Goal: Task Accomplishment & Management: Use online tool/utility

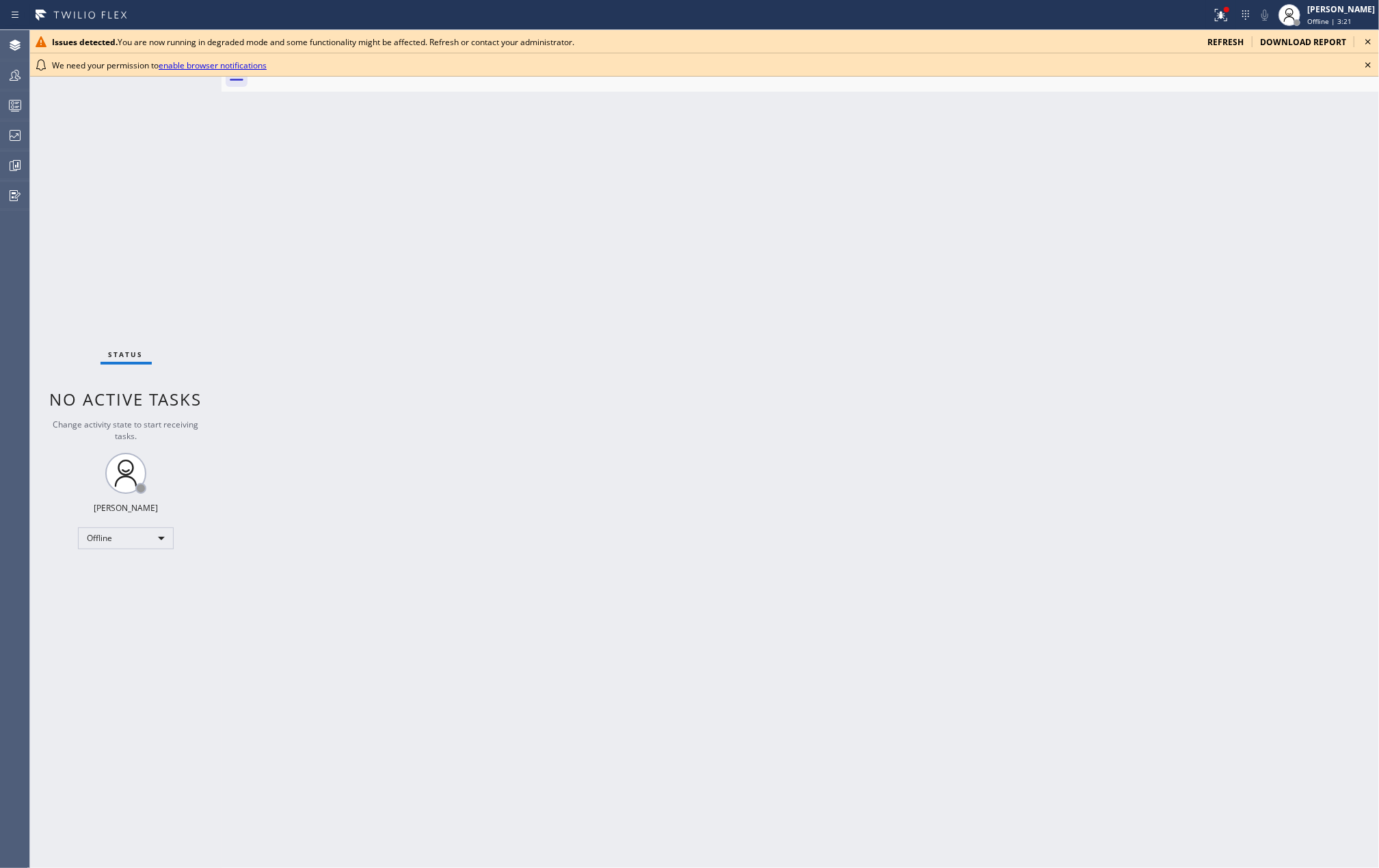
click at [444, 290] on div "Back to Dashboard Change Sender ID Customers Technicians Select a contact Outbo…" at bounding box center [800, 448] width 1158 height 837
click at [1366, 57] on icon at bounding box center [1368, 64] width 17 height 17
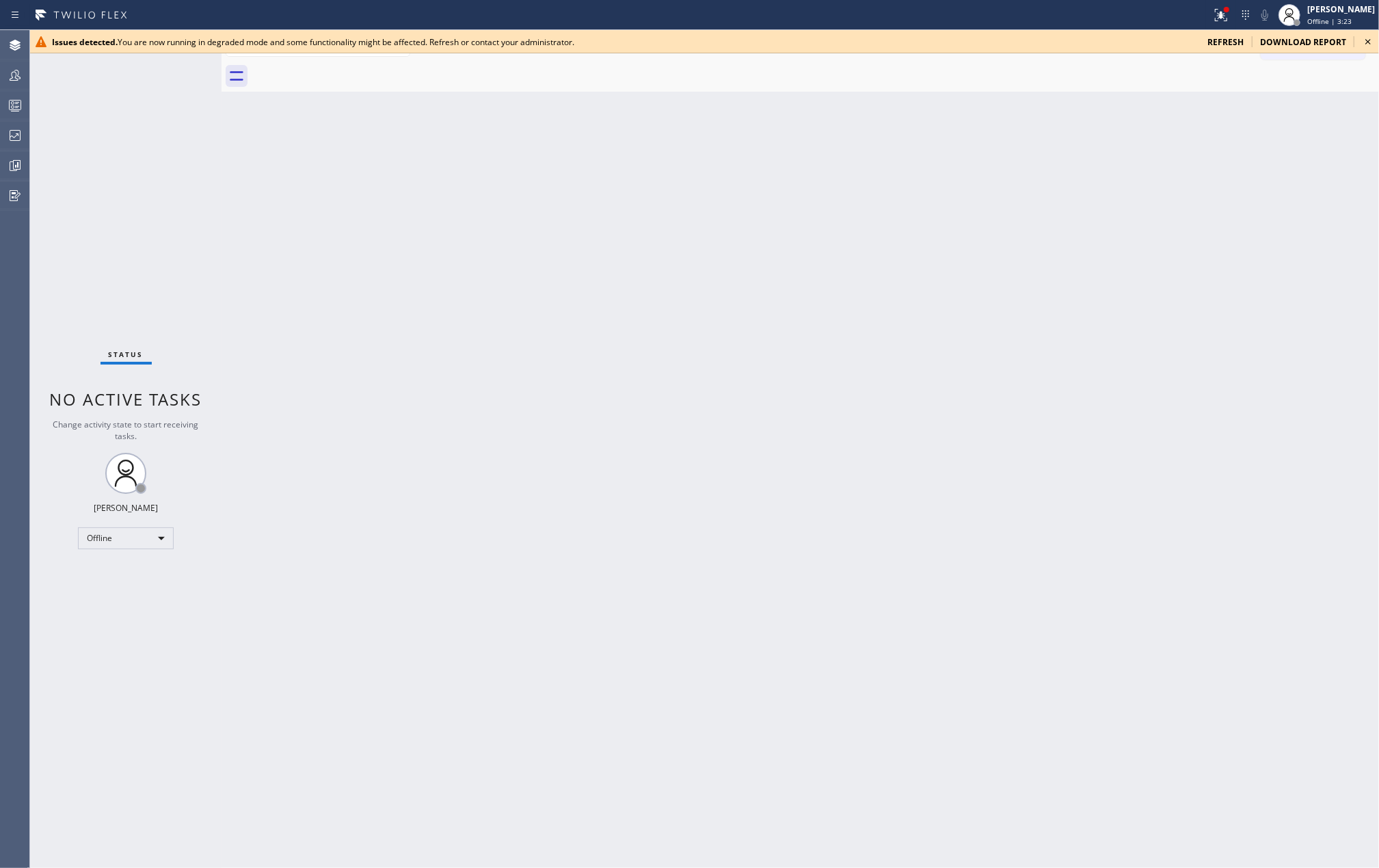
click at [1368, 42] on icon at bounding box center [1369, 41] width 6 height 6
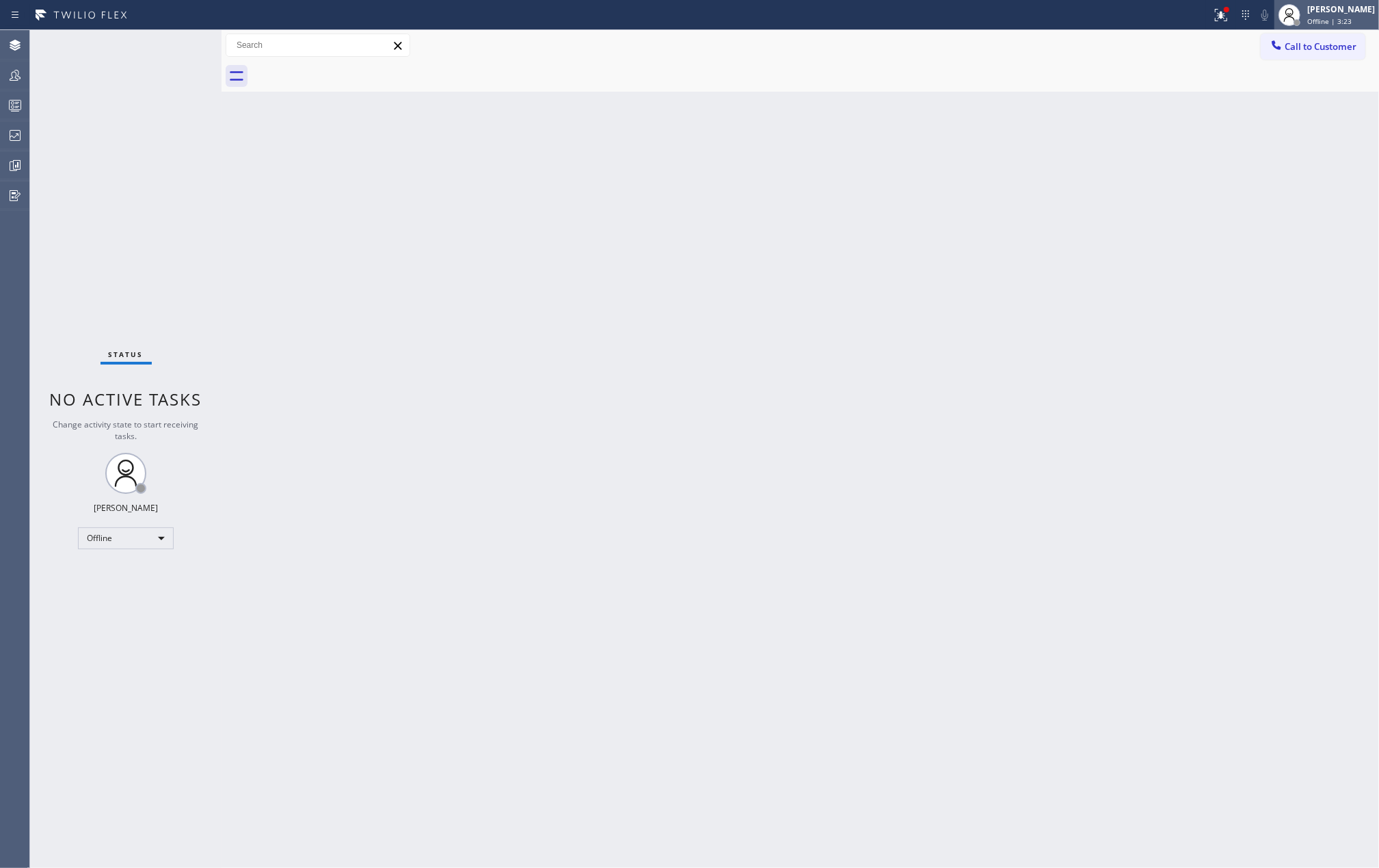
click at [1351, 21] on span "Offline | 3:23" at bounding box center [1330, 22] width 44 height 10
click at [1289, 83] on button "Unavailable" at bounding box center [1311, 90] width 136 height 18
click at [1230, 15] on icon at bounding box center [1221, 15] width 17 height 17
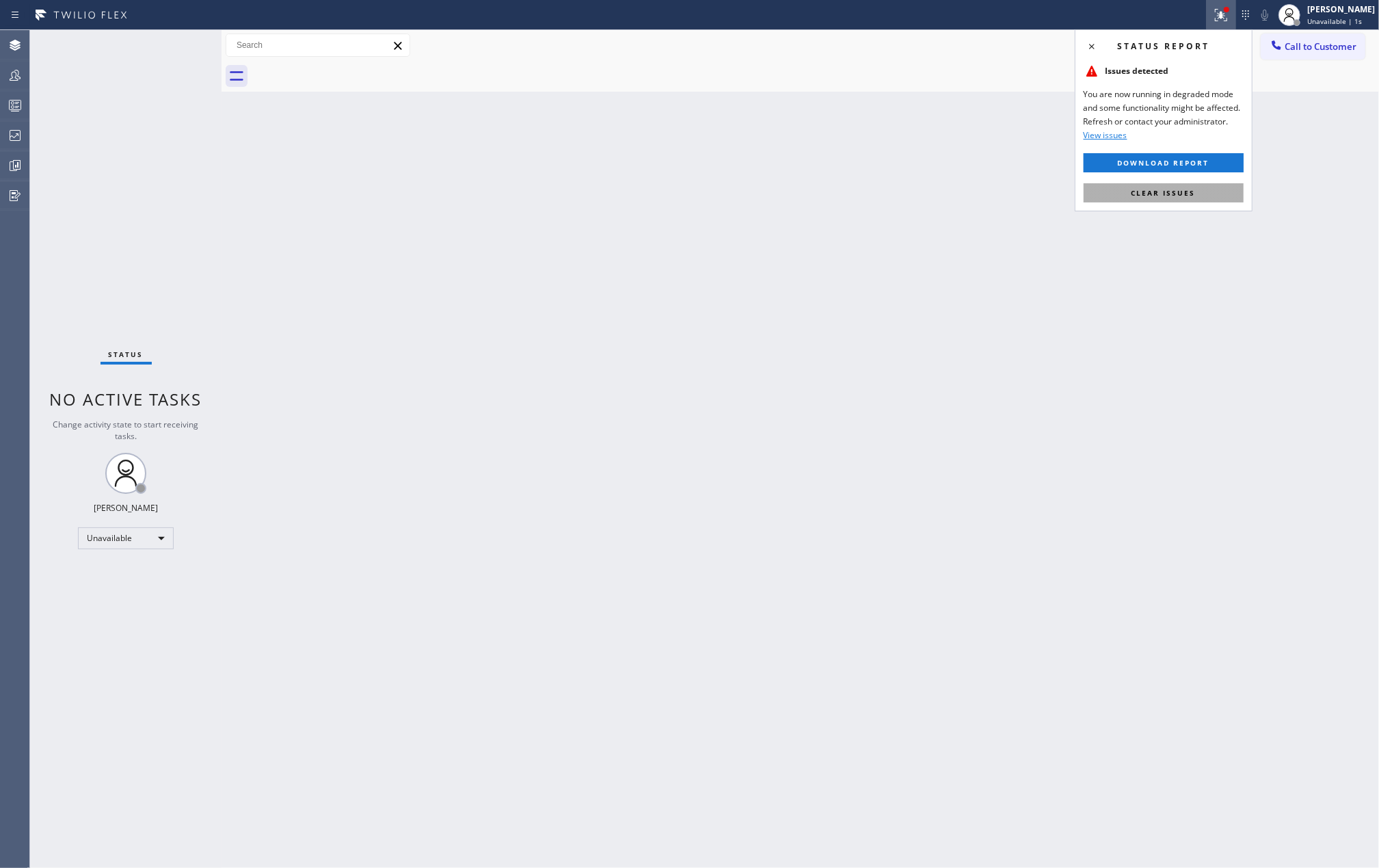
click at [1144, 198] on button "Clear issues" at bounding box center [1164, 193] width 160 height 19
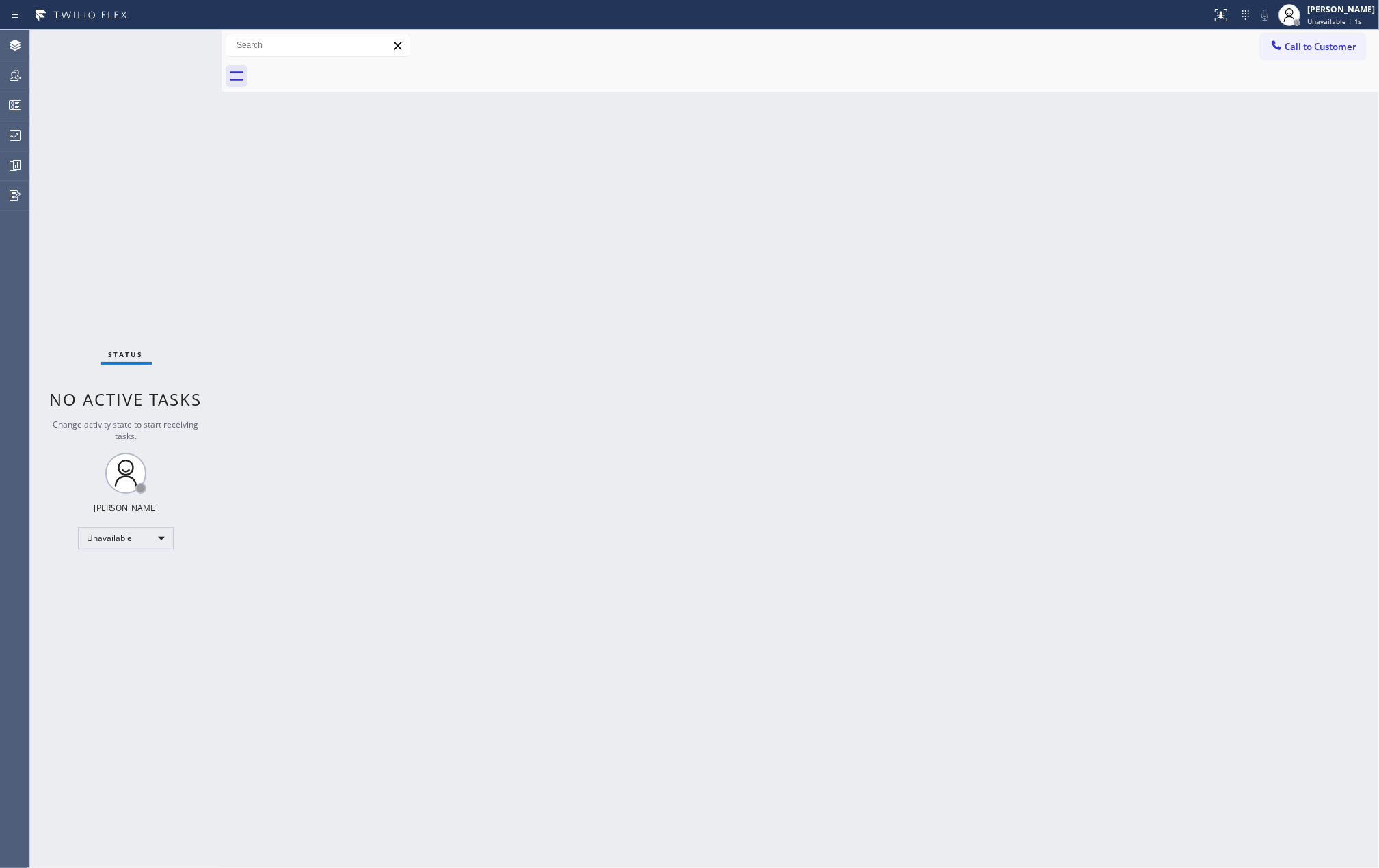
click at [774, 250] on div "Back to Dashboard Change Sender ID Customers Technicians Select a contact Outbo…" at bounding box center [800, 448] width 1158 height 837
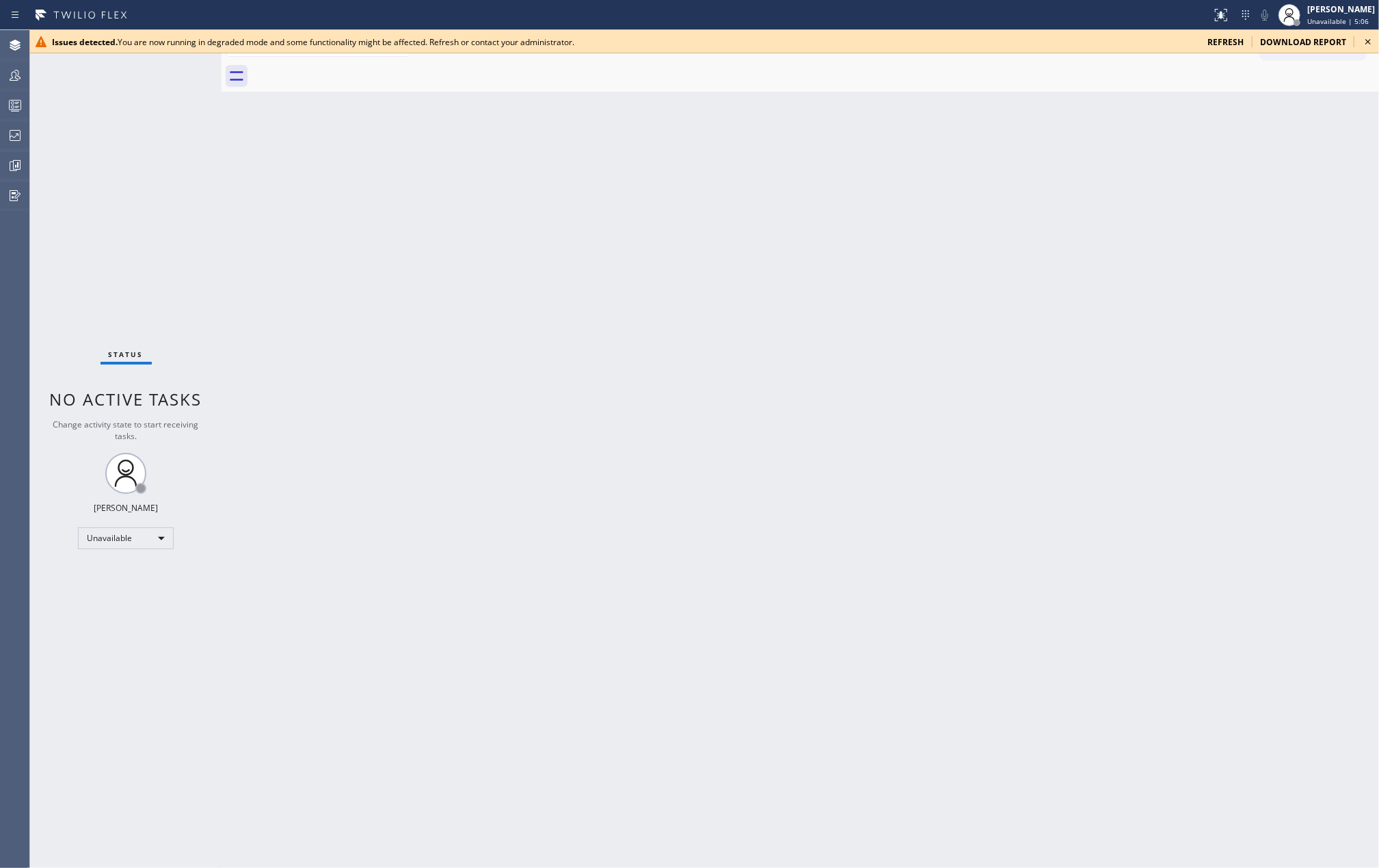
click at [408, 124] on div "Back to Dashboard Change Sender ID Customers Technicians Select a contact Outbo…" at bounding box center [800, 448] width 1158 height 837
click at [1368, 39] on icon at bounding box center [1368, 41] width 17 height 17
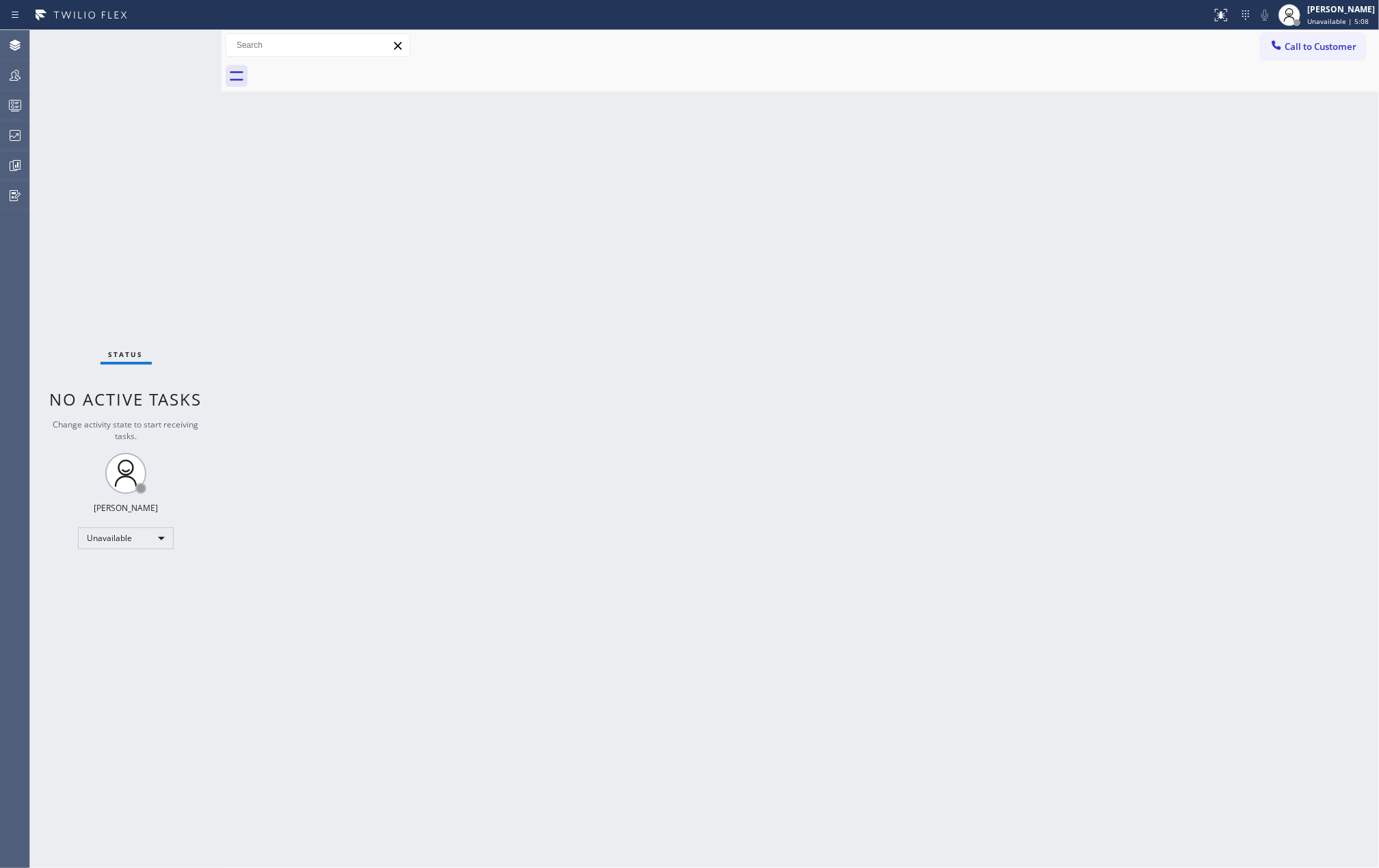
click at [737, 250] on div "Back to Dashboard Change Sender ID Customers Technicians Select a contact Outbo…" at bounding box center [800, 448] width 1158 height 837
click at [11, 108] on icon at bounding box center [15, 105] width 17 height 17
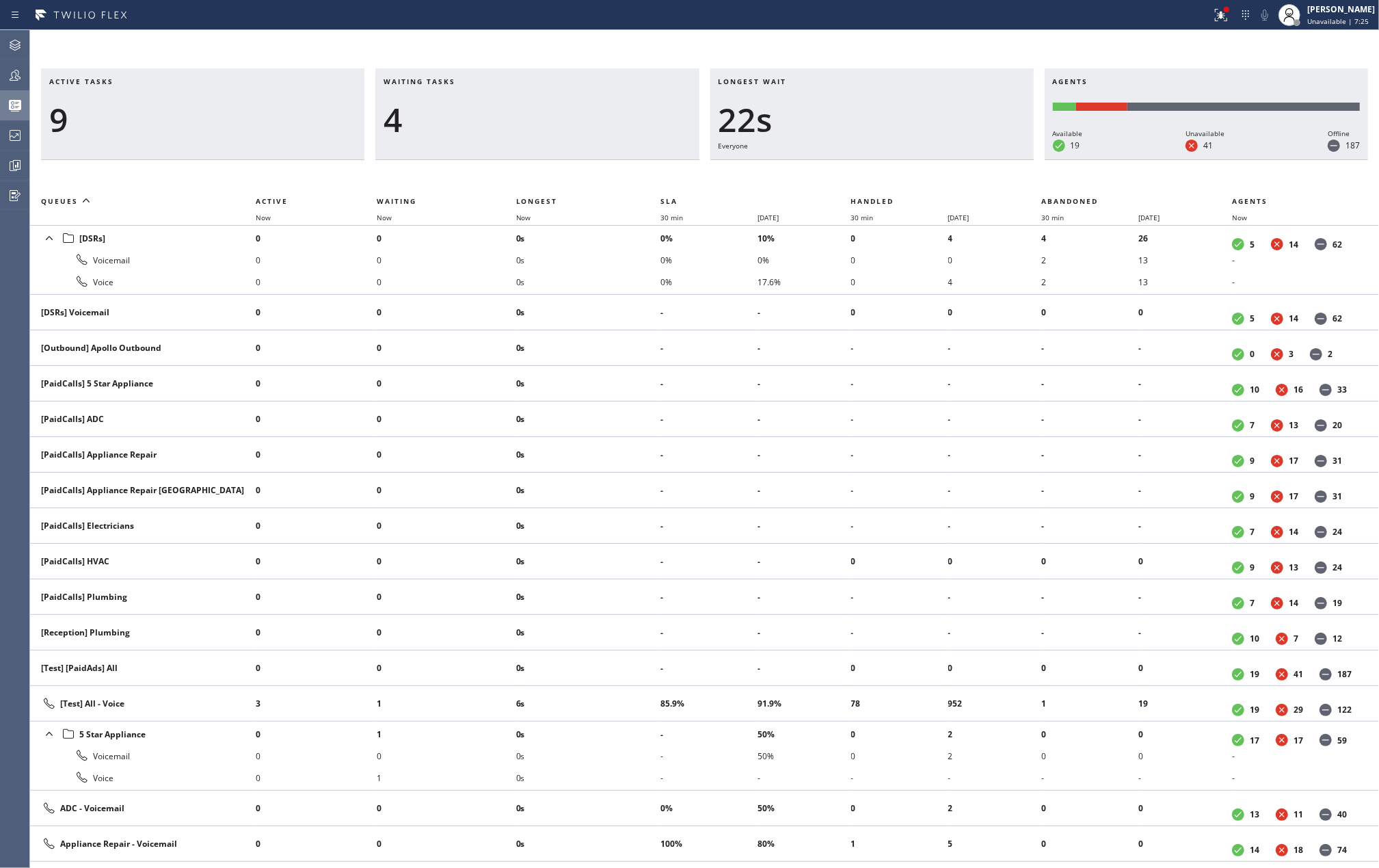
click at [454, 60] on div "Active tasks 9 Waiting tasks 4 Longest wait 22s Everyone Agents Available 19 Un…" at bounding box center [704, 448] width 1349 height 837
click at [526, 50] on div "Active tasks 12 Waiting tasks 4 Longest wait 37s Everyone Agents Available 19 U…" at bounding box center [704, 448] width 1349 height 837
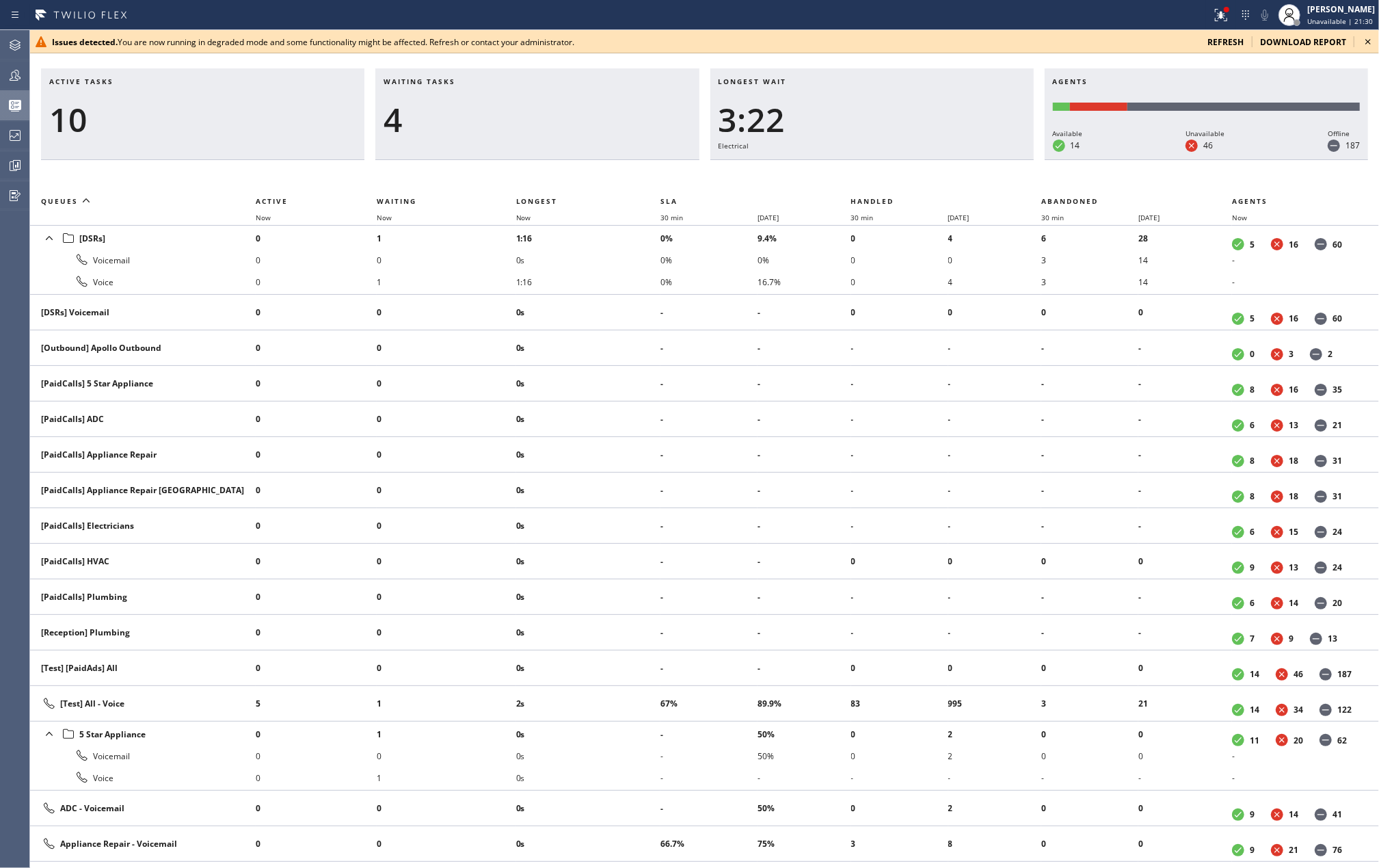
click at [1366, 37] on icon at bounding box center [1368, 41] width 17 height 17
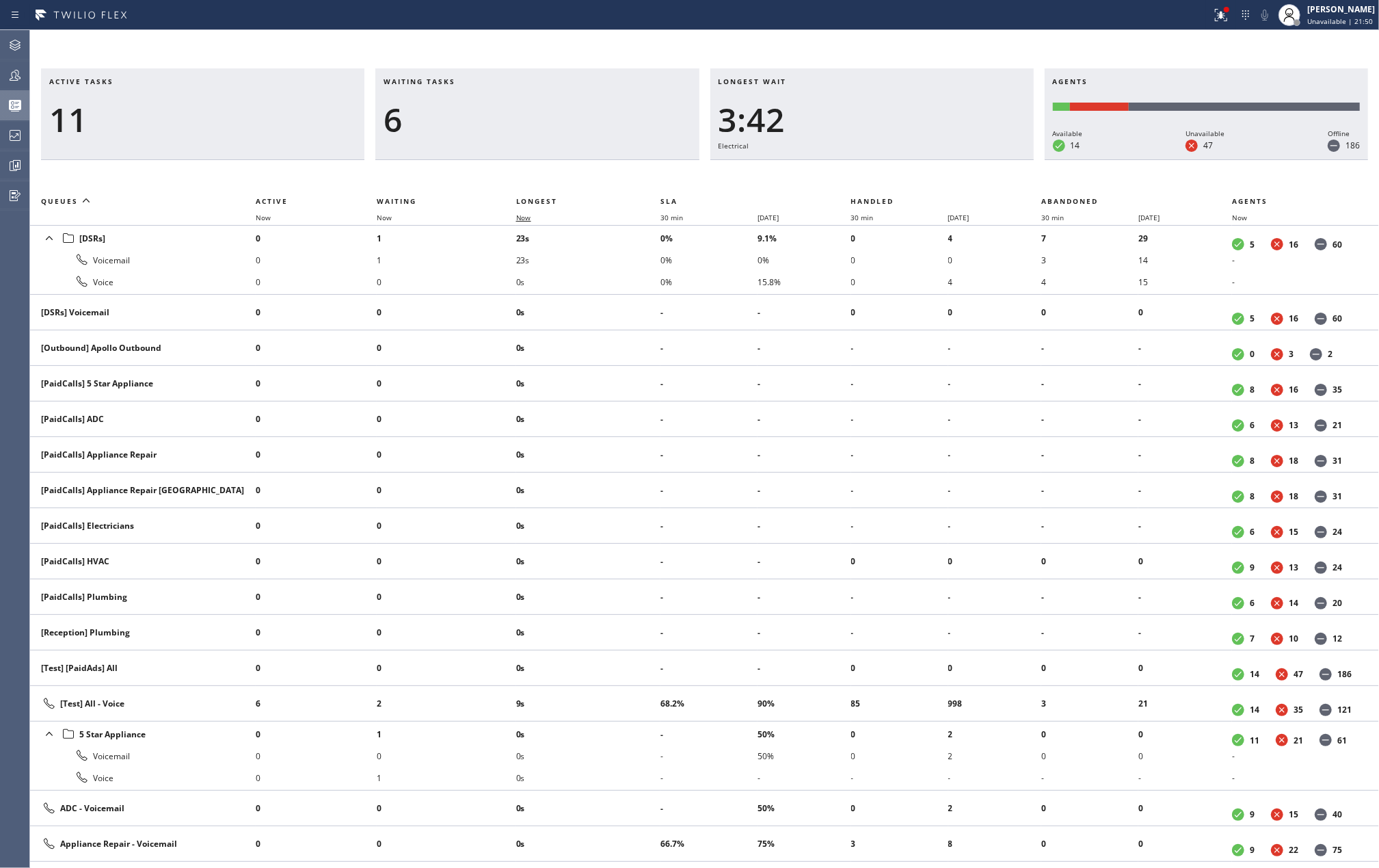
click at [521, 219] on span "Now" at bounding box center [524, 217] width 15 height 10
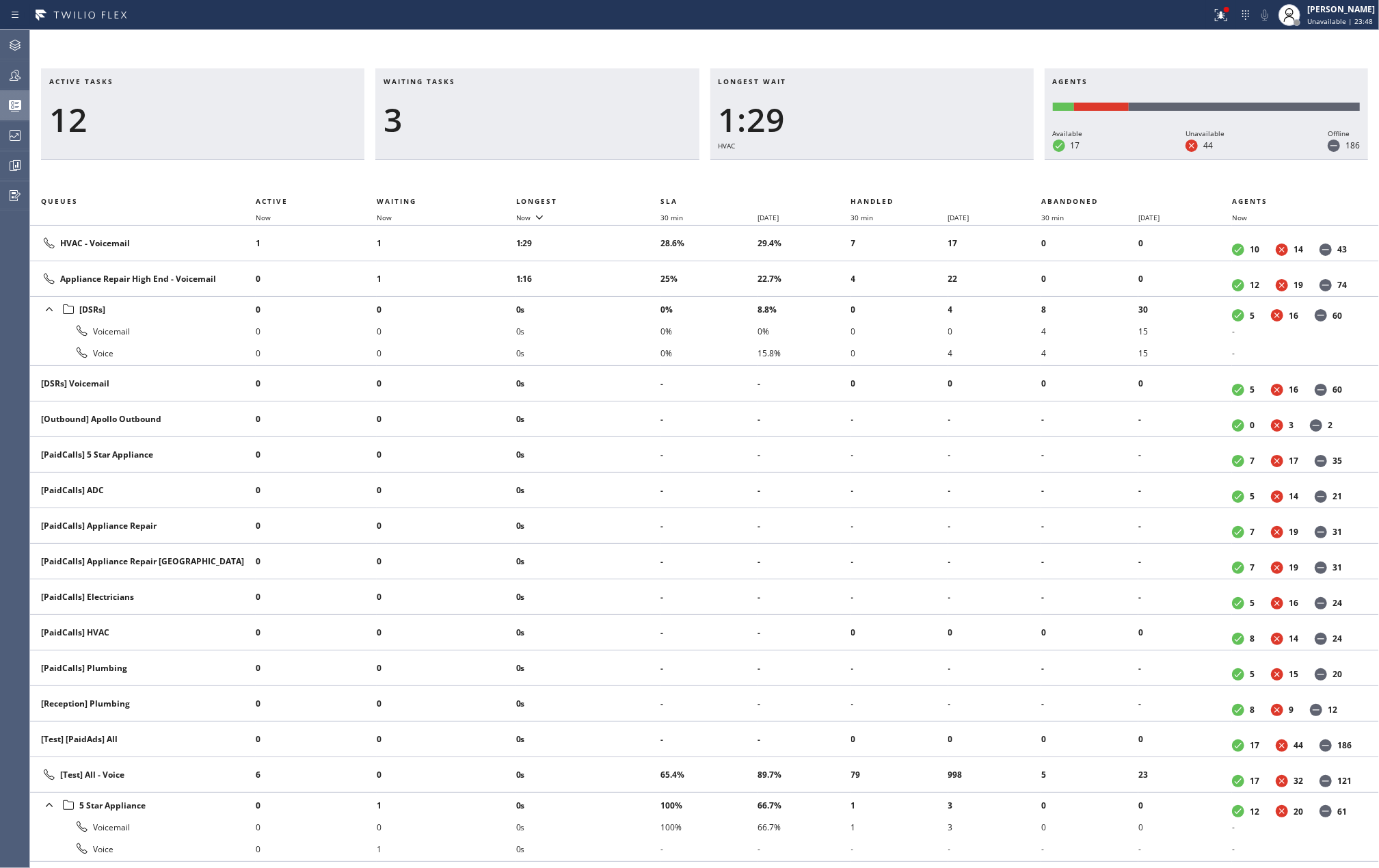
click at [526, 56] on div "Active tasks 12 Waiting tasks 3 Longest wait 1:29 HVAC Agents Available 17 Unav…" at bounding box center [704, 448] width 1349 height 837
click at [1297, 11] on icon at bounding box center [1289, 15] width 17 height 17
click at [1315, 66] on button "Available" at bounding box center [1311, 72] width 136 height 18
click at [1230, 18] on icon at bounding box center [1221, 15] width 17 height 17
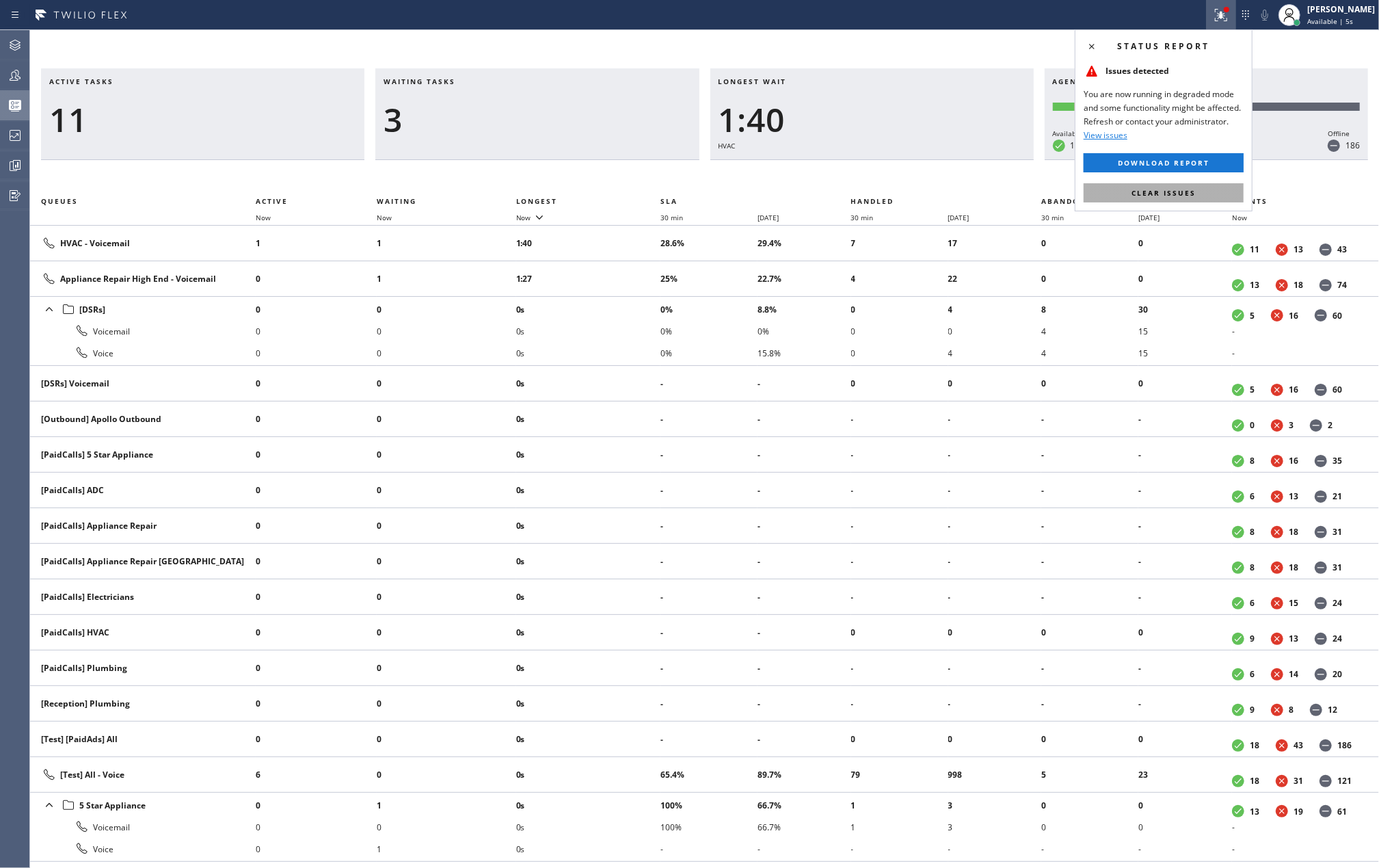
click at [1166, 193] on span "Clear issues" at bounding box center [1164, 193] width 64 height 10
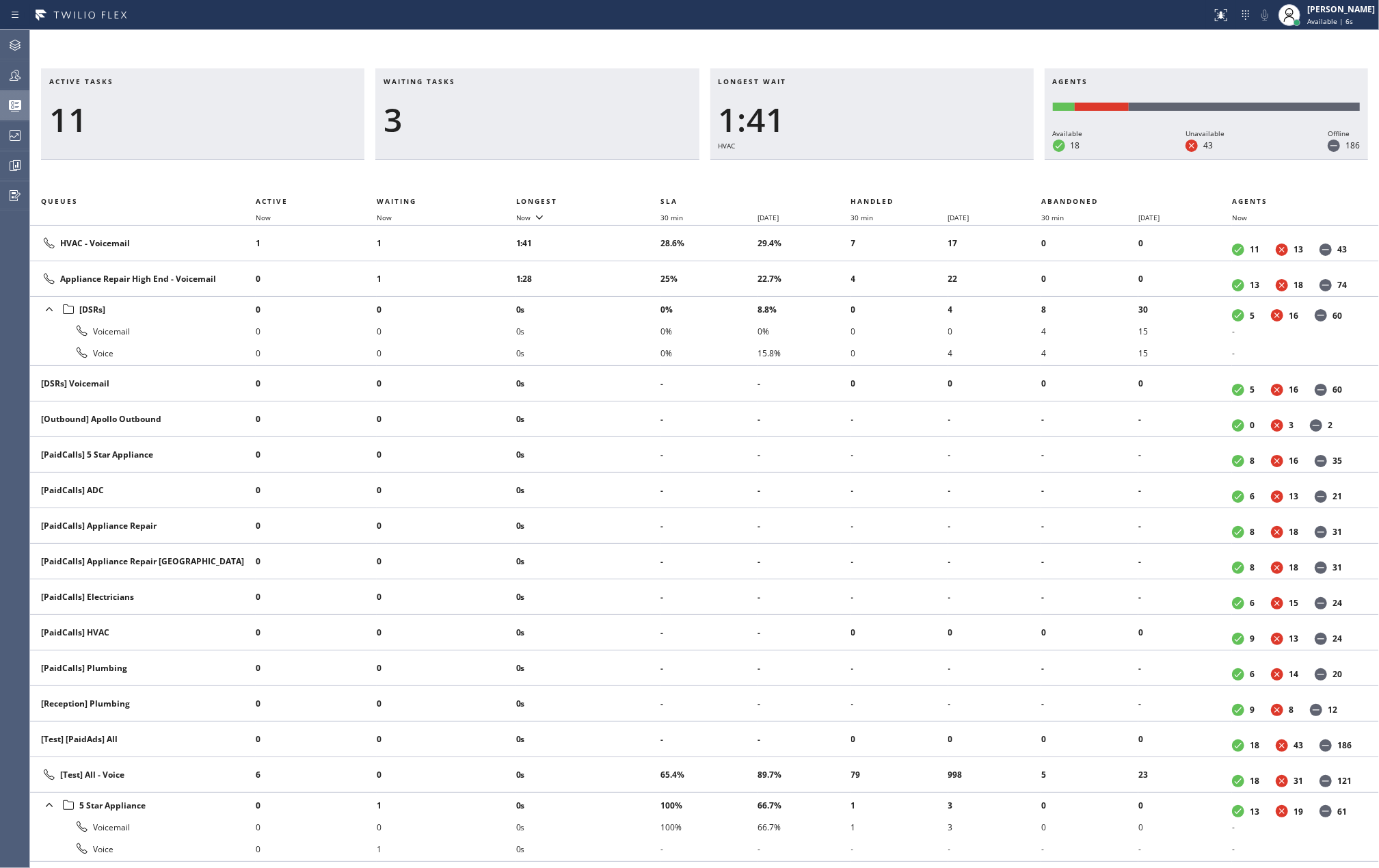
click at [682, 41] on div "Active tasks 11 Waiting tasks 3 Longest wait 1:41 HVAC Agents Available 18 Unav…" at bounding box center [704, 448] width 1349 height 837
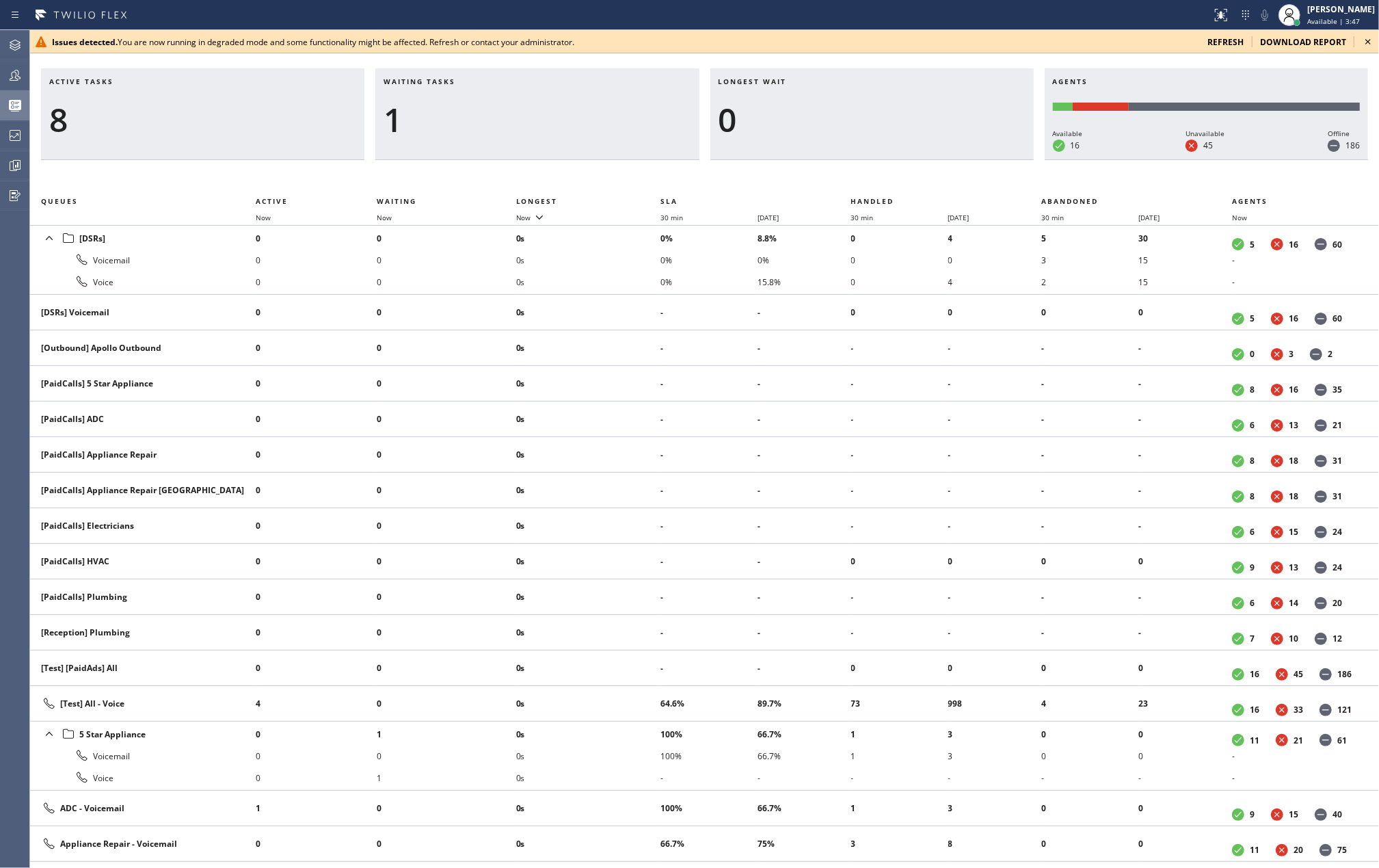
drag, startPoint x: 477, startPoint y: 61, endPoint x: 597, endPoint y: 60, distance: 120.0
click at [477, 61] on div "Active tasks 8 Waiting tasks 1 Longest wait 0 Agents Available 16 Unavailable 4…" at bounding box center [704, 448] width 1349 height 837
click at [1368, 41] on icon at bounding box center [1368, 41] width 17 height 17
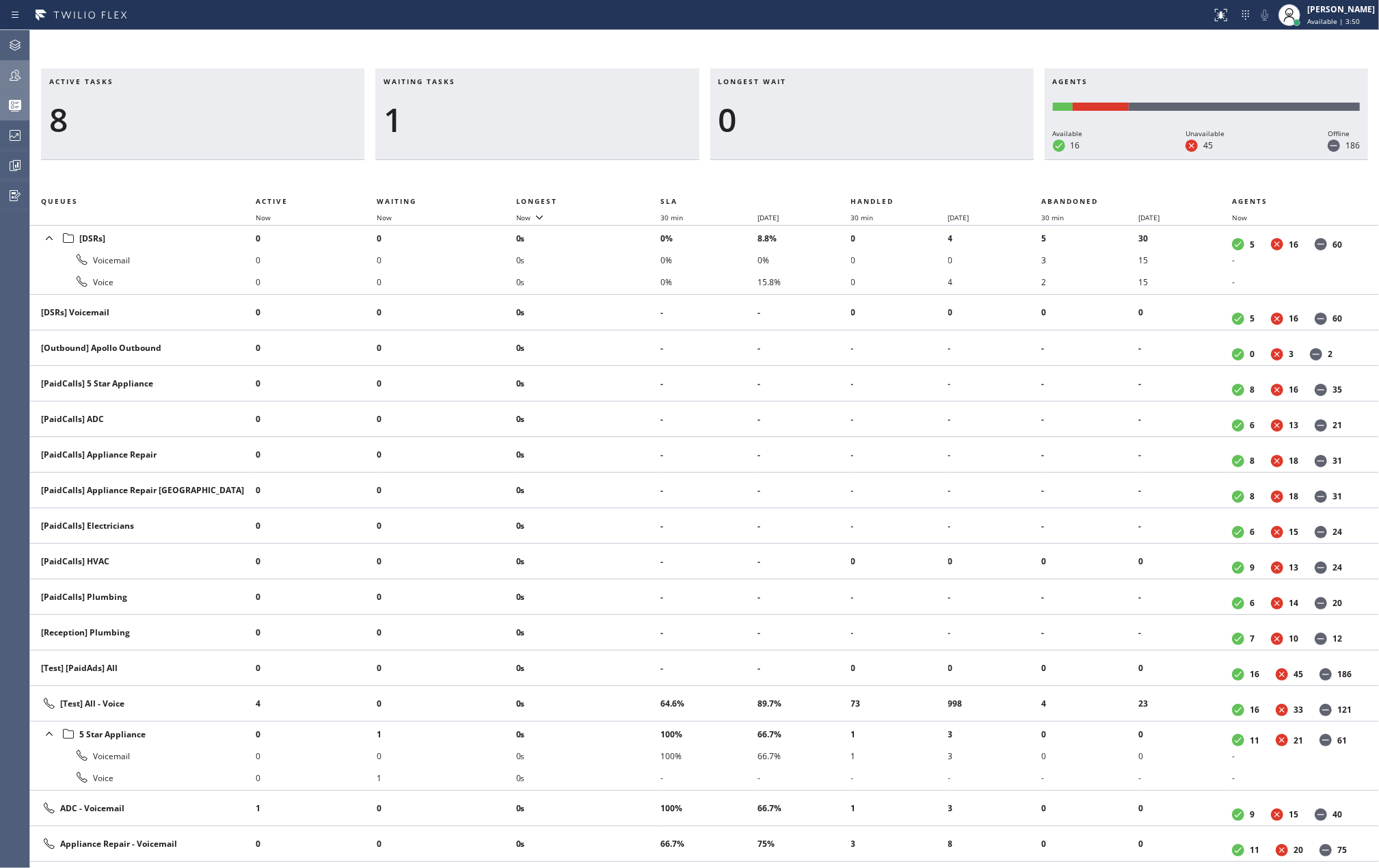
click at [17, 74] on icon at bounding box center [15, 75] width 11 height 11
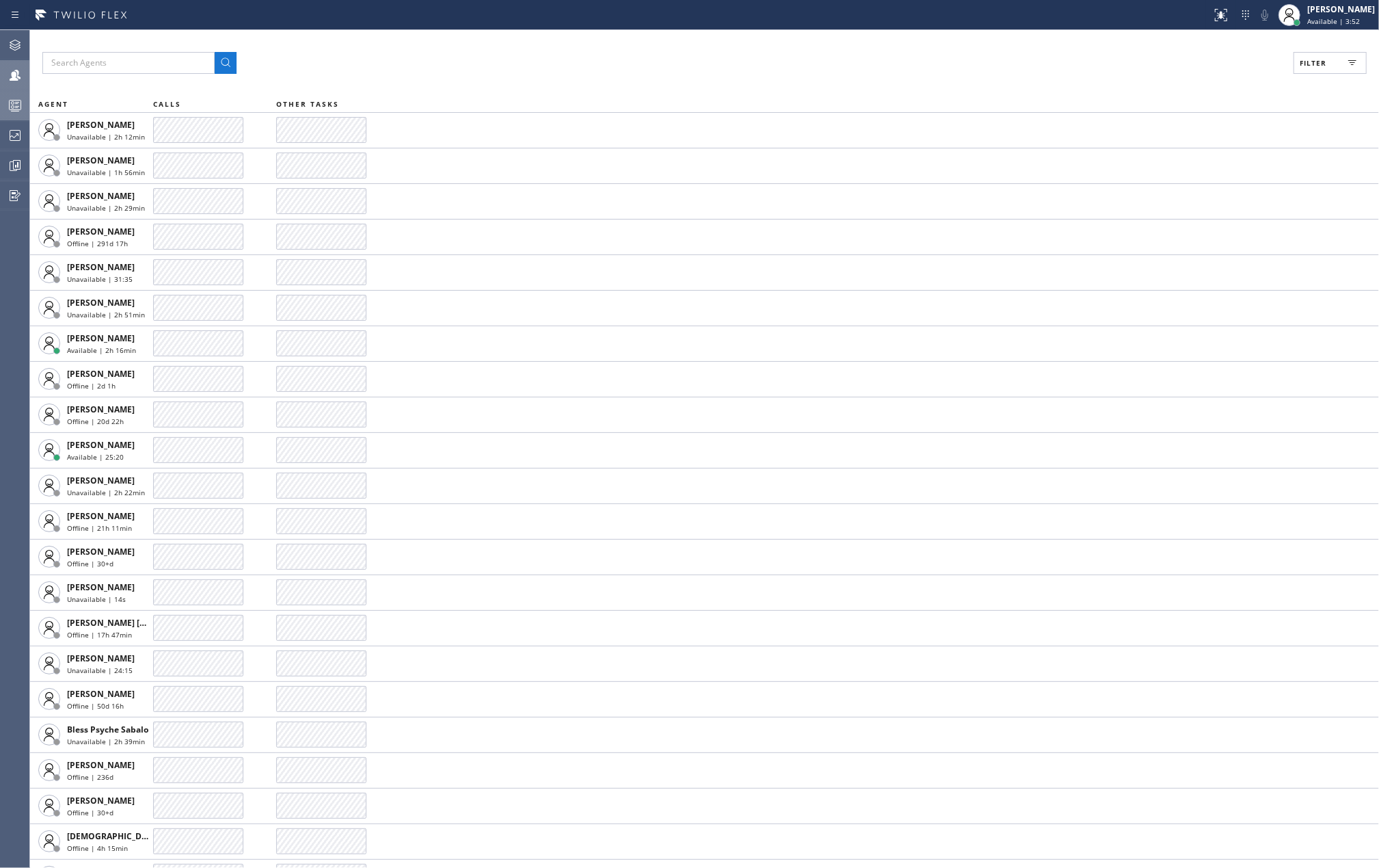
click at [1336, 60] on button "Filter" at bounding box center [1331, 63] width 73 height 22
click at [1176, 157] on input "Available" at bounding box center [1180, 161] width 17 height 17
checkbox input "true"
click at [1176, 210] on input "Break" at bounding box center [1180, 204] width 17 height 17
checkbox input "true"
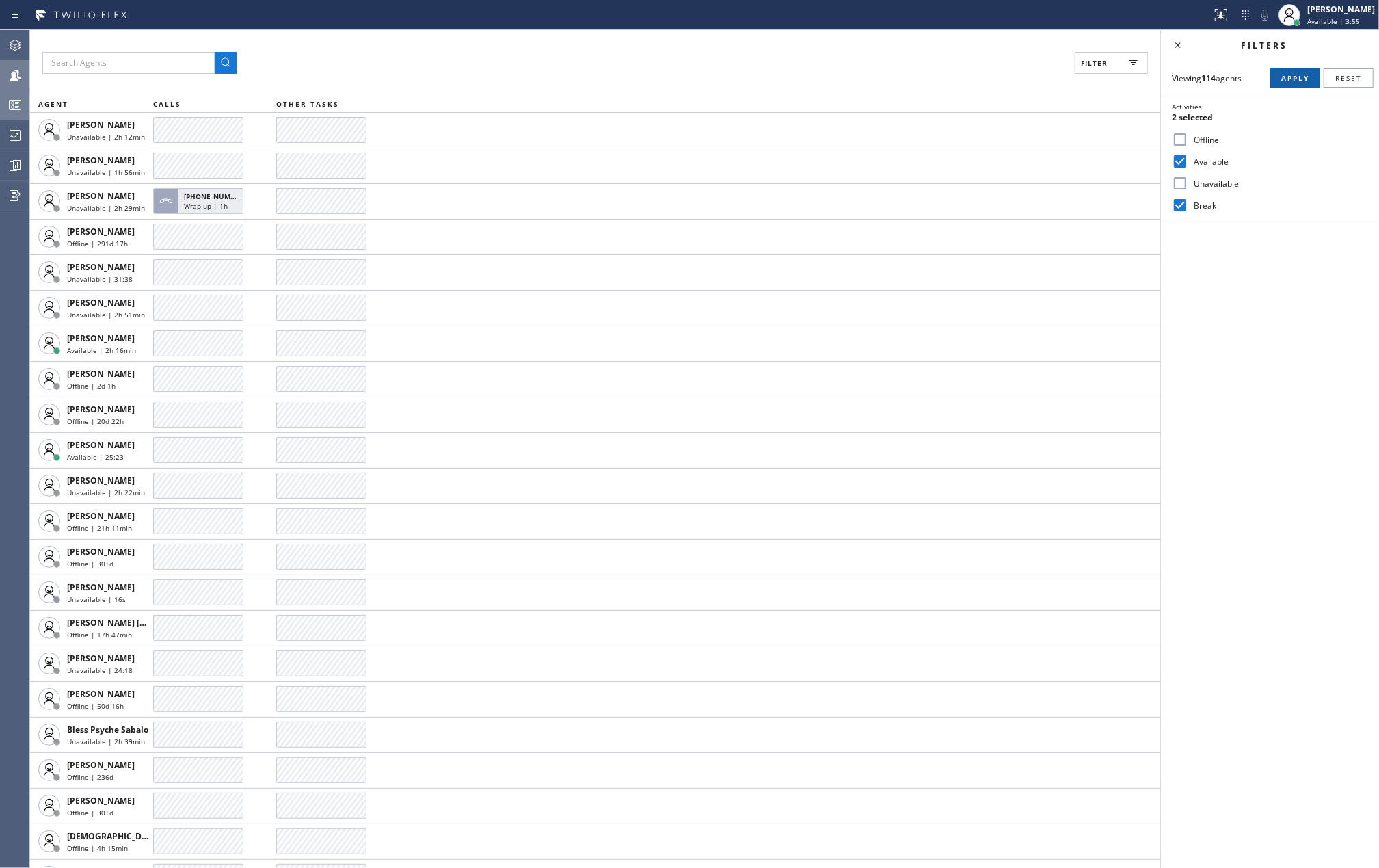
click at [1297, 77] on span "Apply" at bounding box center [1295, 78] width 28 height 10
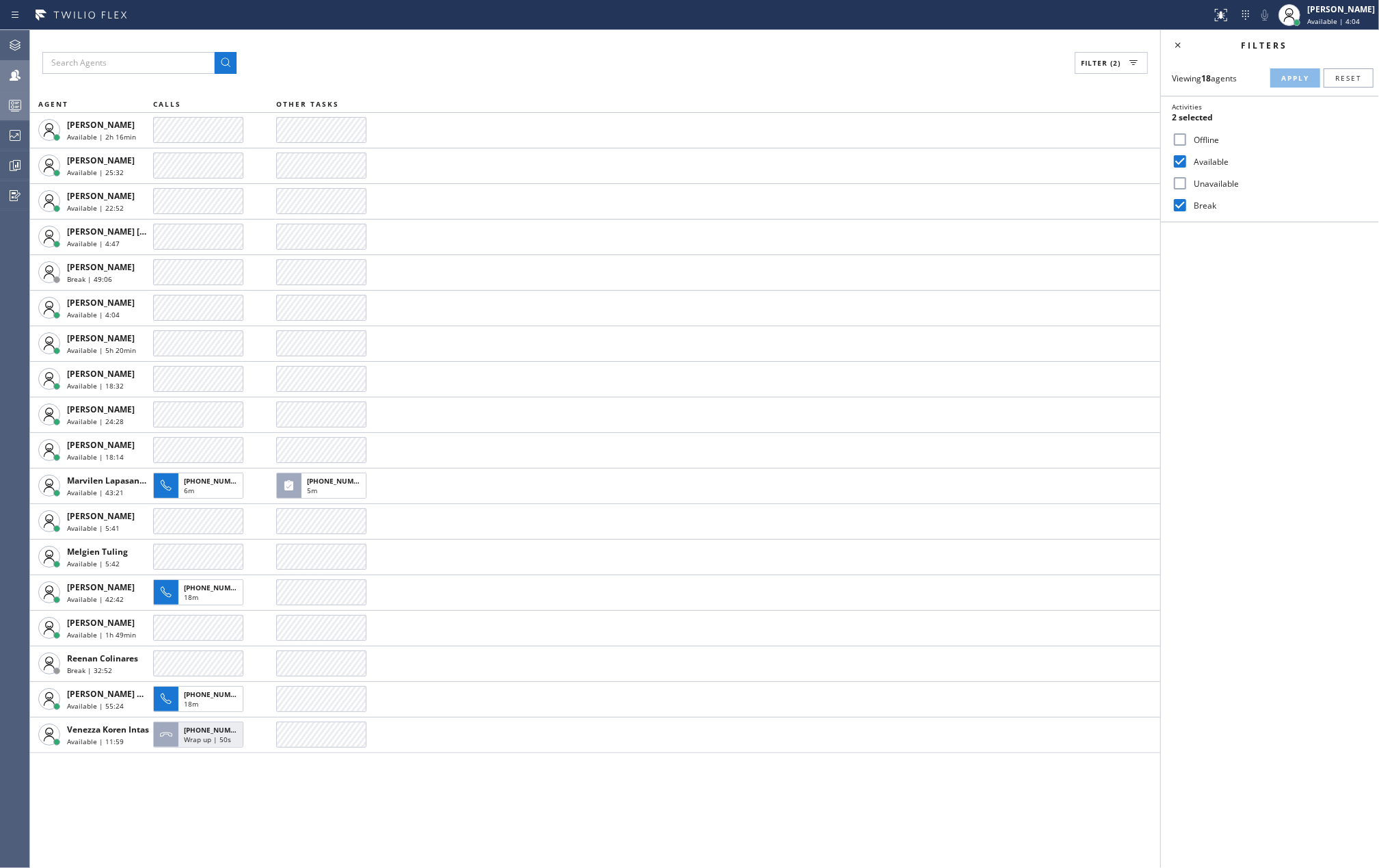
click at [17, 103] on icon at bounding box center [16, 107] width 8 height 9
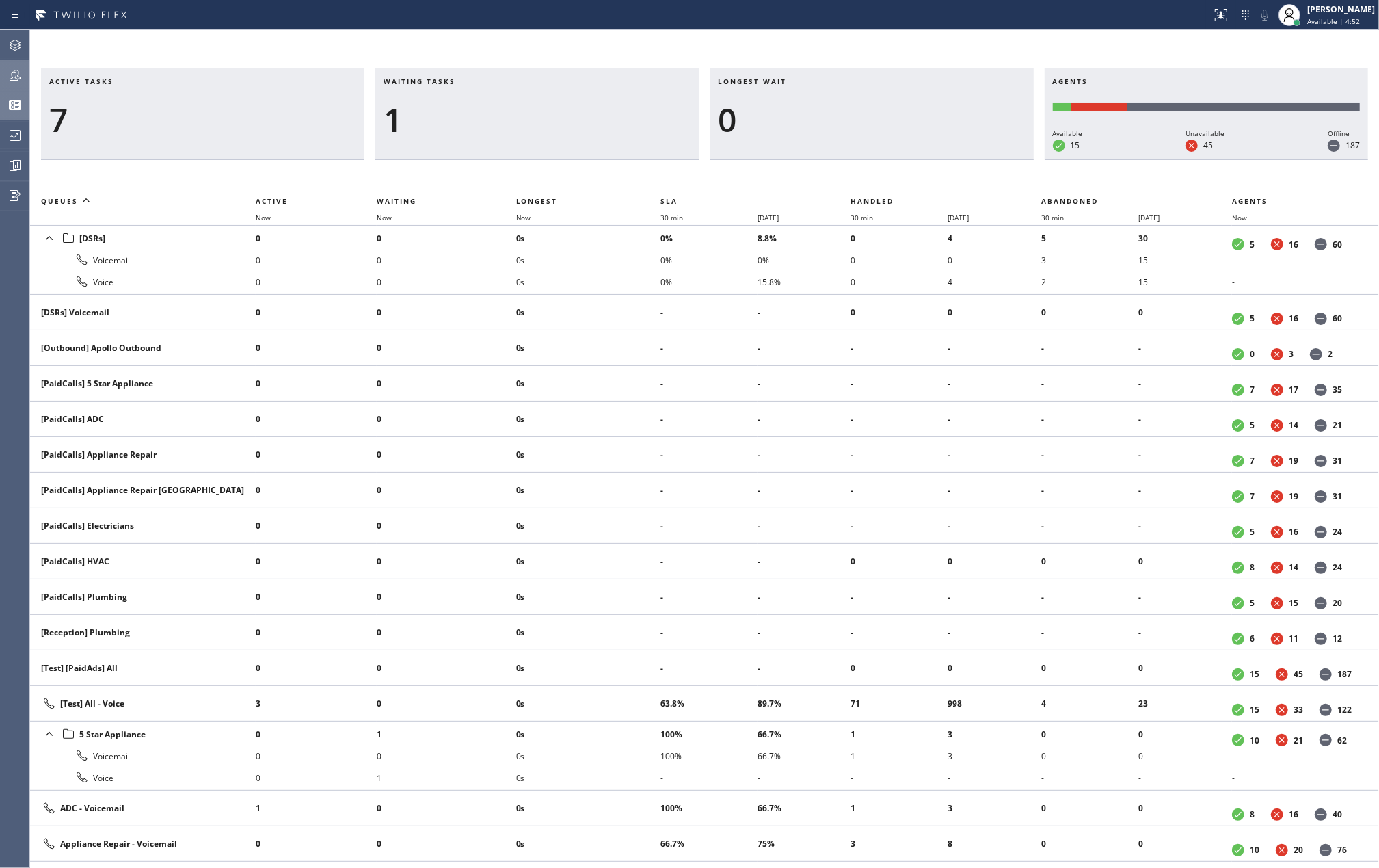
click at [9, 77] on icon at bounding box center [15, 75] width 17 height 17
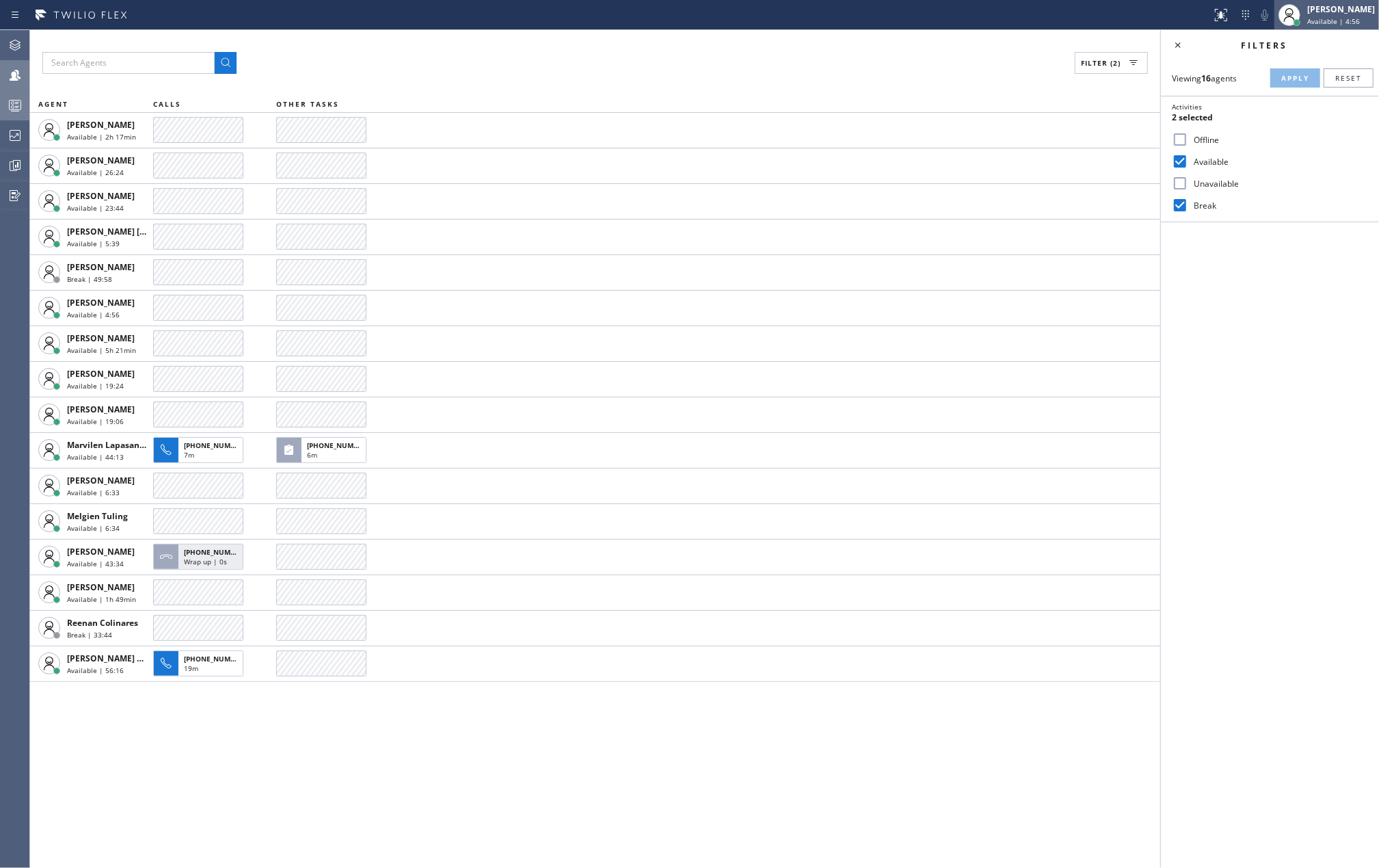
click at [1362, 8] on div "[PERSON_NAME]" at bounding box center [1341, 9] width 68 height 12
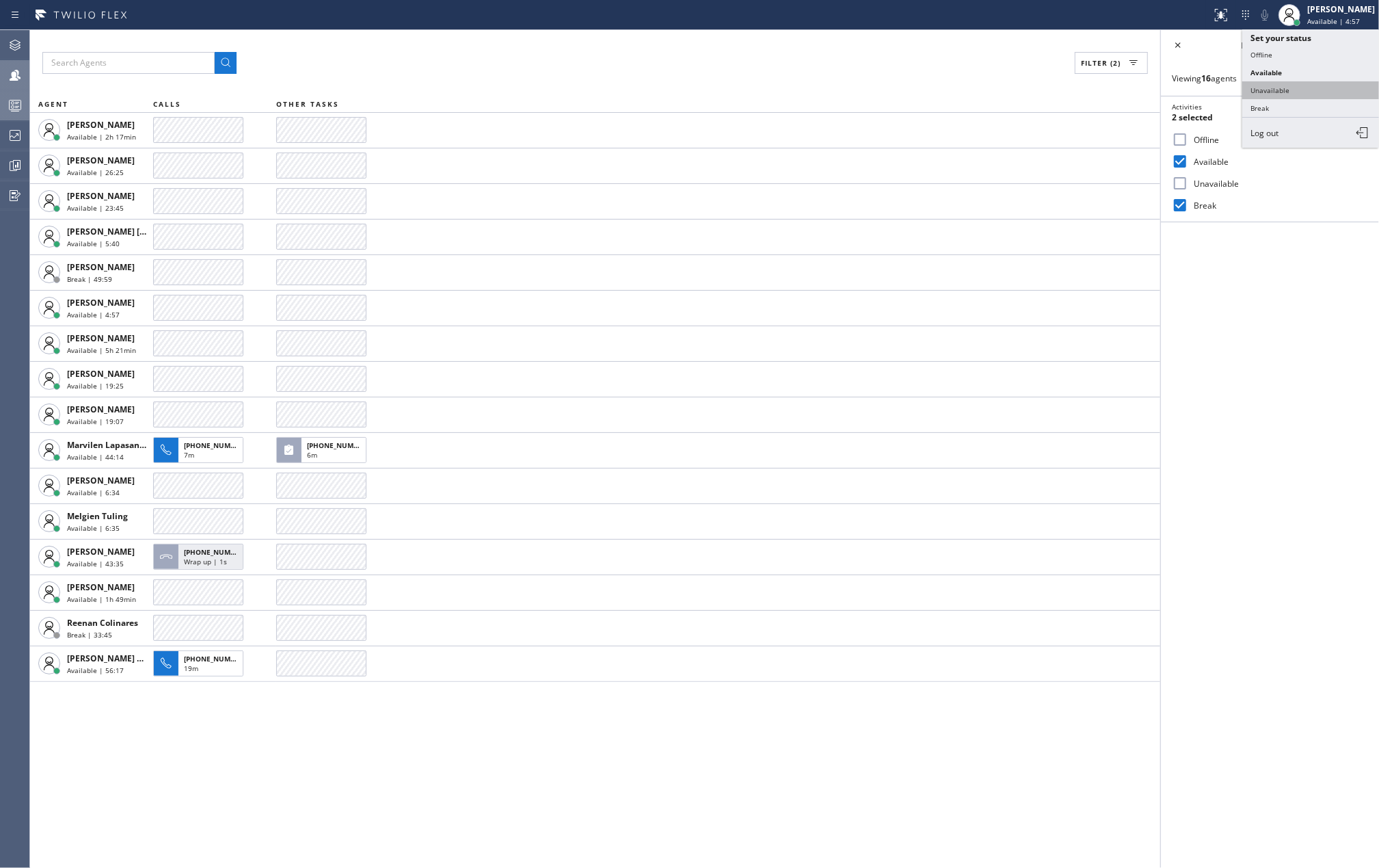
click at [1306, 86] on button "Unavailable" at bounding box center [1311, 90] width 136 height 18
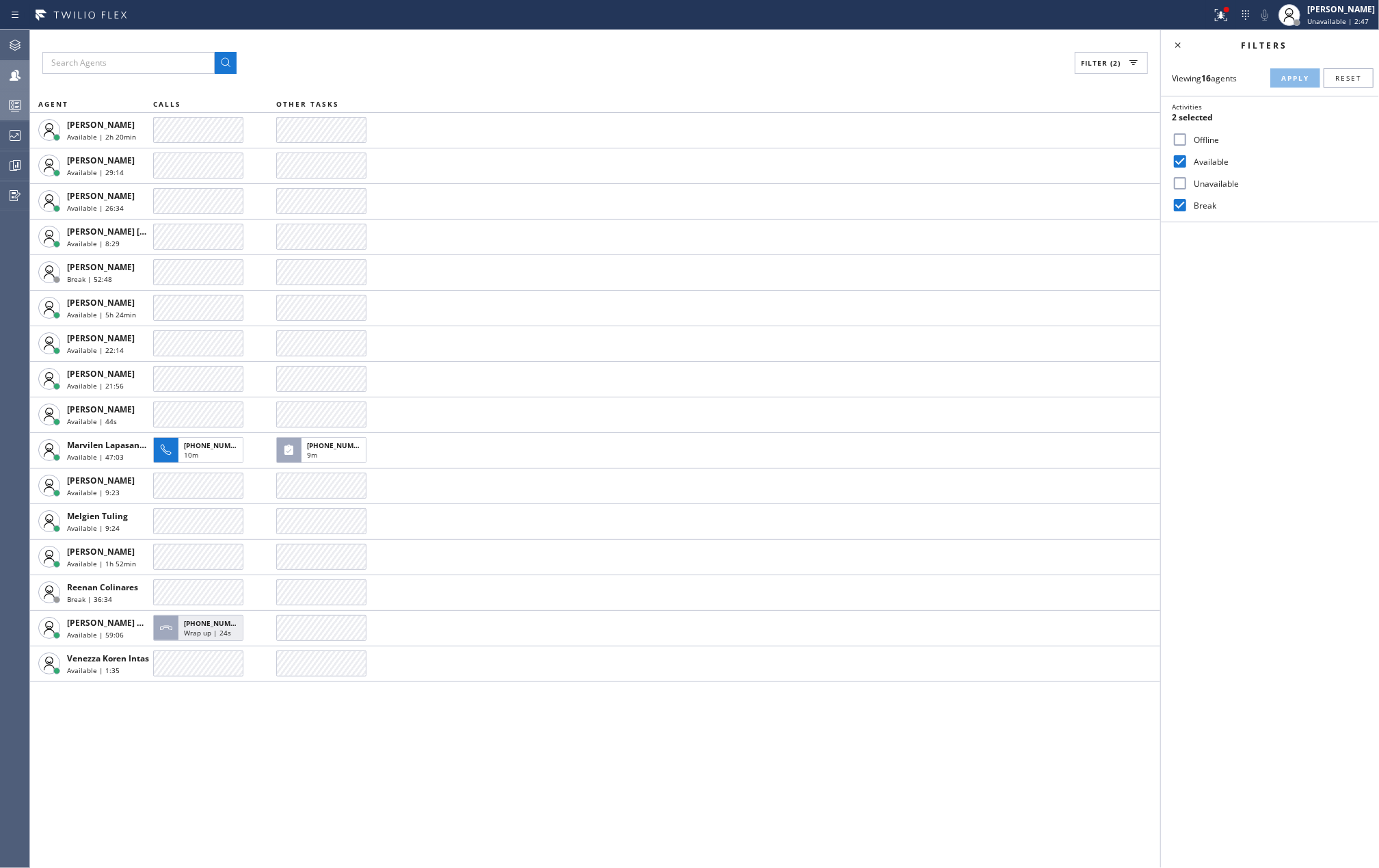
click at [23, 97] on icon at bounding box center [15, 105] width 17 height 17
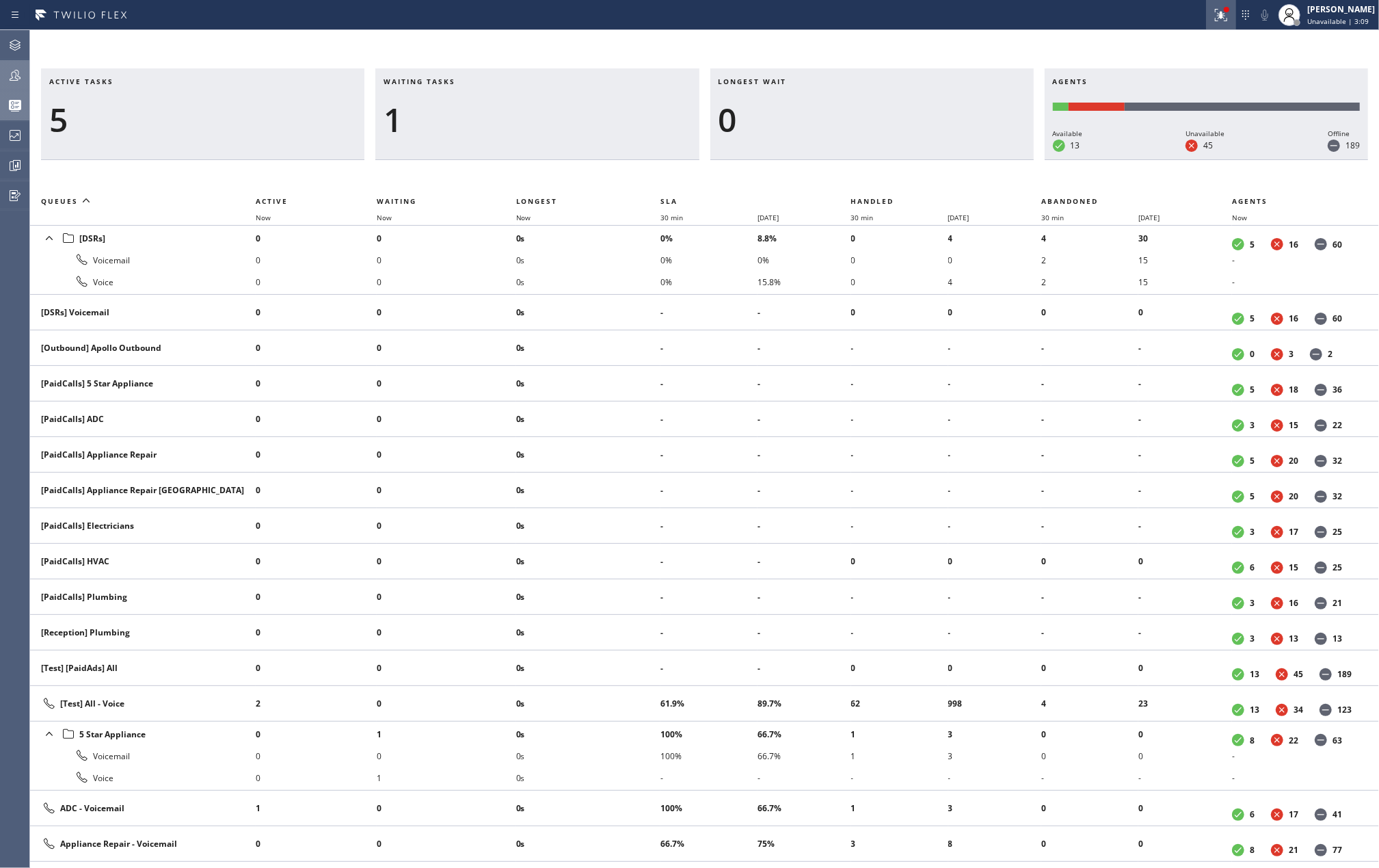
click at [1226, 12] on icon at bounding box center [1221, 15] width 17 height 17
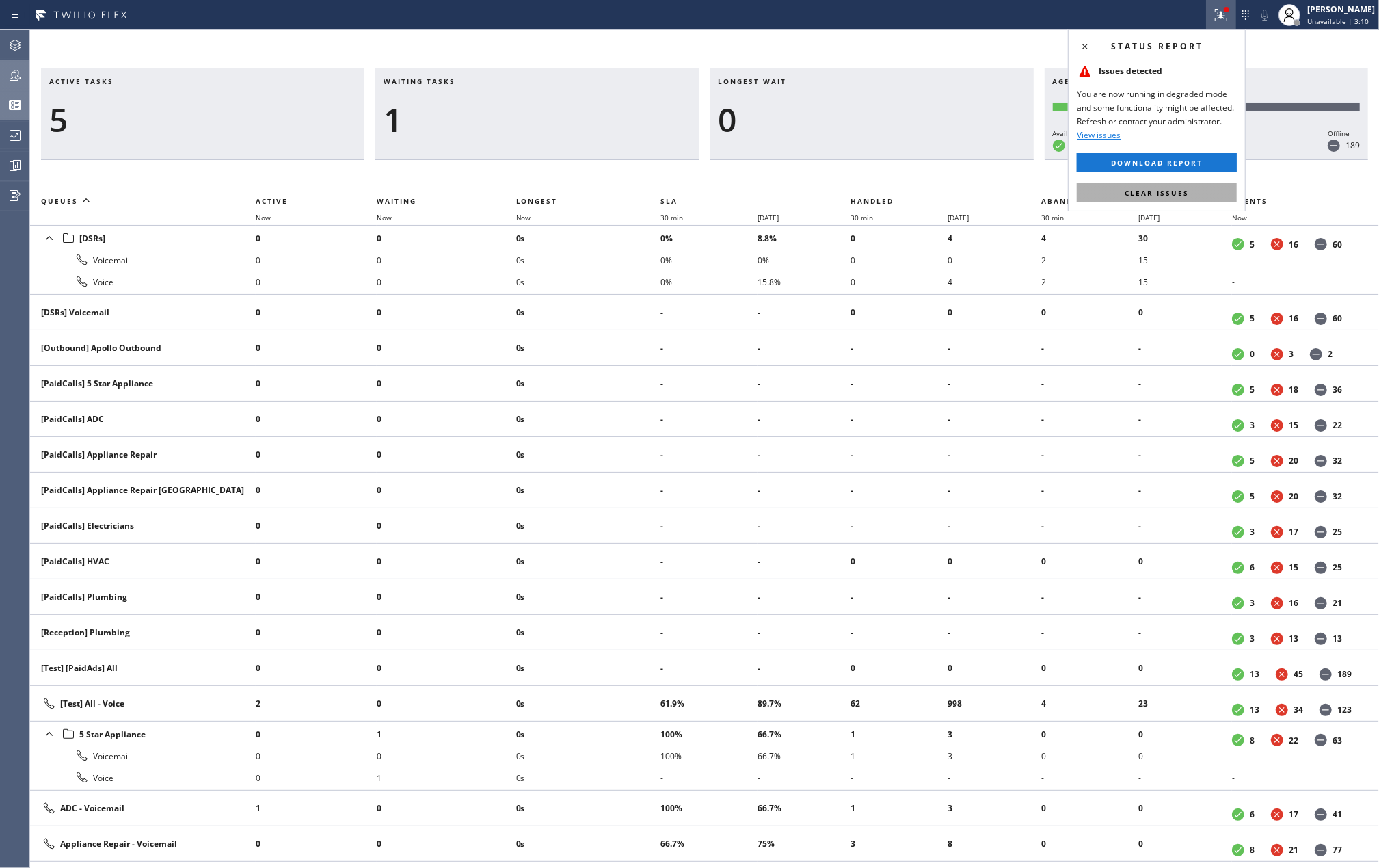
click at [1187, 190] on span "Clear issues" at bounding box center [1157, 193] width 64 height 10
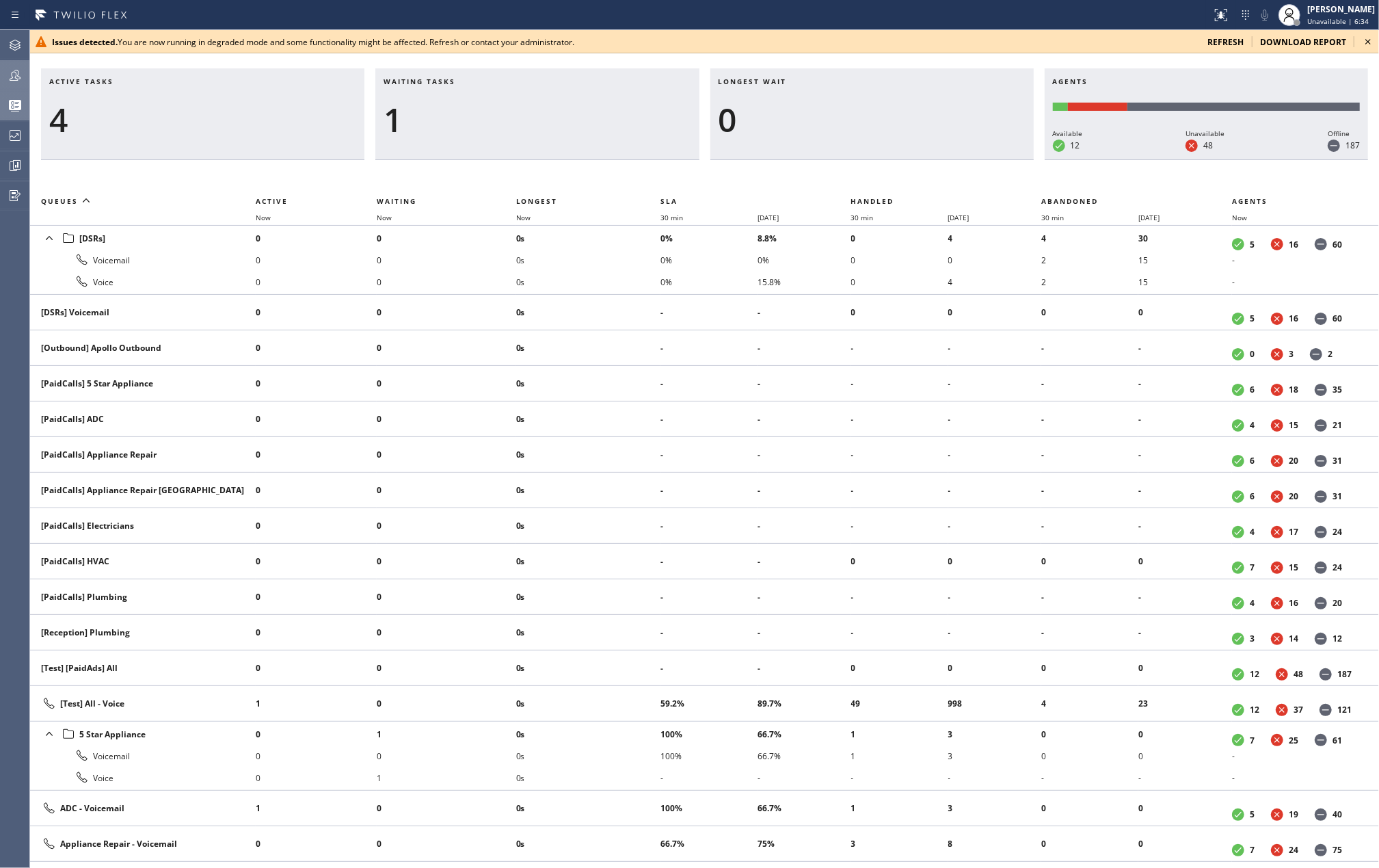
click at [12, 68] on icon at bounding box center [15, 75] width 17 height 17
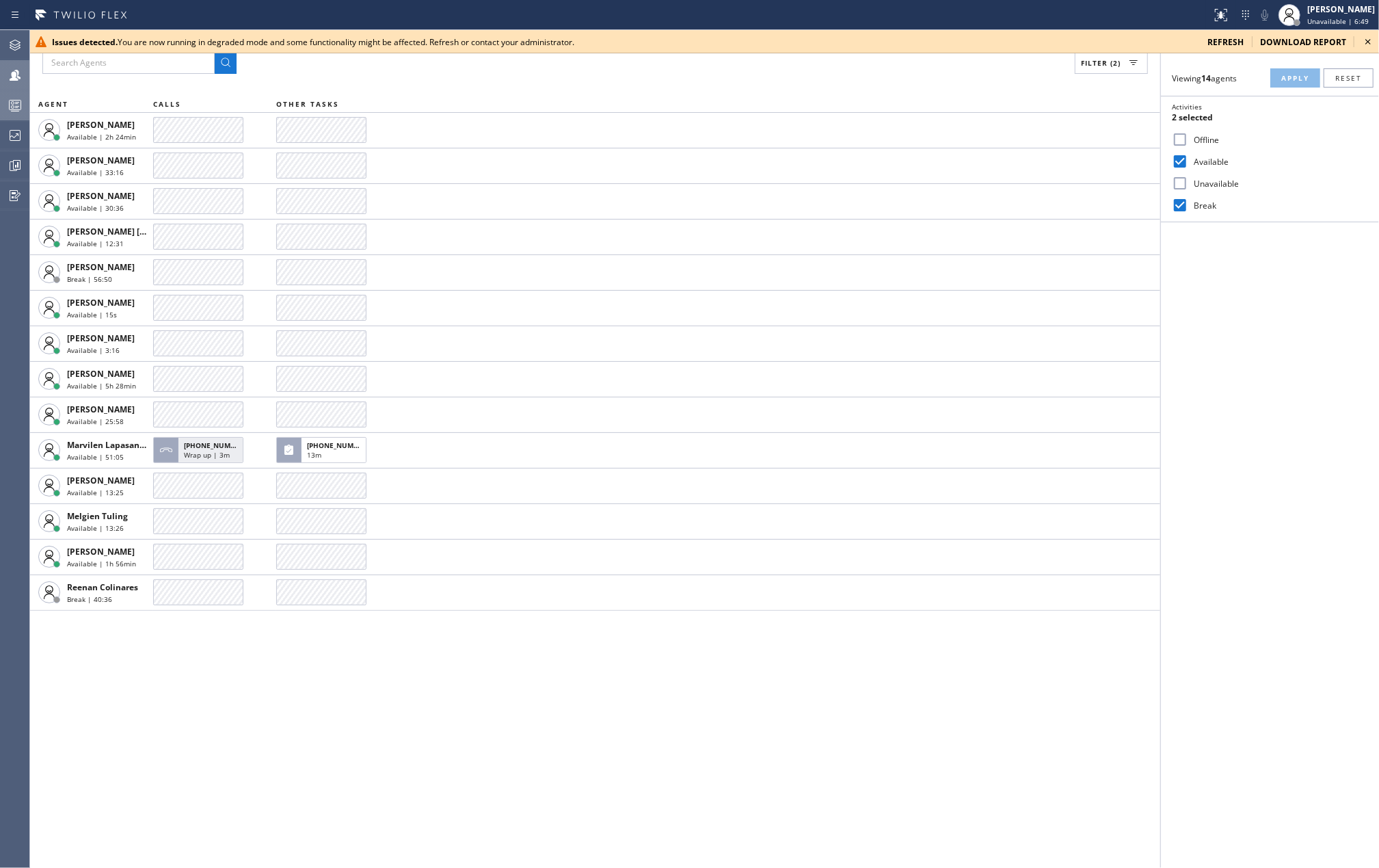
click at [17, 101] on rect at bounding box center [16, 106] width 12 height 10
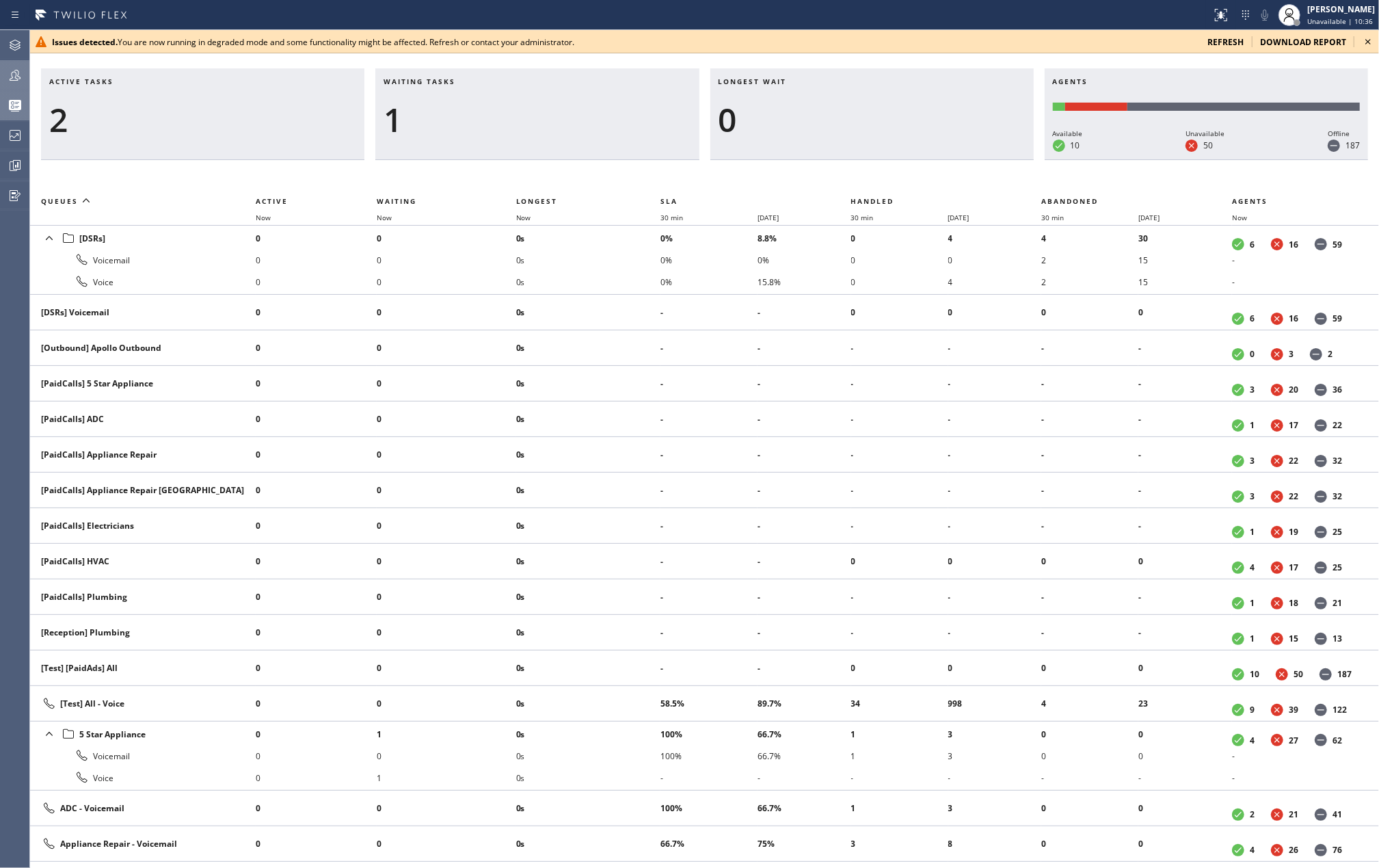
click at [1369, 39] on icon at bounding box center [1368, 41] width 17 height 17
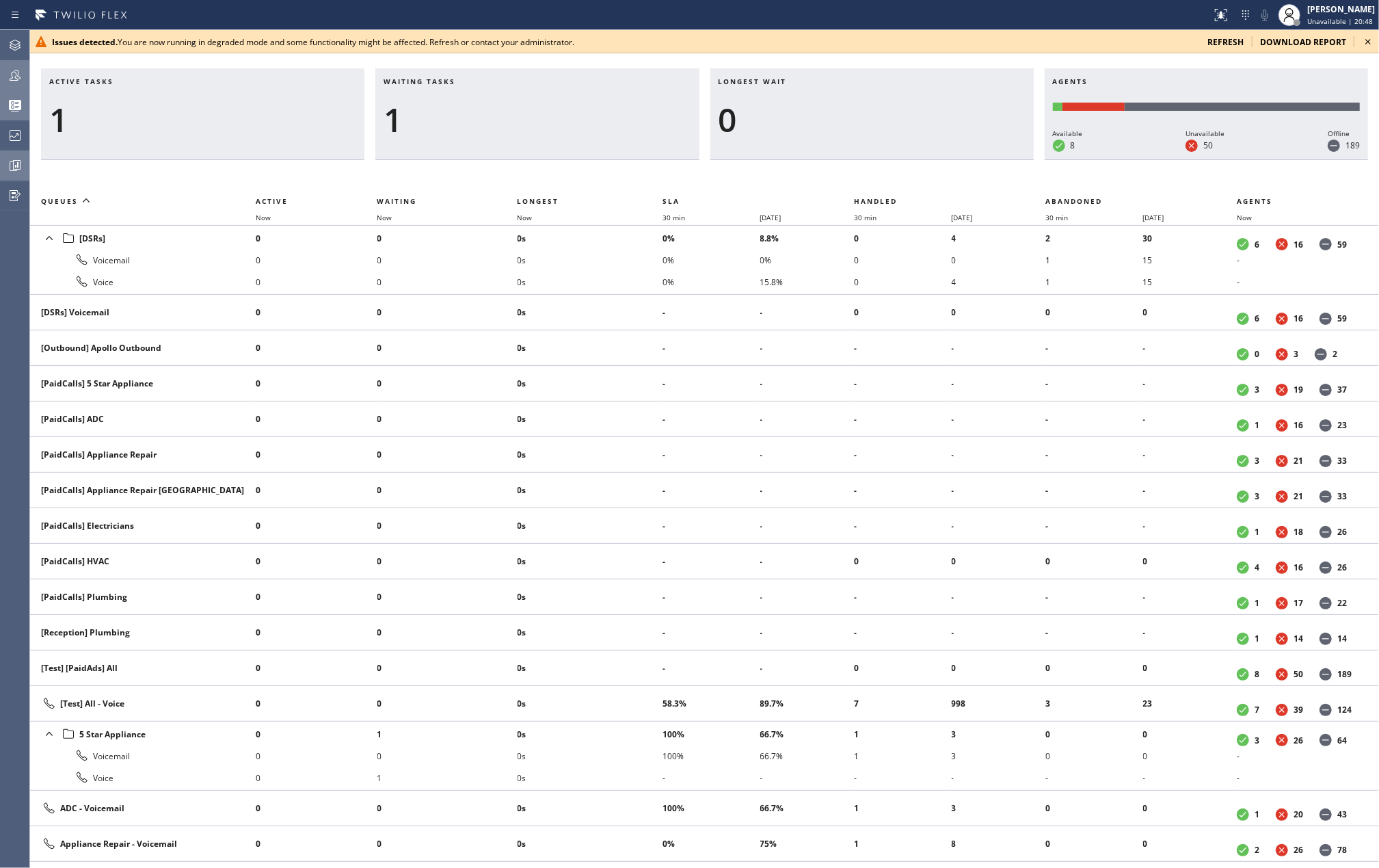
click at [9, 165] on icon at bounding box center [15, 165] width 17 height 17
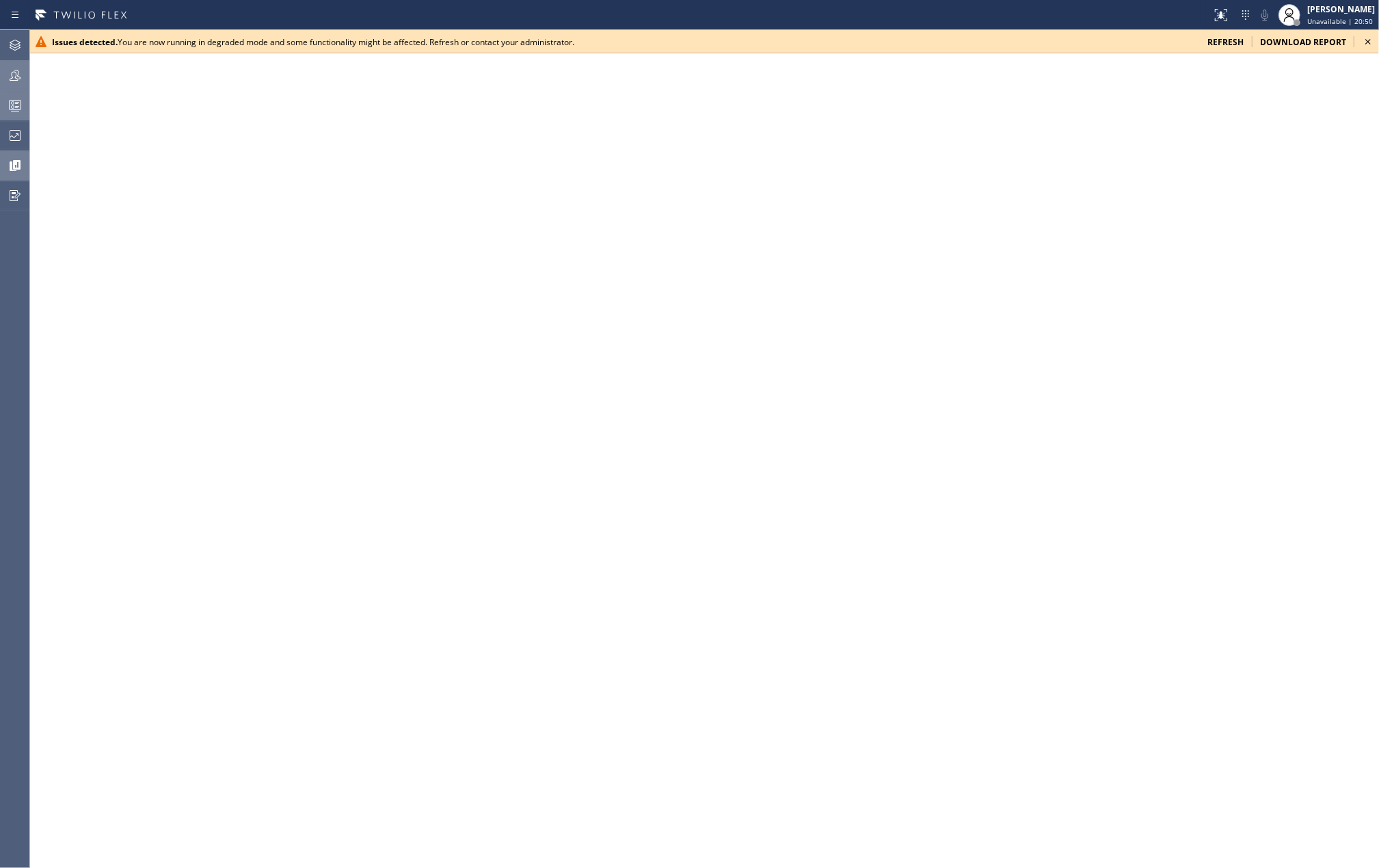
click at [1365, 39] on icon at bounding box center [1368, 41] width 17 height 17
click at [1368, 39] on icon at bounding box center [1368, 41] width 17 height 17
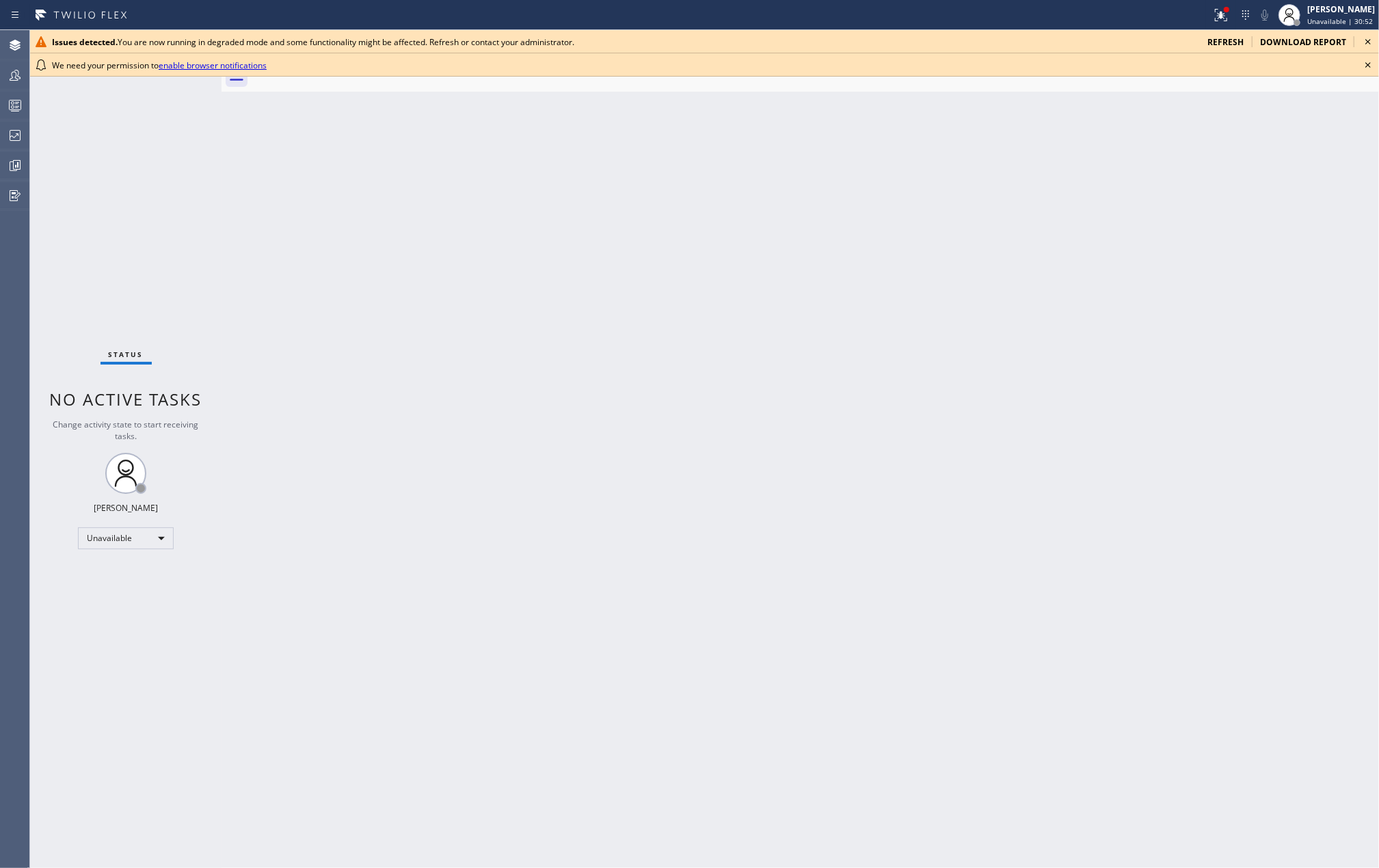
click at [613, 428] on div "Back to Dashboard Change Sender ID Customers Technicians Select a contact Outbo…" at bounding box center [800, 448] width 1158 height 837
click at [1372, 41] on icon at bounding box center [1368, 41] width 17 height 17
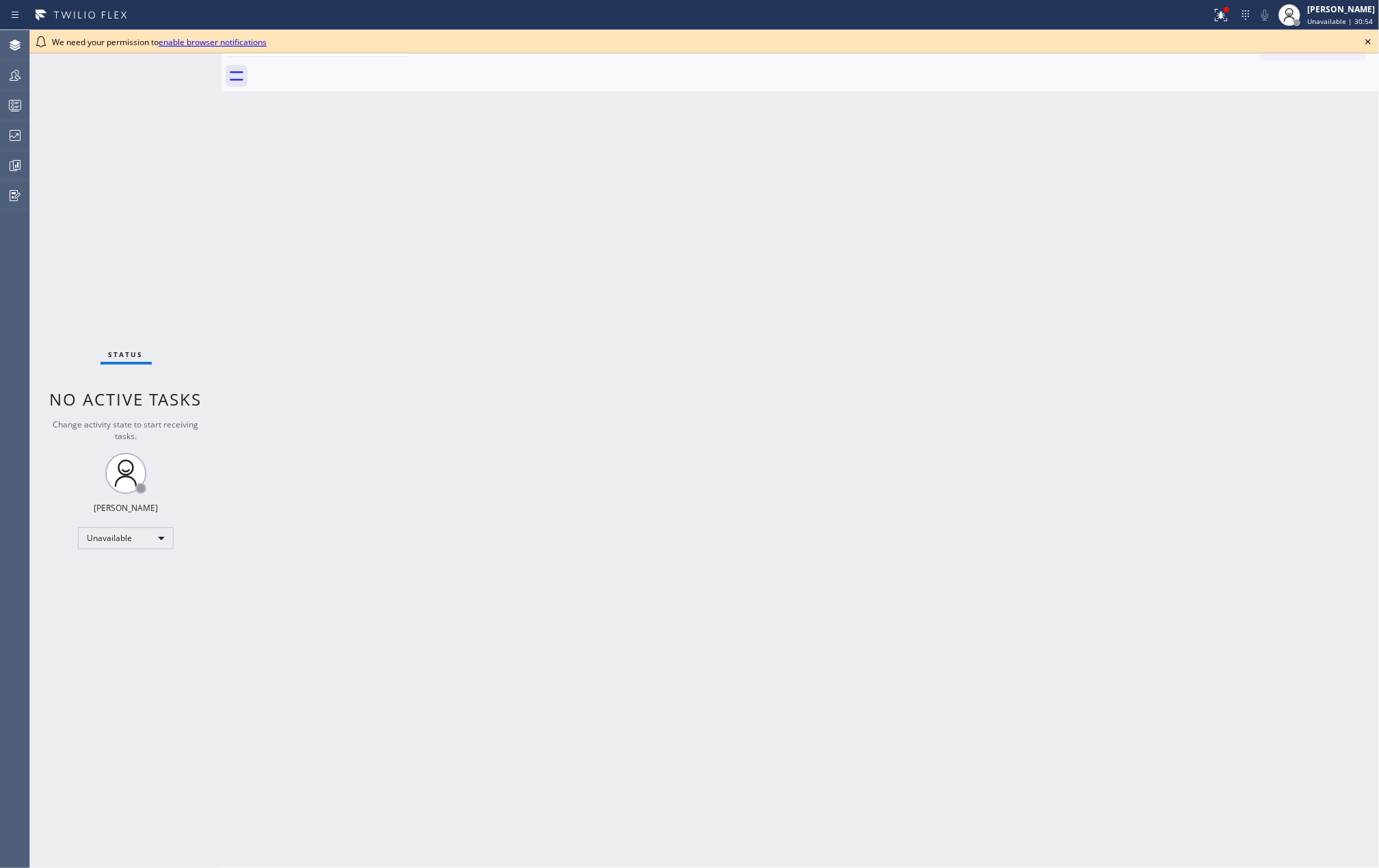
click at [1363, 41] on icon at bounding box center [1368, 41] width 17 height 17
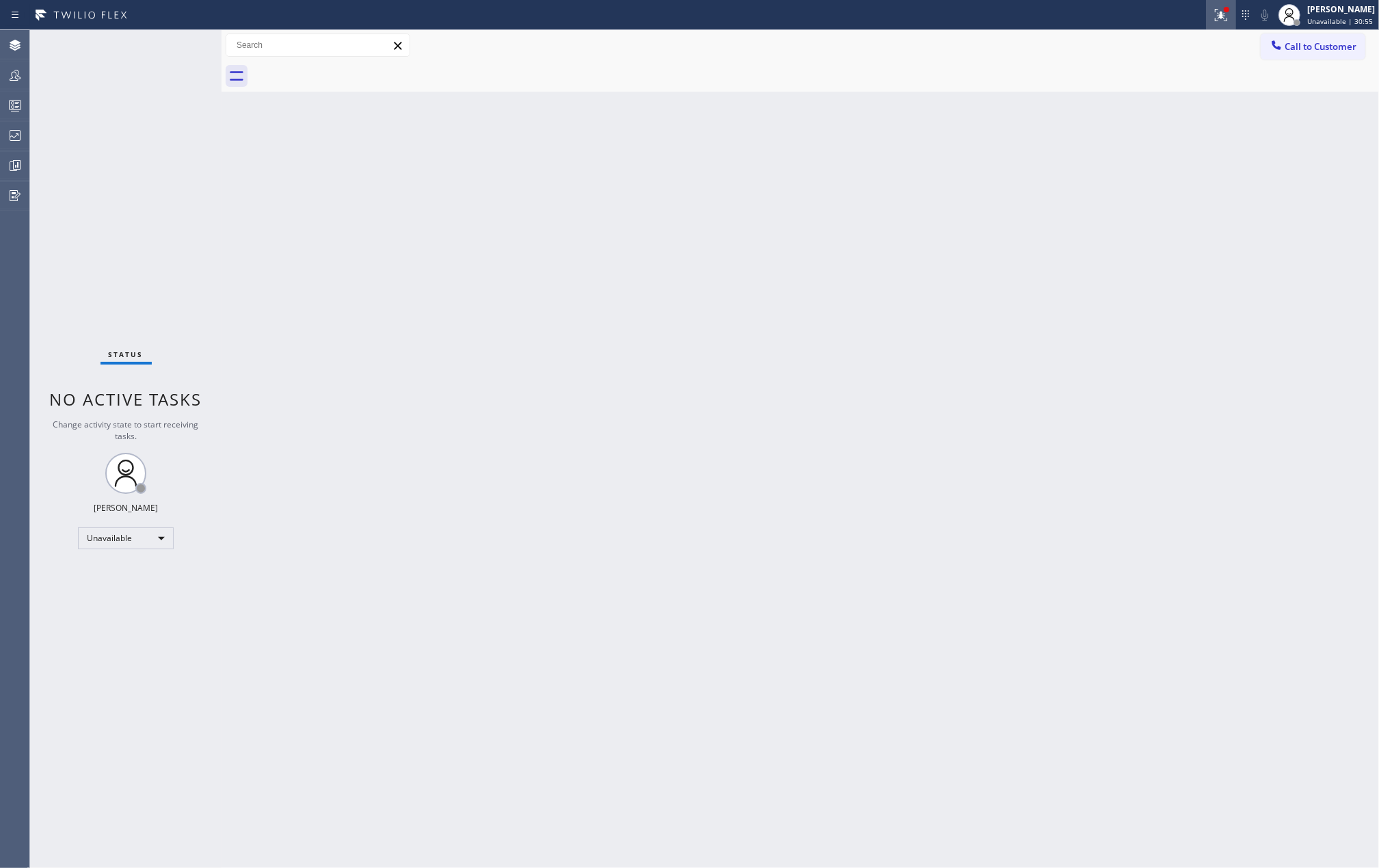
click at [1226, 17] on icon at bounding box center [1221, 15] width 17 height 17
click at [1144, 195] on span "Clear issues" at bounding box center [1153, 193] width 64 height 10
click at [12, 79] on icon at bounding box center [15, 75] width 17 height 17
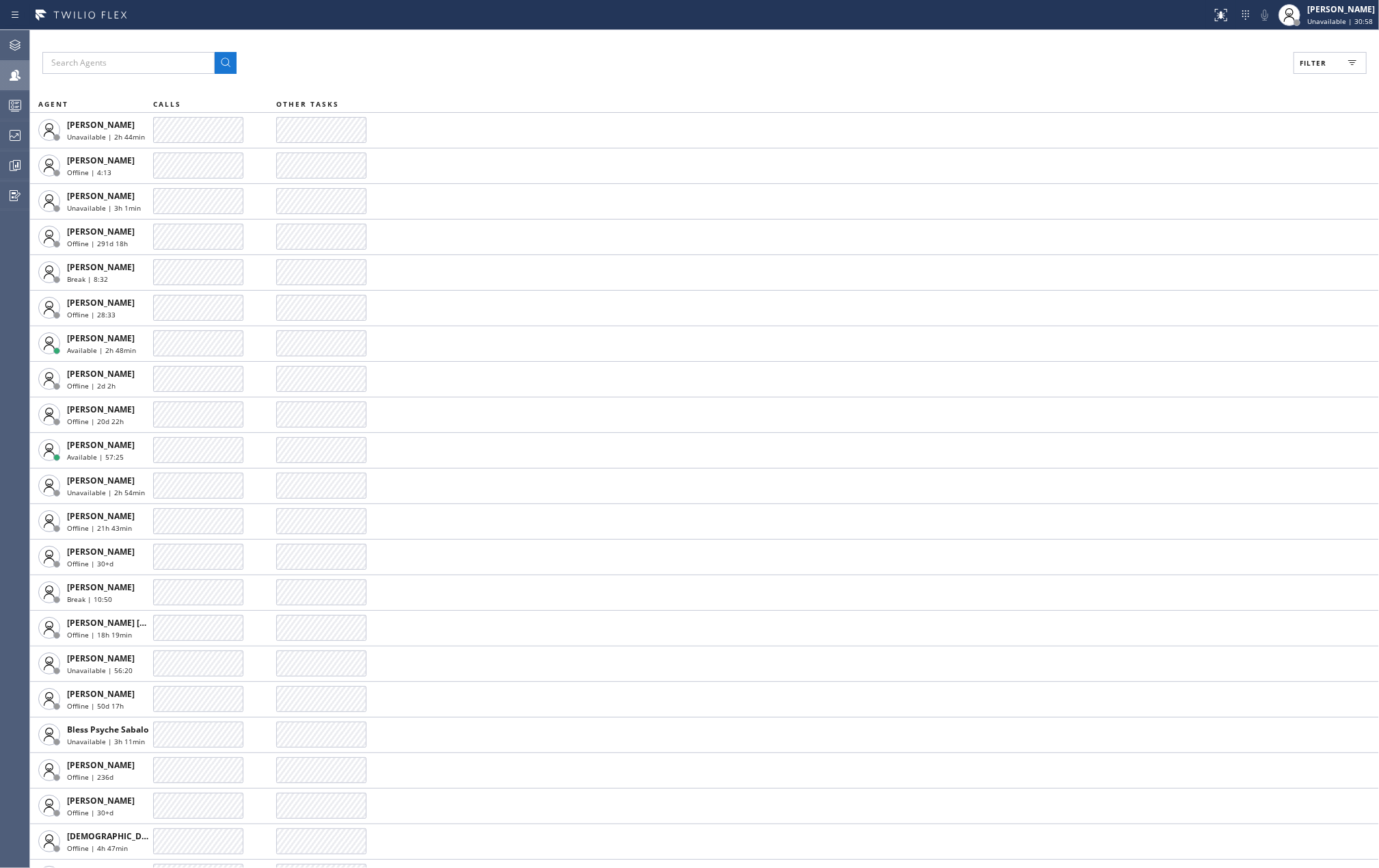
click at [1302, 65] on span "Filter" at bounding box center [1313, 63] width 27 height 10
click at [1177, 185] on input "Unavailable" at bounding box center [1180, 183] width 17 height 17
click at [1179, 184] on input "Unavailable" at bounding box center [1180, 183] width 17 height 17
checkbox input "false"
click at [1183, 164] on input "Available" at bounding box center [1180, 161] width 17 height 17
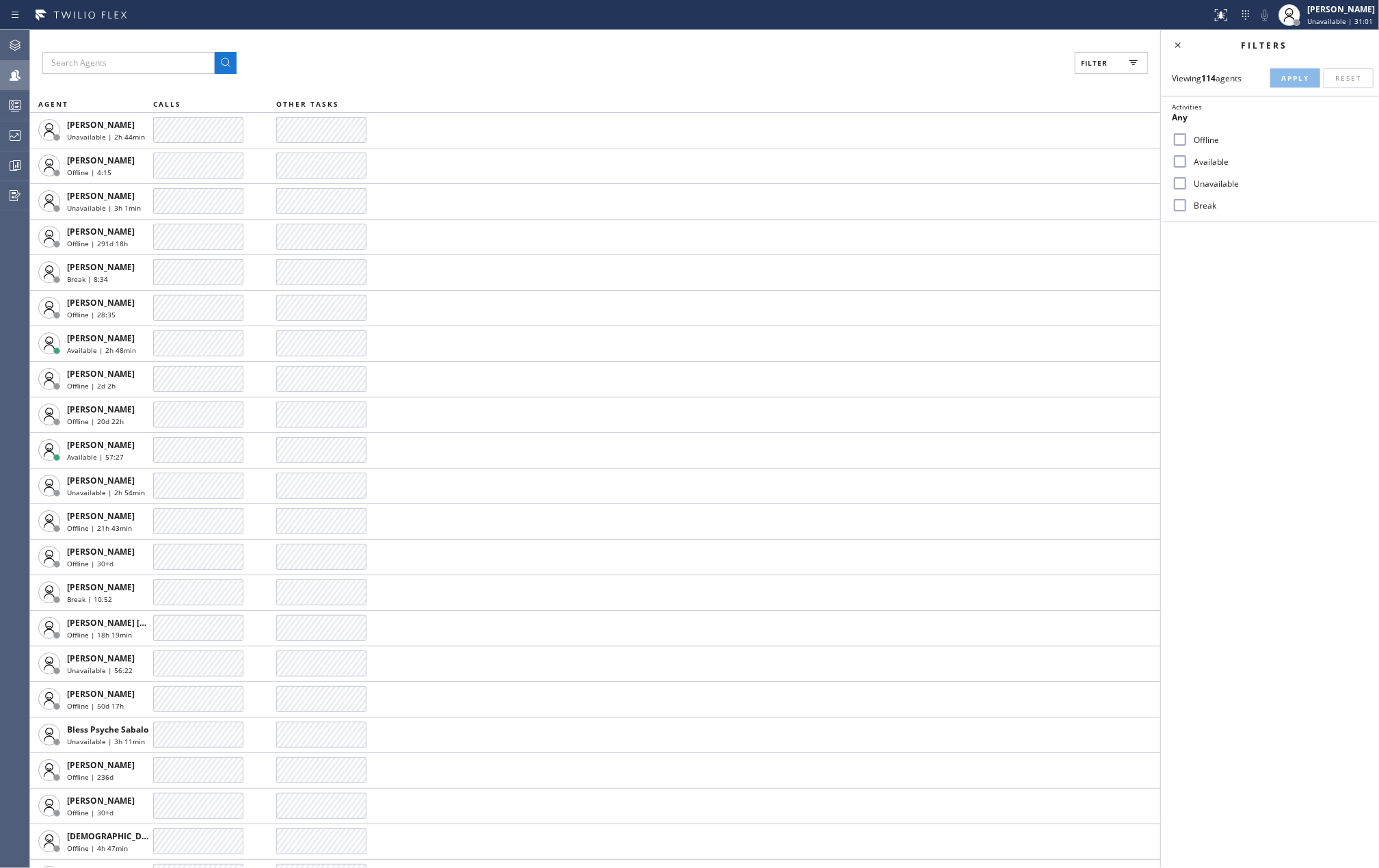
checkbox input "true"
click at [1175, 208] on input "Break" at bounding box center [1180, 204] width 17 height 17
click at [1303, 70] on button "Apply" at bounding box center [1295, 77] width 50 height 19
click at [1181, 208] on input "Break" at bounding box center [1180, 204] width 17 height 17
checkbox input "false"
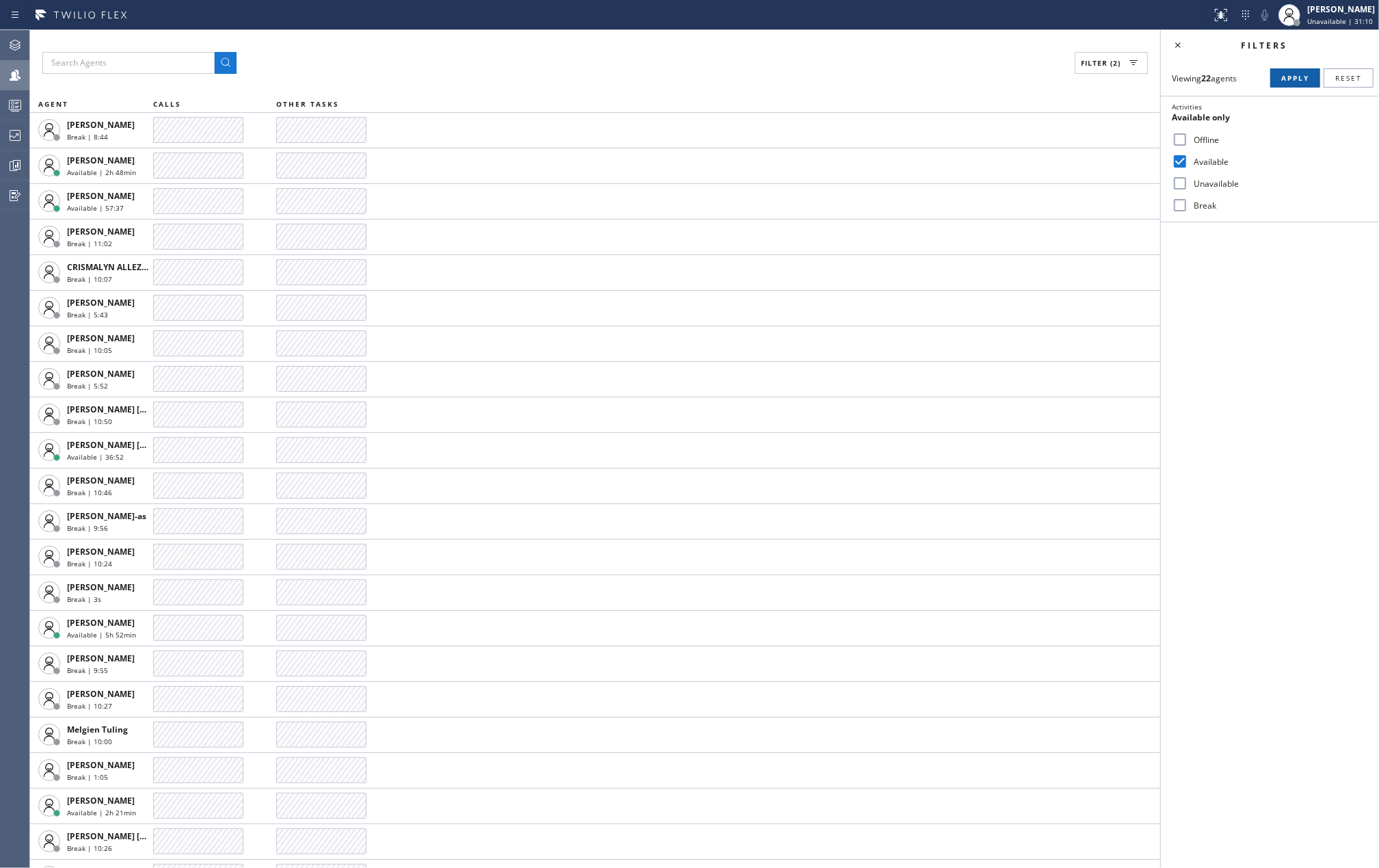
click at [1291, 77] on span "Apply" at bounding box center [1295, 78] width 28 height 10
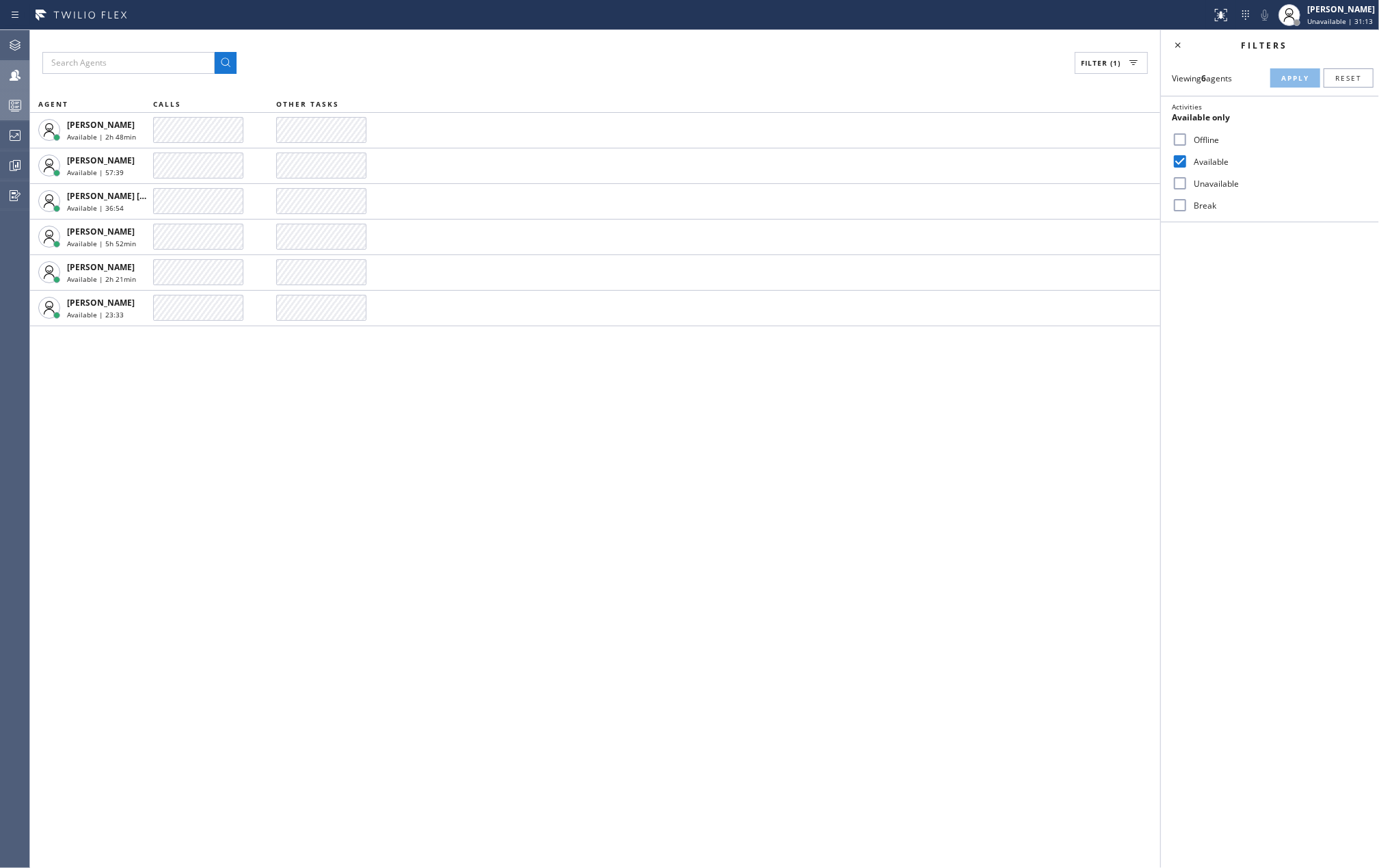
click at [17, 103] on icon at bounding box center [16, 107] width 8 height 9
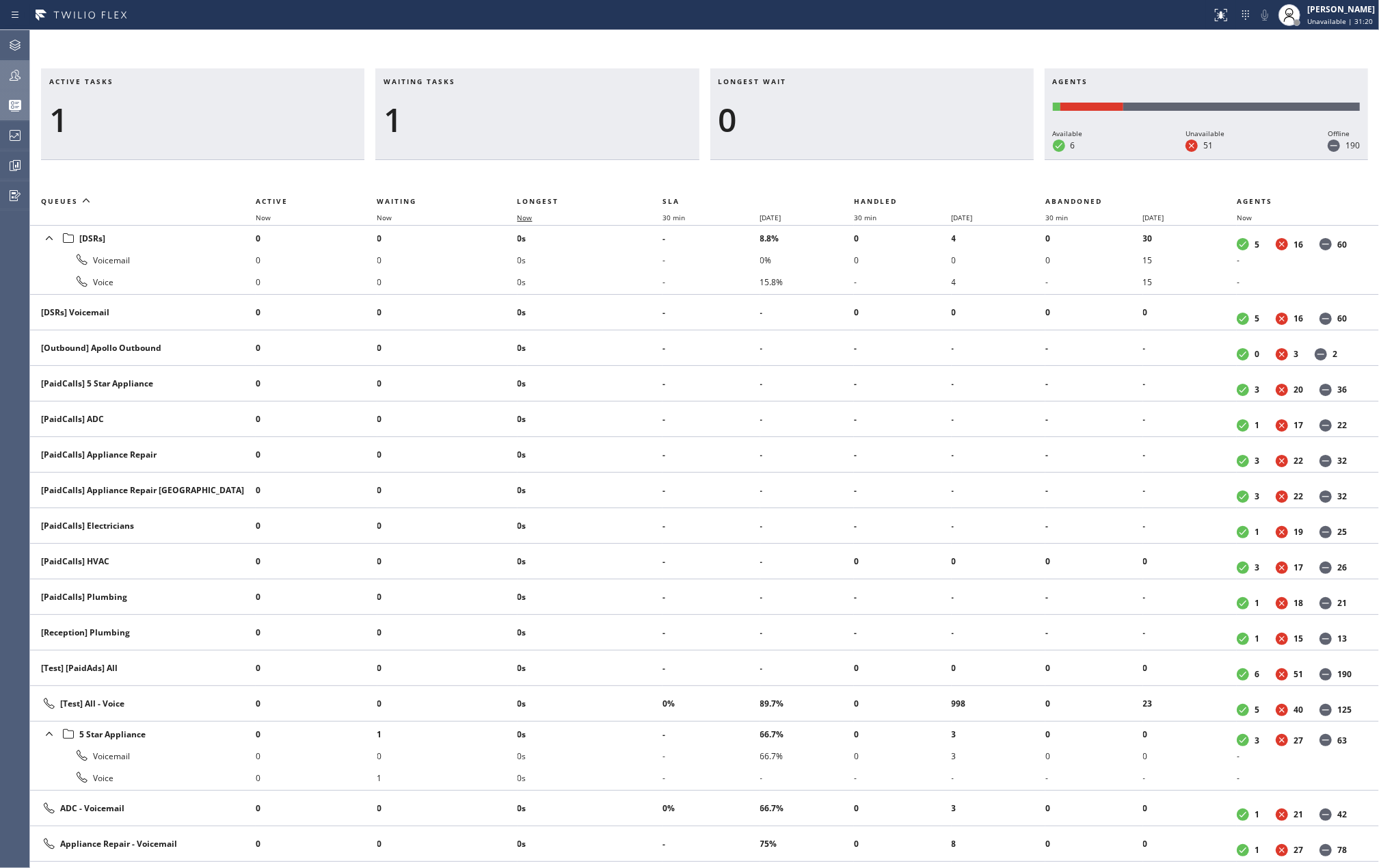
click at [527, 216] on span "Now" at bounding box center [525, 217] width 15 height 10
click at [581, 39] on div "Active tasks 1 Waiting tasks 1 Longest wait 0 Agents Available 6 Unavailable 51…" at bounding box center [704, 448] width 1349 height 837
click at [23, 74] on icon at bounding box center [15, 75] width 17 height 17
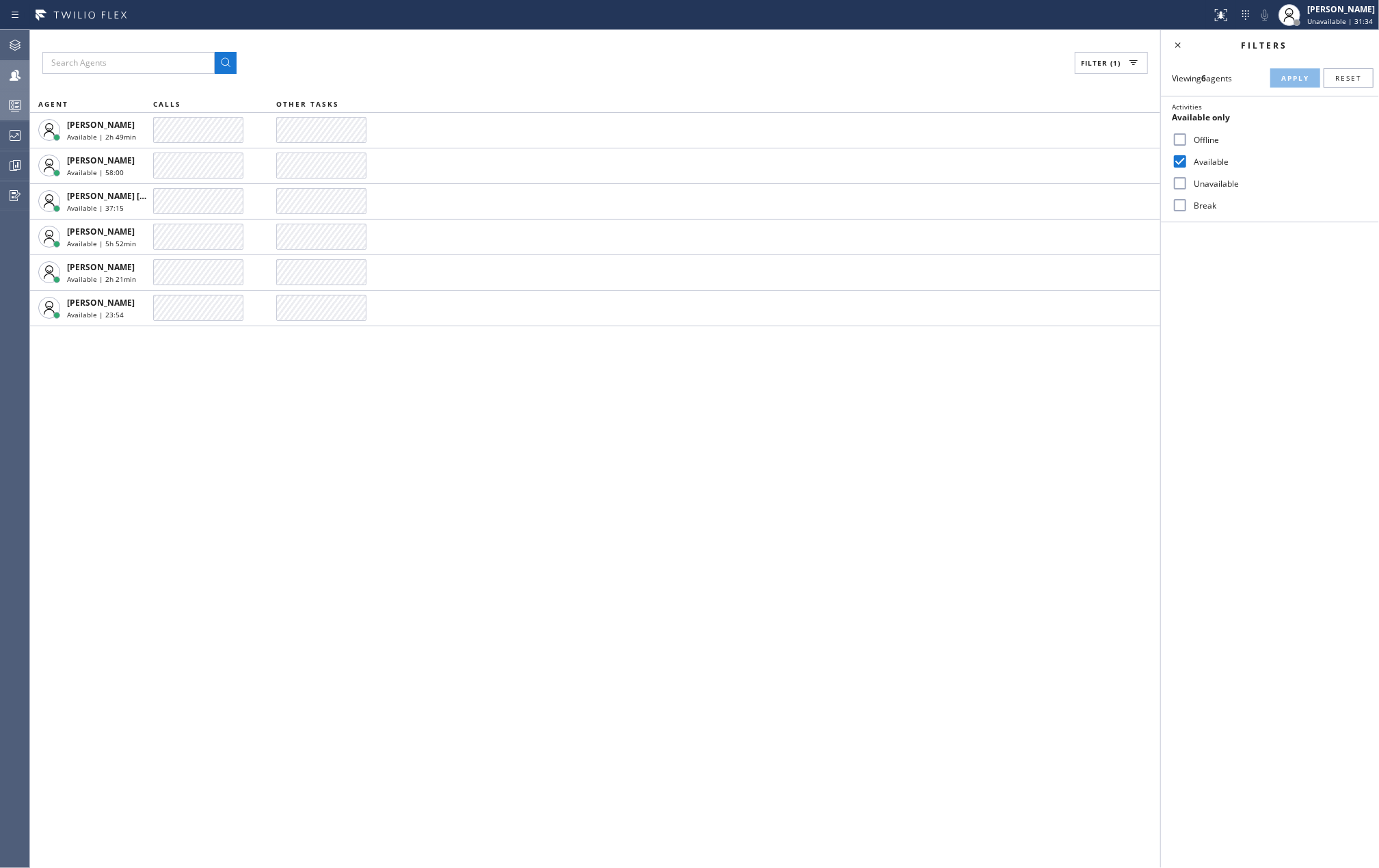
click at [11, 102] on icon at bounding box center [15, 105] width 17 height 17
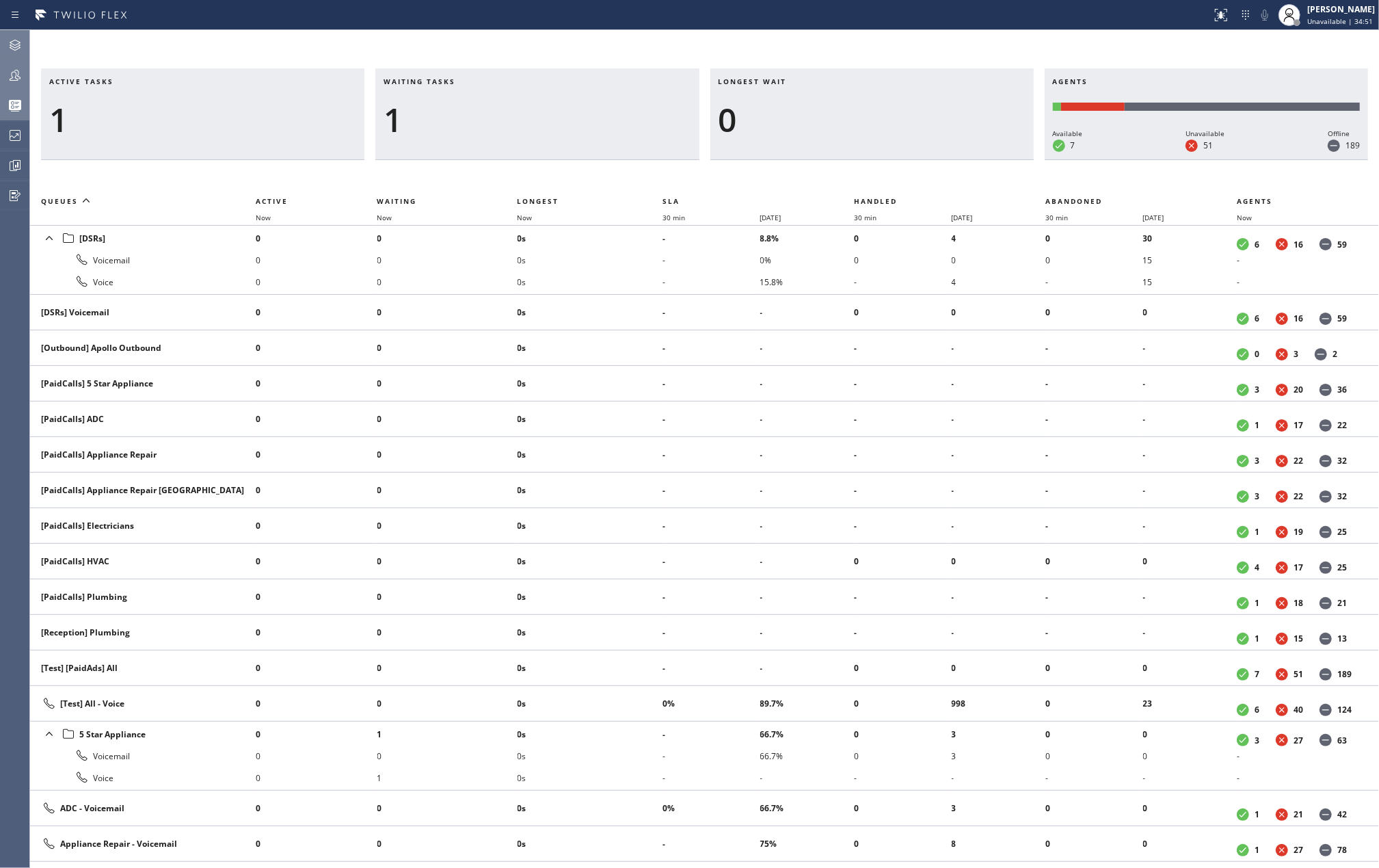
click at [11, 50] on icon at bounding box center [15, 44] width 17 height 17
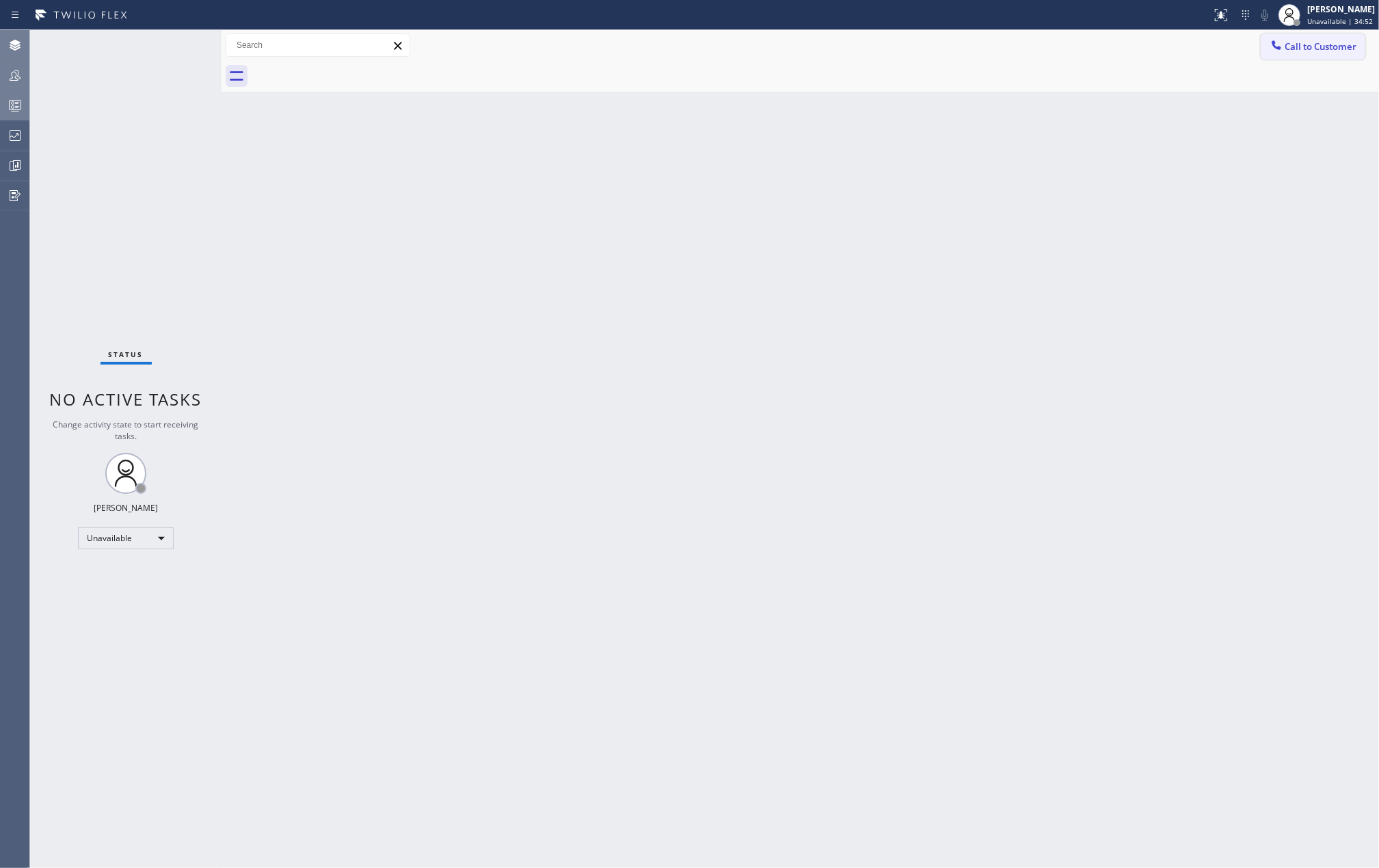
click at [1314, 52] on span "Call to Customer" at bounding box center [1321, 46] width 72 height 12
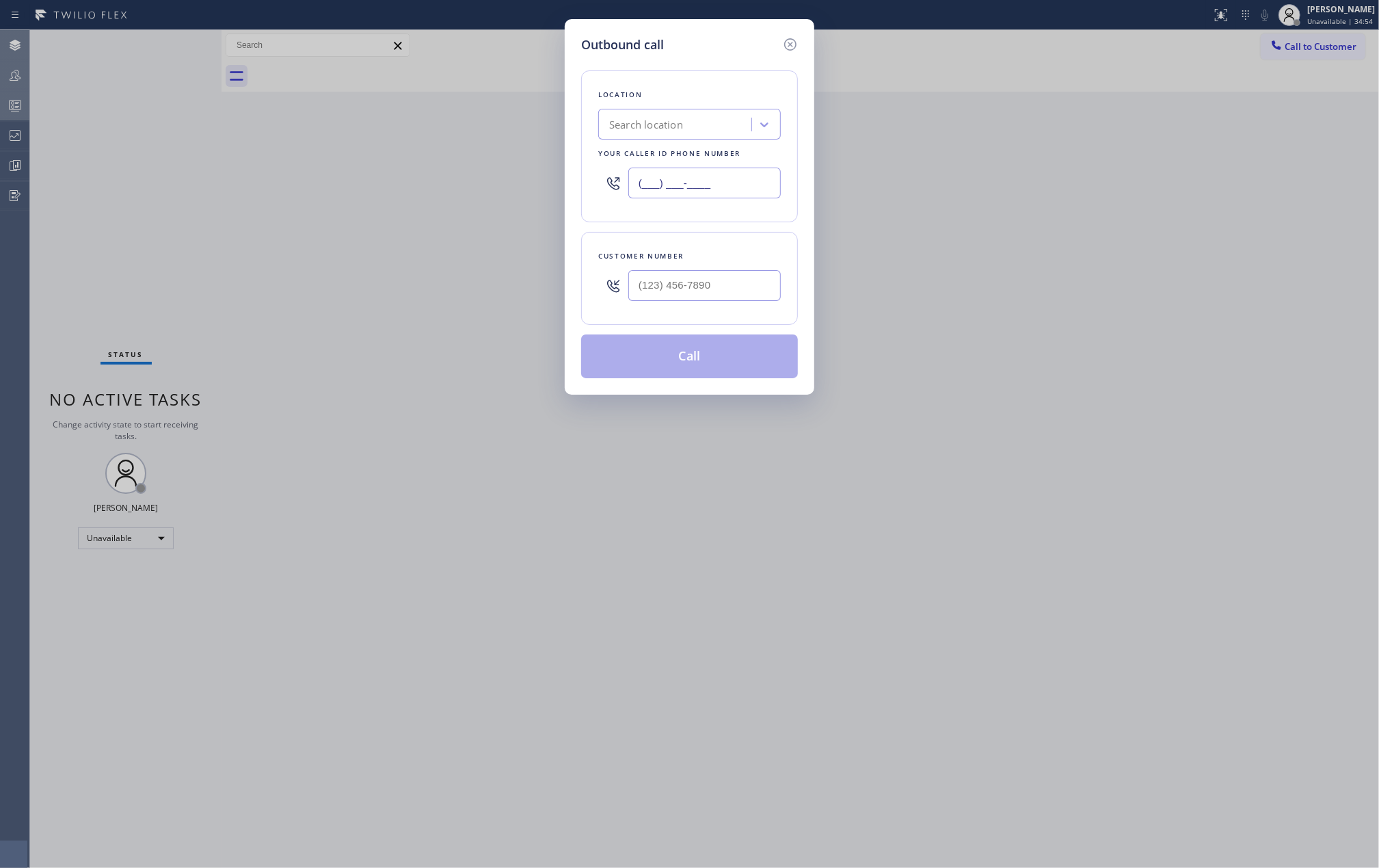
click at [712, 181] on input "(___) ___-____" at bounding box center [704, 183] width 152 height 31
paste input "424) 383-6282"
click at [723, 186] on input "(424) 383-6282" at bounding box center [704, 183] width 152 height 31
type input "(424) 383-6282"
click at [789, 41] on icon at bounding box center [790, 44] width 17 height 17
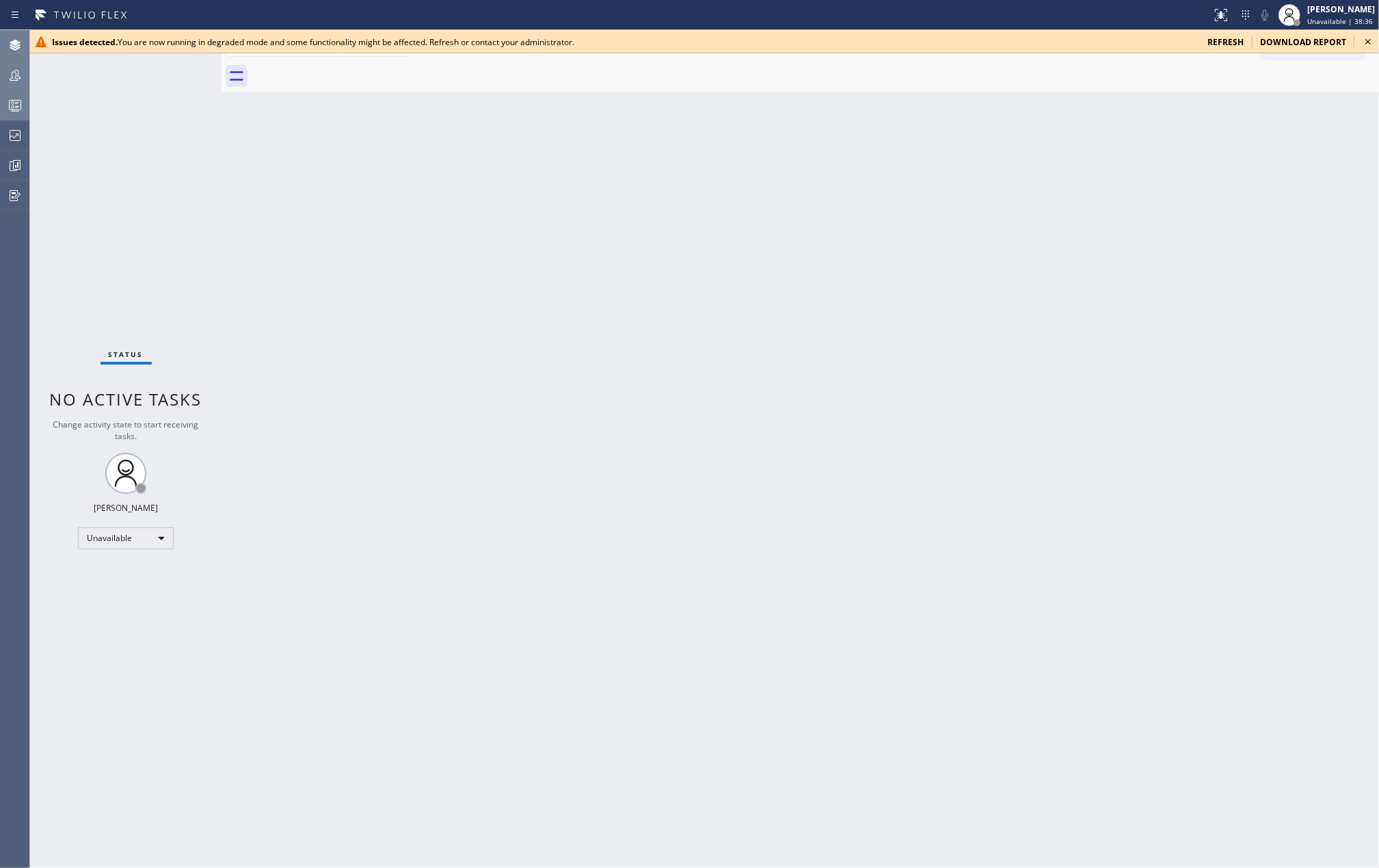
click at [446, 190] on div "Back to Dashboard Change Sender ID Customers Technicians Select a contact Outbo…" at bounding box center [800, 448] width 1158 height 837
click at [1369, 39] on icon at bounding box center [1368, 41] width 17 height 17
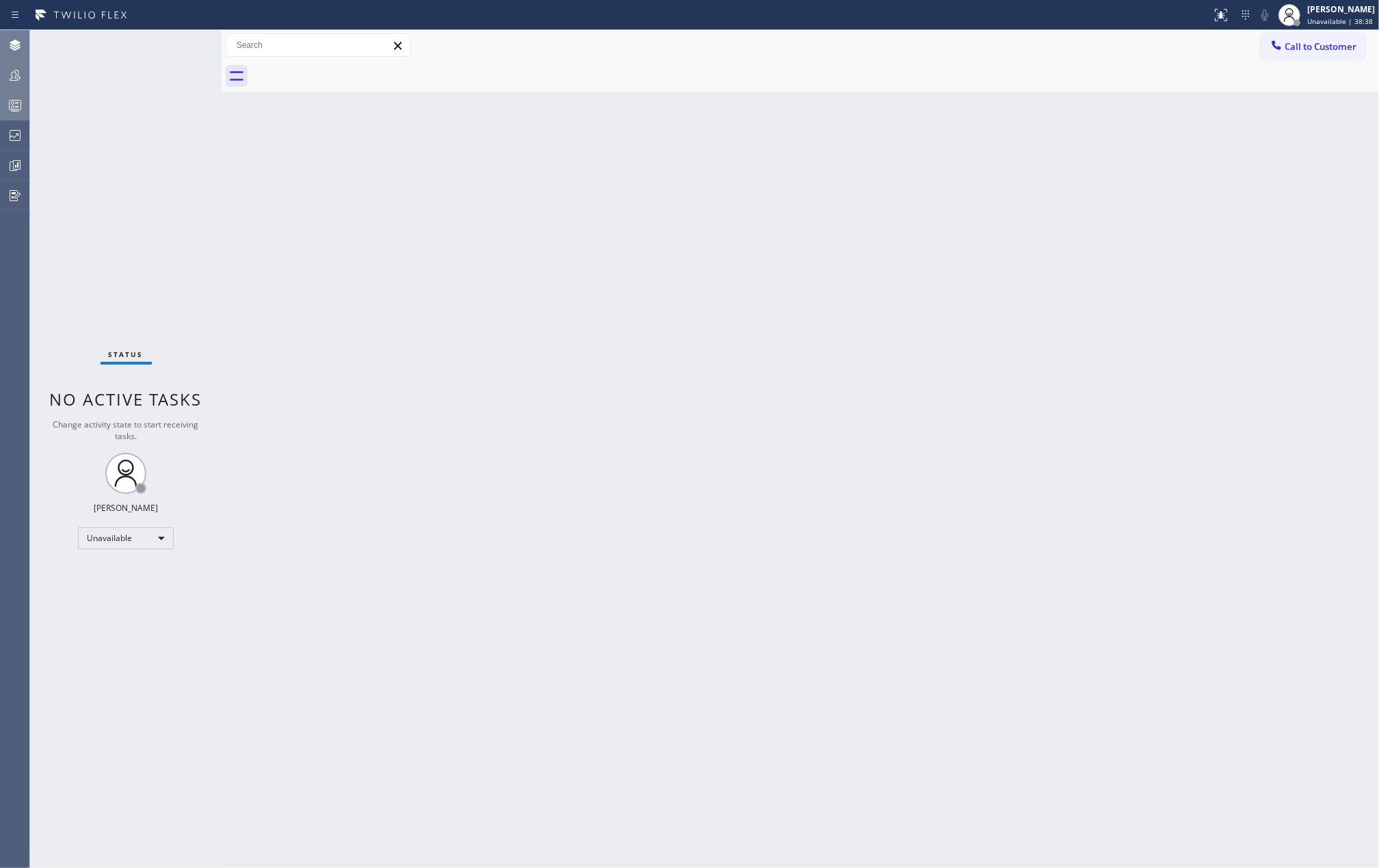
click at [12, 101] on icon at bounding box center [15, 105] width 17 height 17
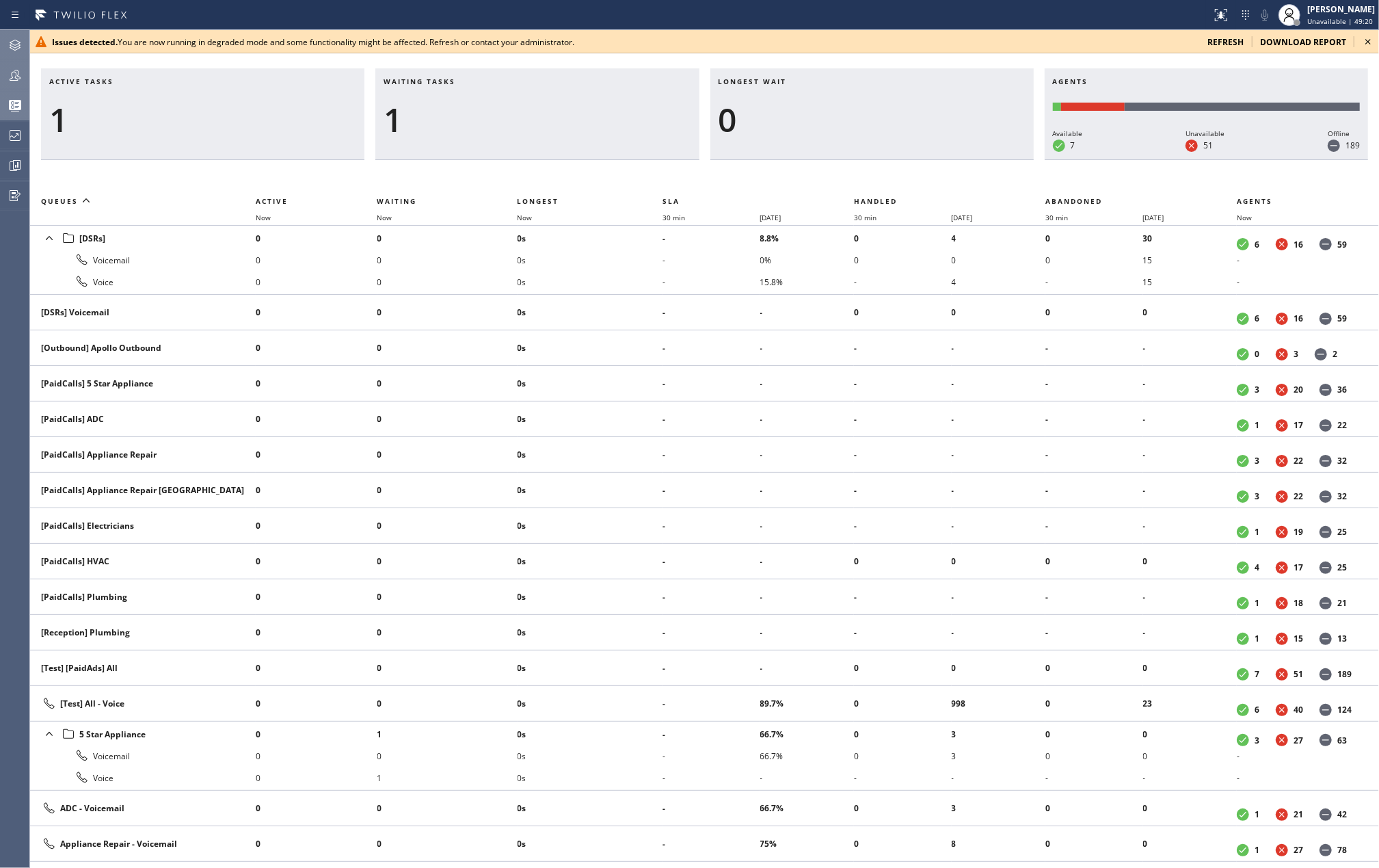
click at [22, 74] on icon at bounding box center [15, 75] width 17 height 17
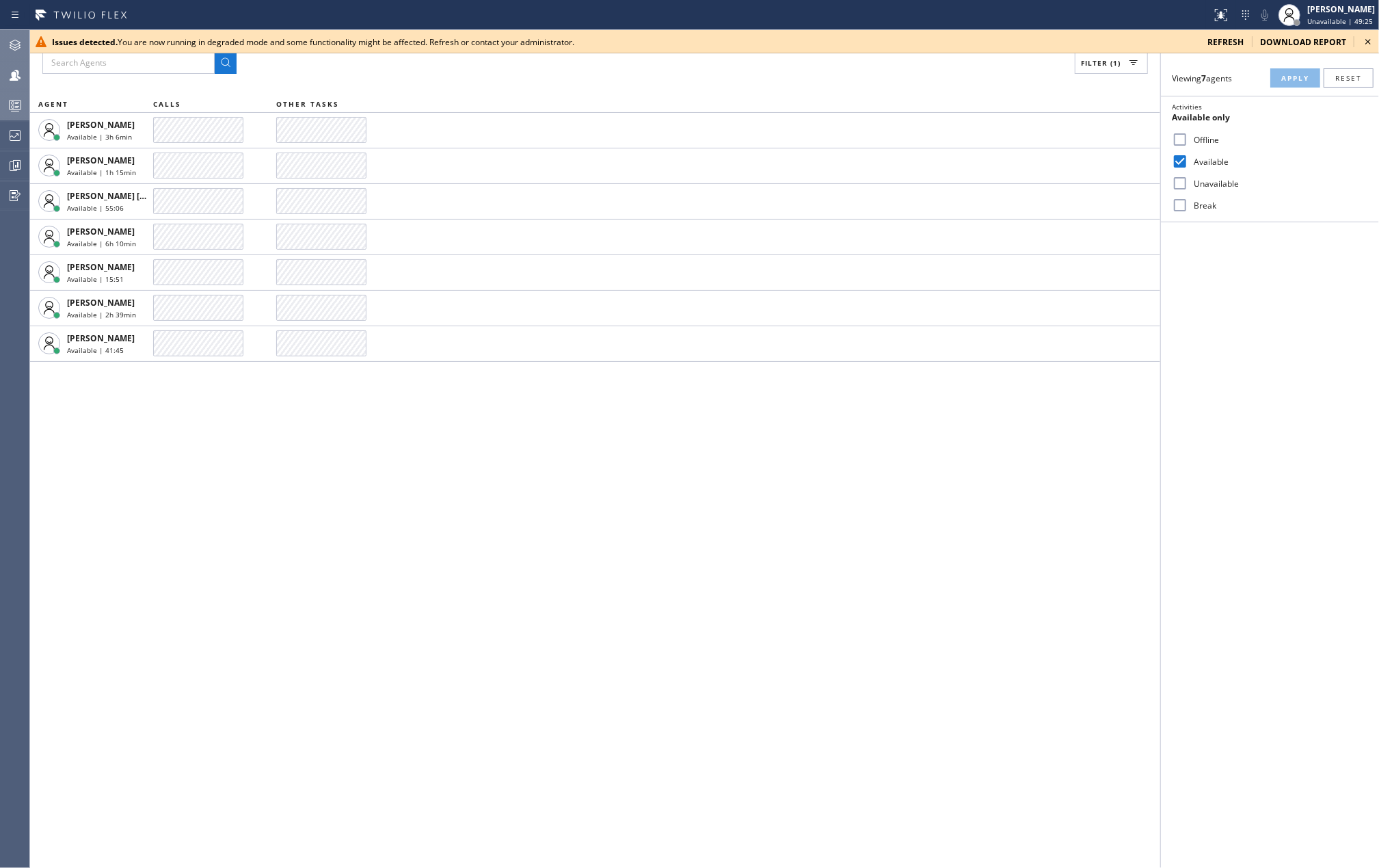
click at [1179, 205] on input "Break" at bounding box center [1180, 204] width 17 height 17
checkbox input "true"
click at [1297, 78] on span "Apply" at bounding box center [1295, 78] width 28 height 10
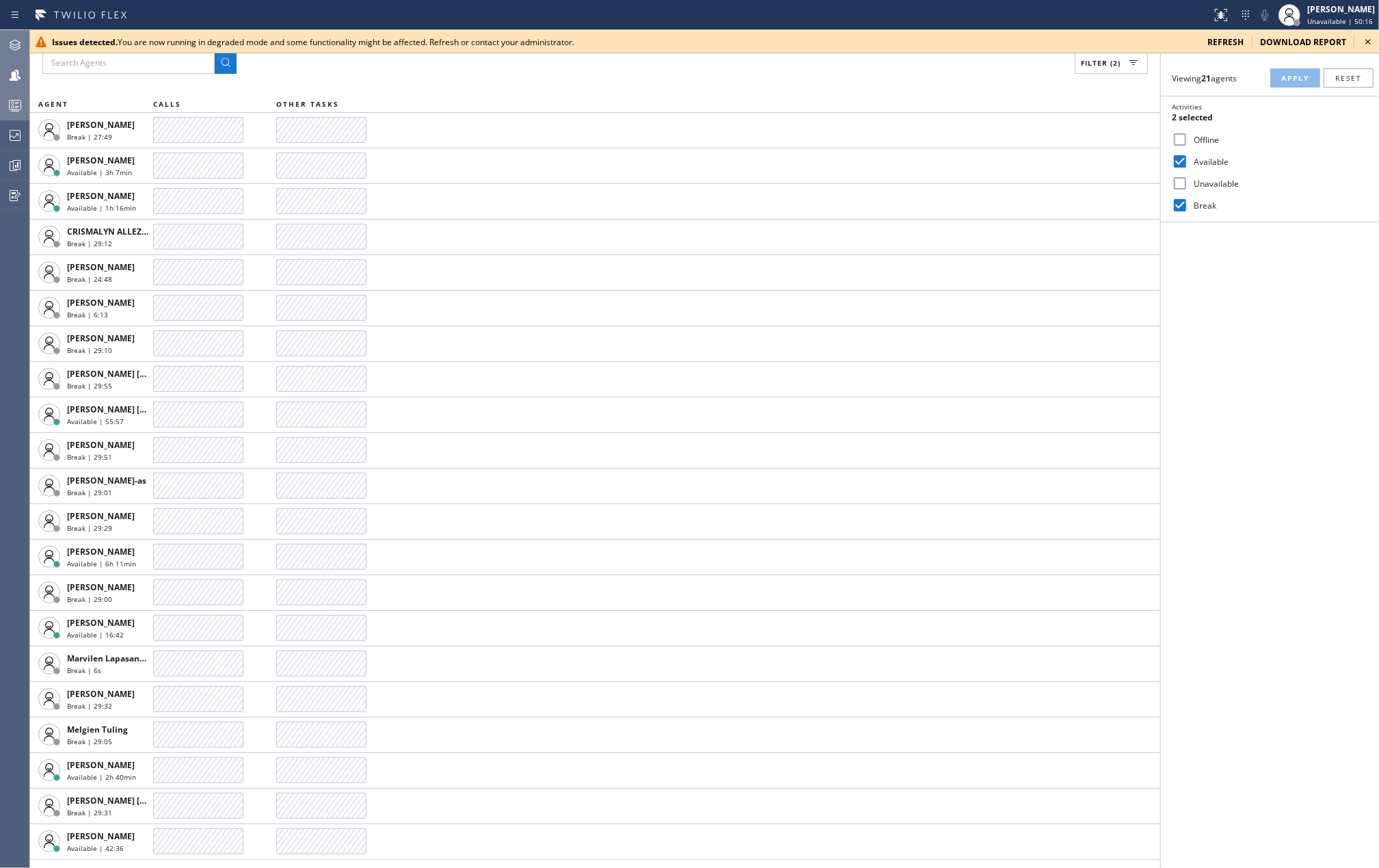
drag, startPoint x: 419, startPoint y: 74, endPoint x: 427, endPoint y: 74, distance: 8.0
click at [419, 74] on div "Filter (2) AGENT CALLS OTHER TASKS Alynna Marie Pasumala Break | 27:49 Amir Asa…" at bounding box center [595, 448] width 1130 height 837
click at [1368, 37] on icon at bounding box center [1368, 41] width 17 height 17
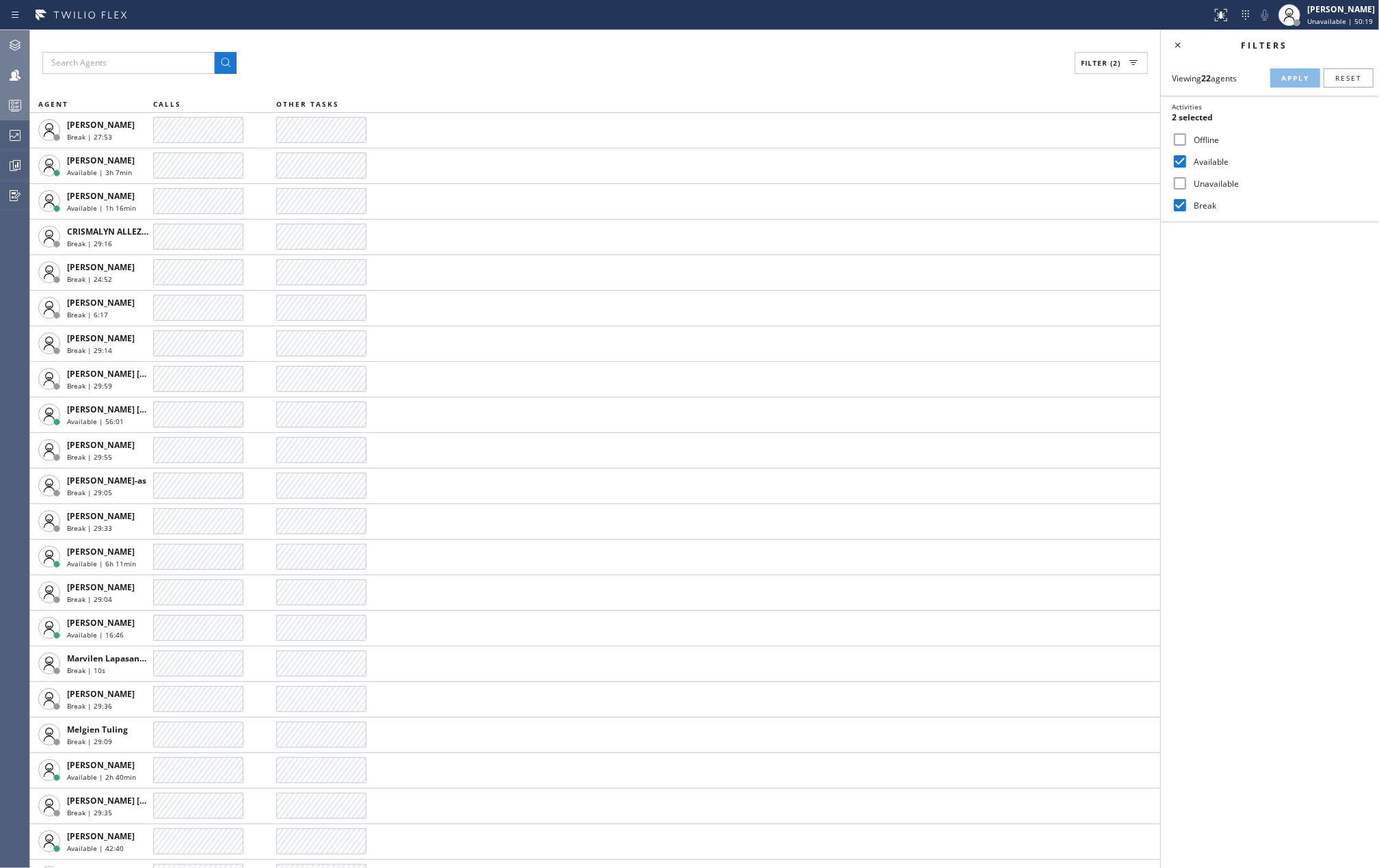
click at [18, 99] on icon at bounding box center [15, 105] width 17 height 17
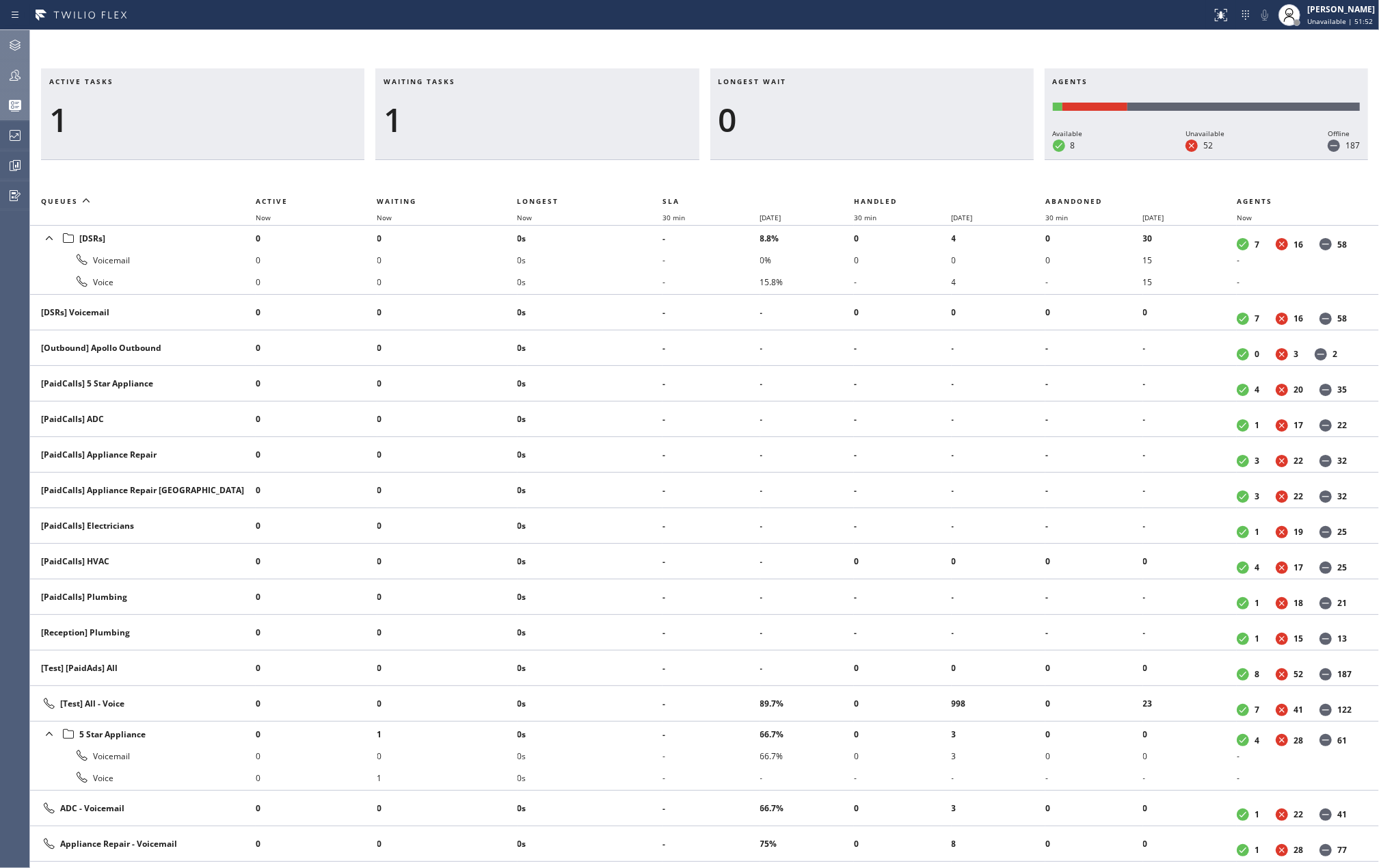
click at [1334, 50] on div "Active tasks 1 Waiting tasks 1 Longest wait 0 Agents Available 8 Unavailable 52…" at bounding box center [704, 448] width 1349 height 837
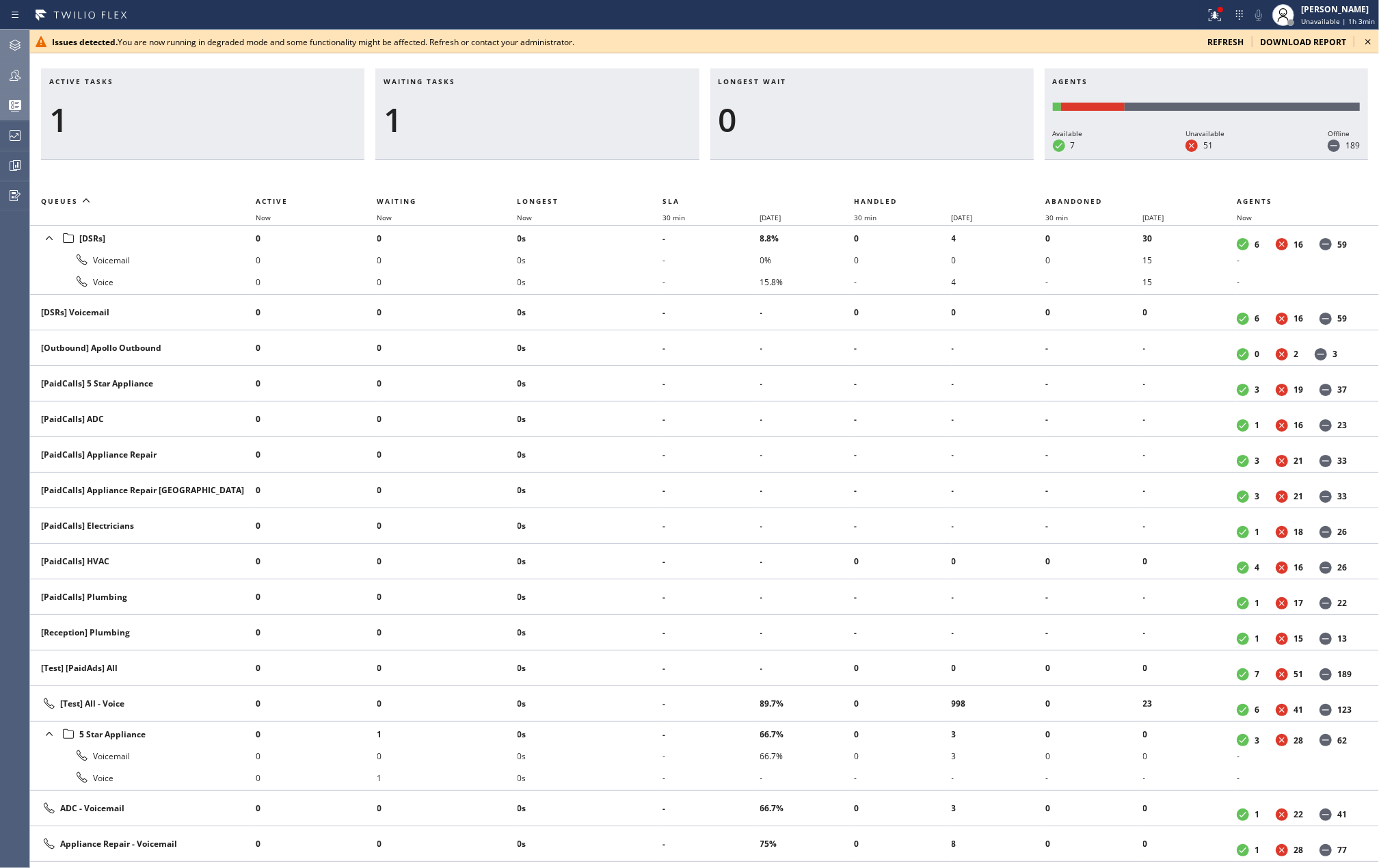
click at [1369, 41] on icon at bounding box center [1369, 41] width 6 height 6
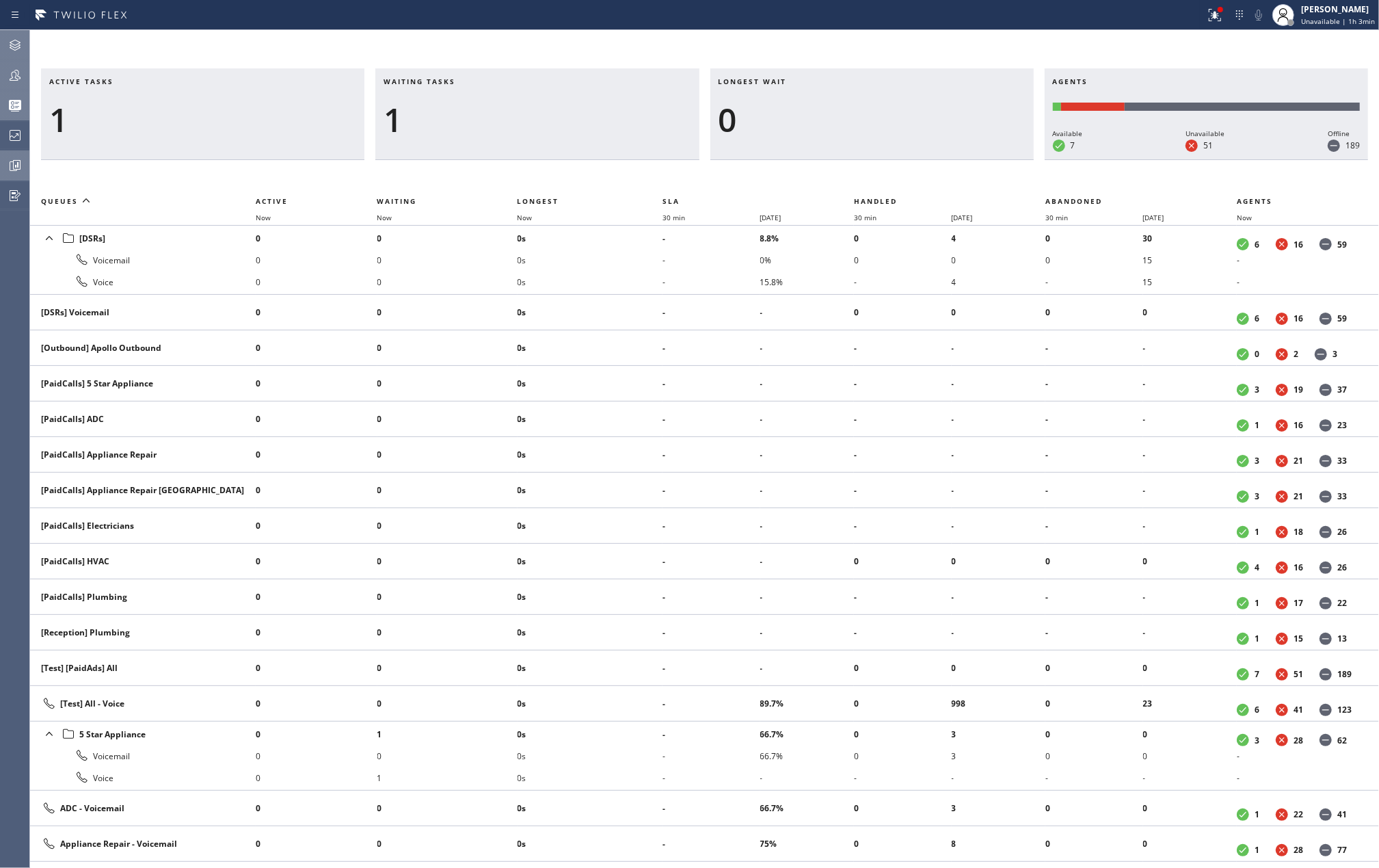
click at [14, 168] on icon at bounding box center [17, 165] width 8 height 10
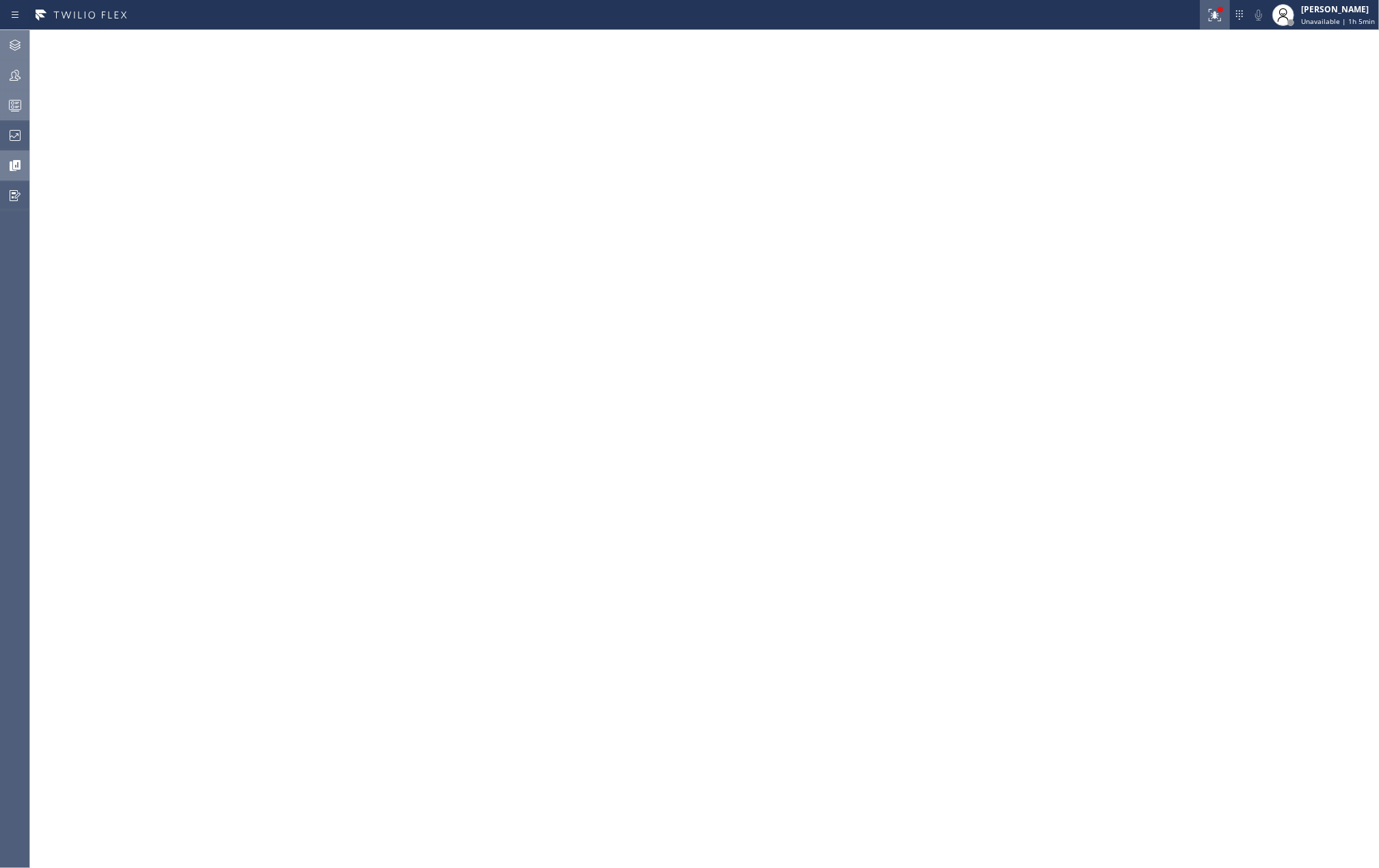
click at [1220, 19] on icon at bounding box center [1215, 15] width 17 height 17
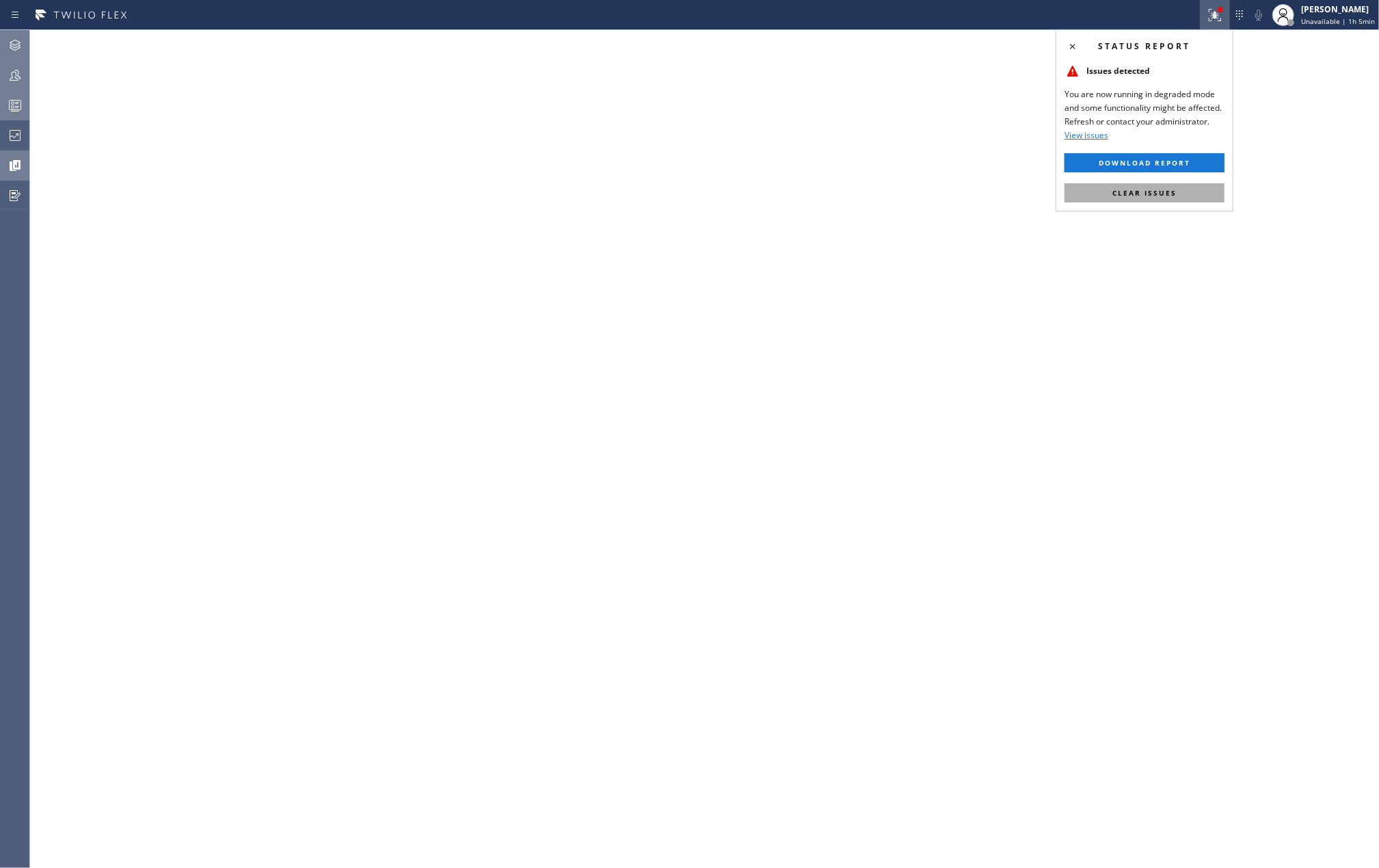
click at [1176, 185] on button "Clear issues" at bounding box center [1145, 193] width 160 height 19
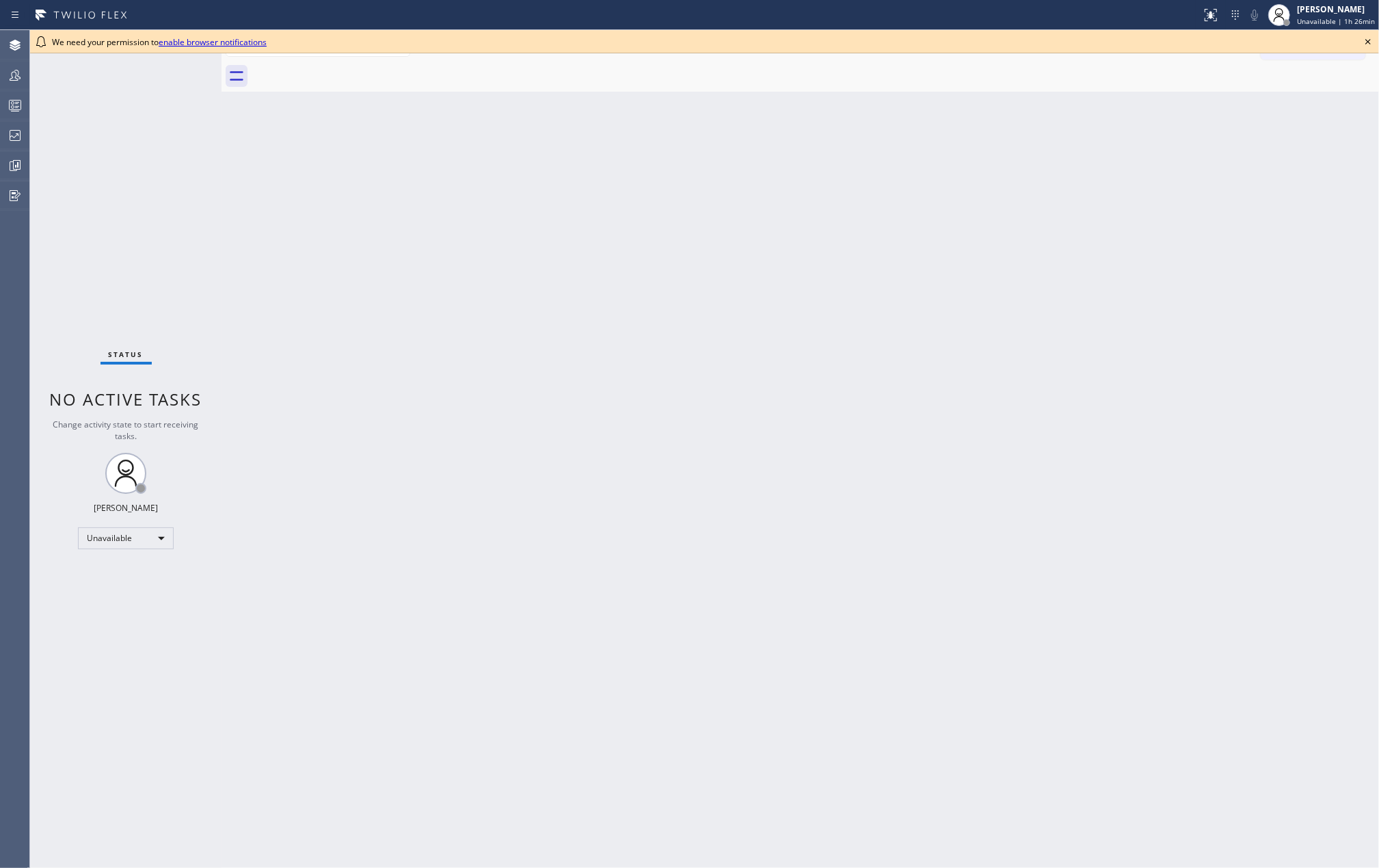
click at [1369, 37] on icon at bounding box center [1368, 41] width 17 height 17
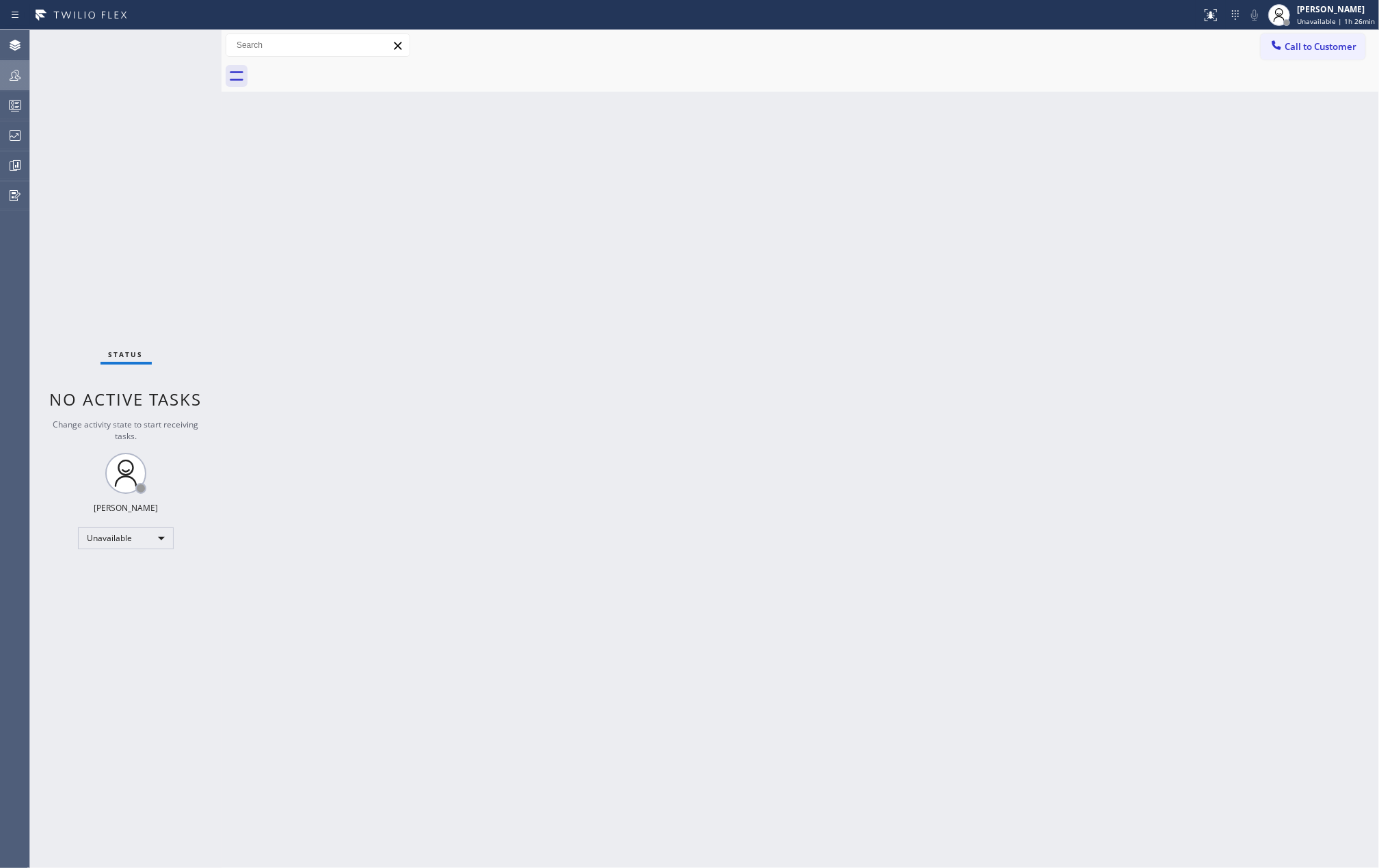
click at [19, 75] on icon at bounding box center [15, 75] width 17 height 17
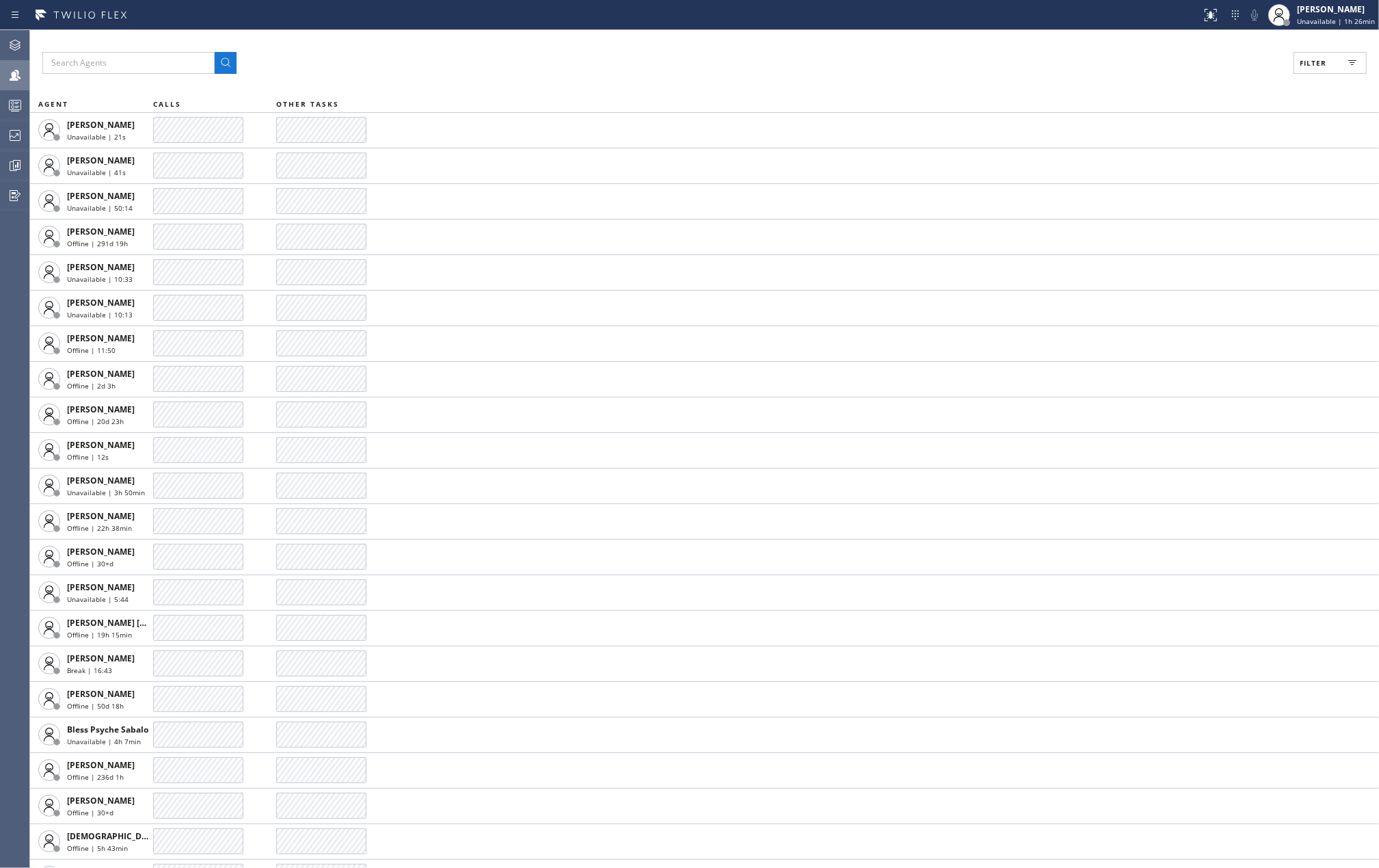
click at [1305, 60] on span "Filter" at bounding box center [1313, 63] width 27 height 10
click at [1194, 205] on label "Break" at bounding box center [1278, 205] width 180 height 12
click at [1188, 205] on input "Break" at bounding box center [1180, 204] width 17 height 17
checkbox input "true"
click at [1292, 79] on span "Apply" at bounding box center [1295, 78] width 28 height 10
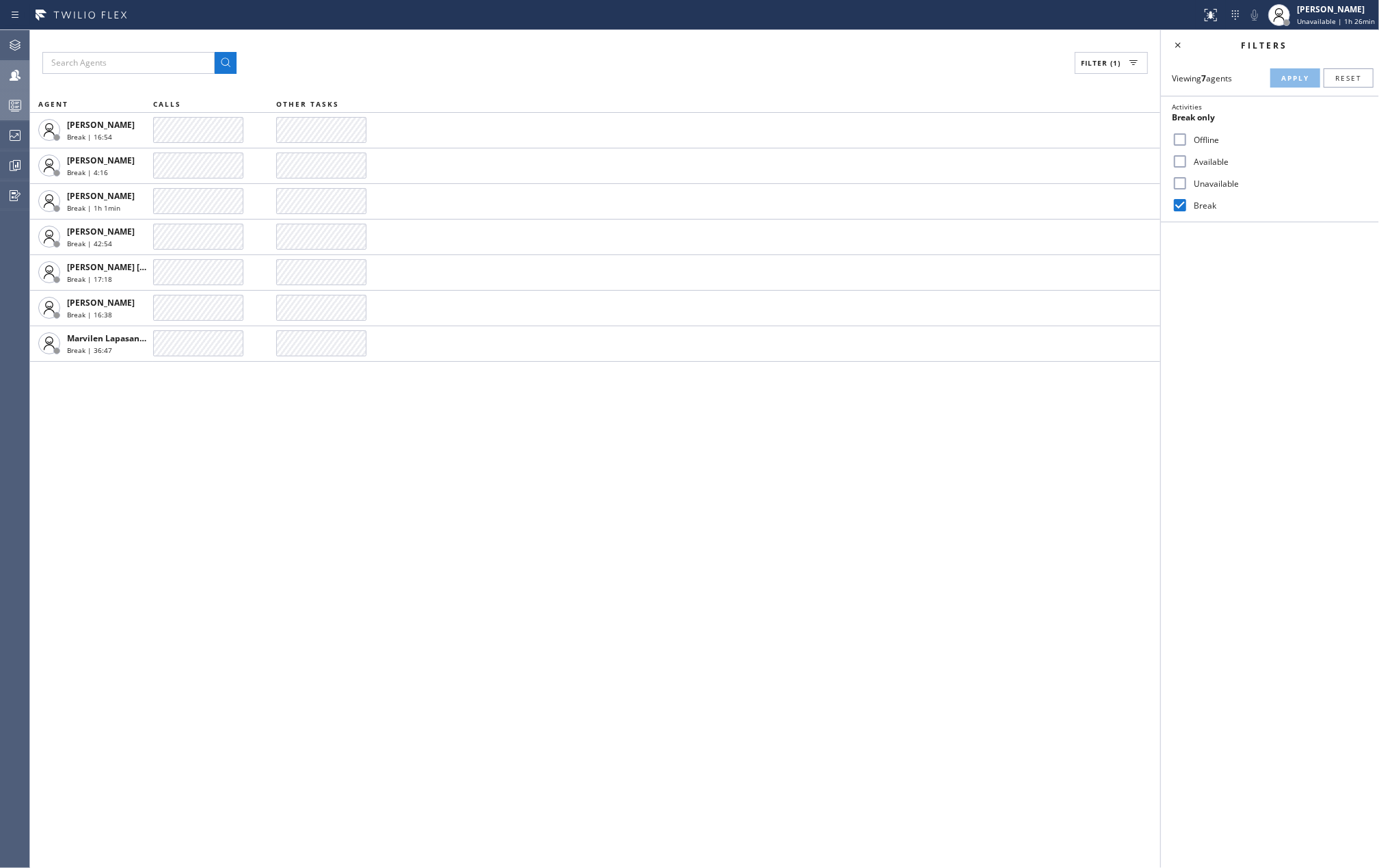
click at [10, 110] on rect at bounding box center [16, 106] width 12 height 10
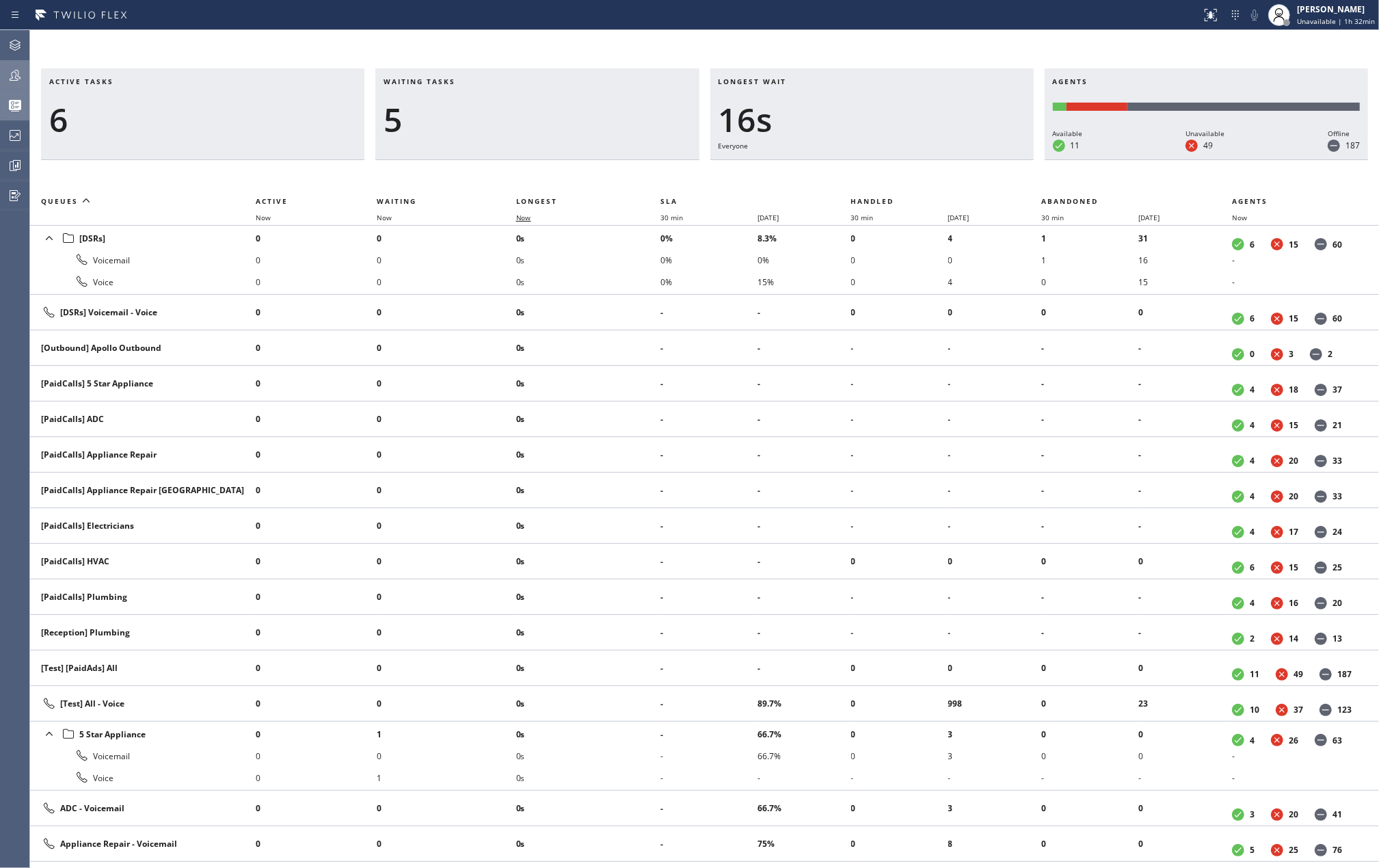
click at [523, 214] on span "Now" at bounding box center [524, 217] width 15 height 10
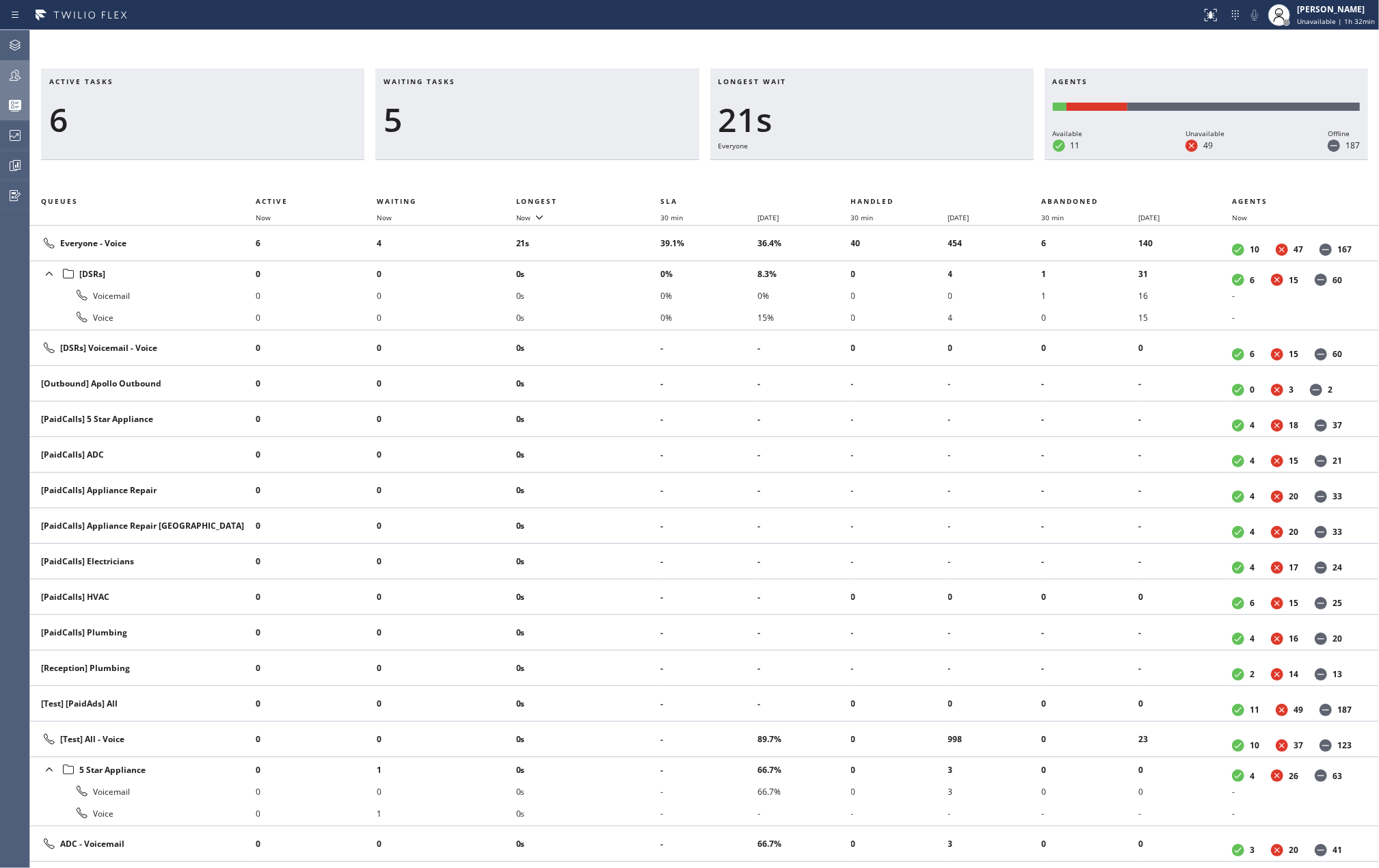
click at [18, 72] on icon at bounding box center [15, 75] width 11 height 11
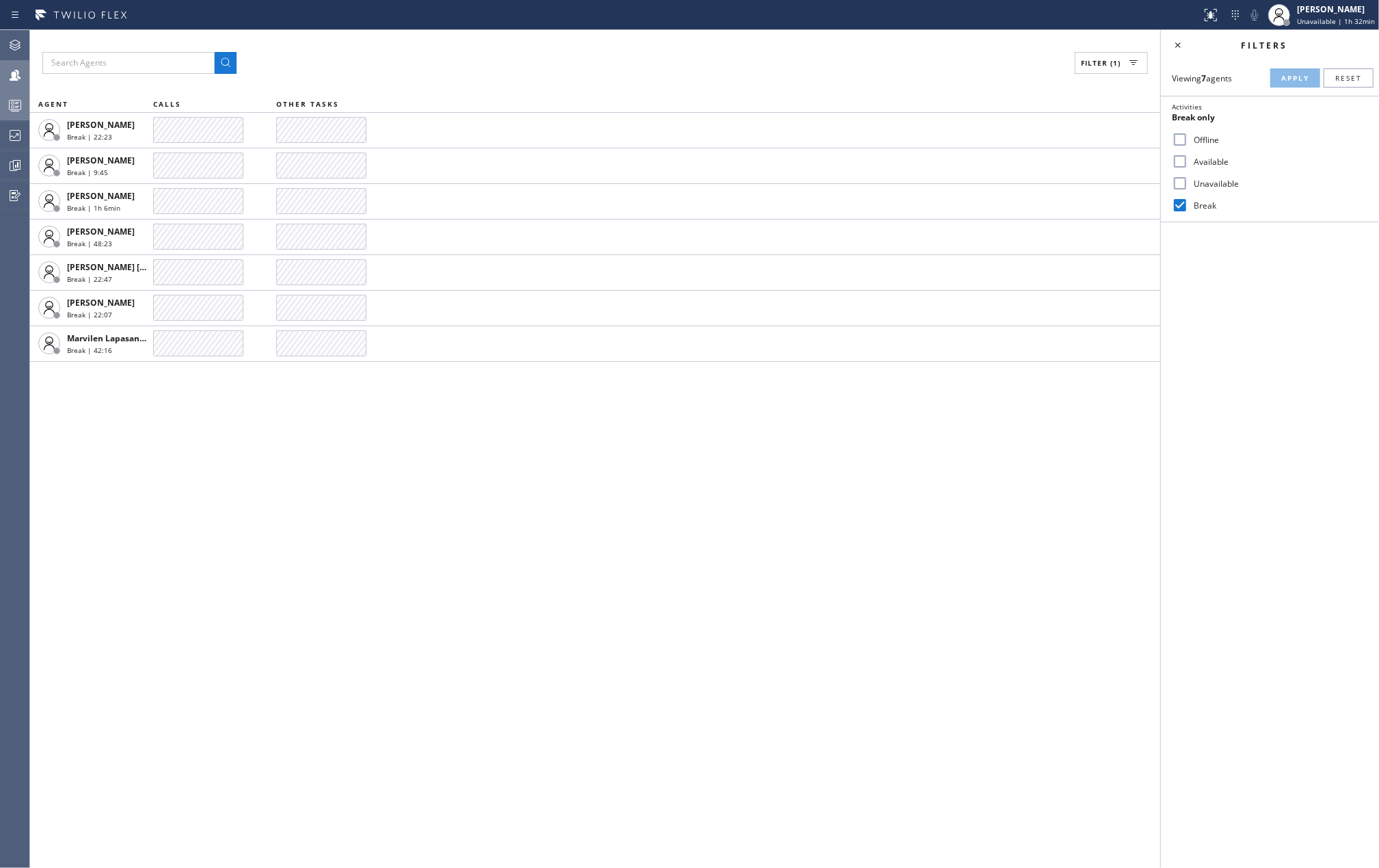
click at [1179, 153] on input "Available" at bounding box center [1180, 161] width 17 height 17
checkbox input "true"
click at [1280, 74] on button "Apply" at bounding box center [1295, 77] width 50 height 19
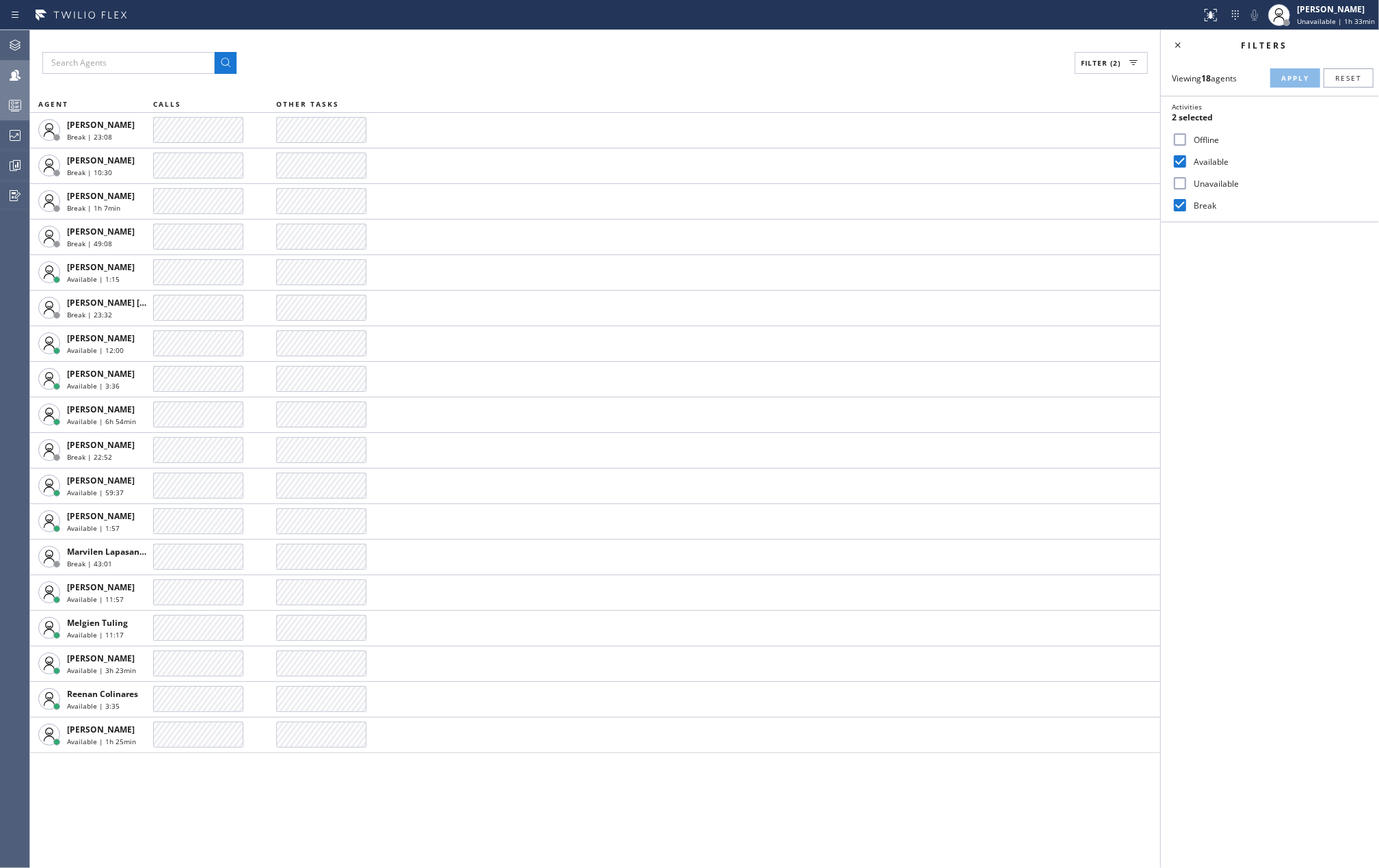
click at [8, 102] on icon at bounding box center [15, 105] width 17 height 17
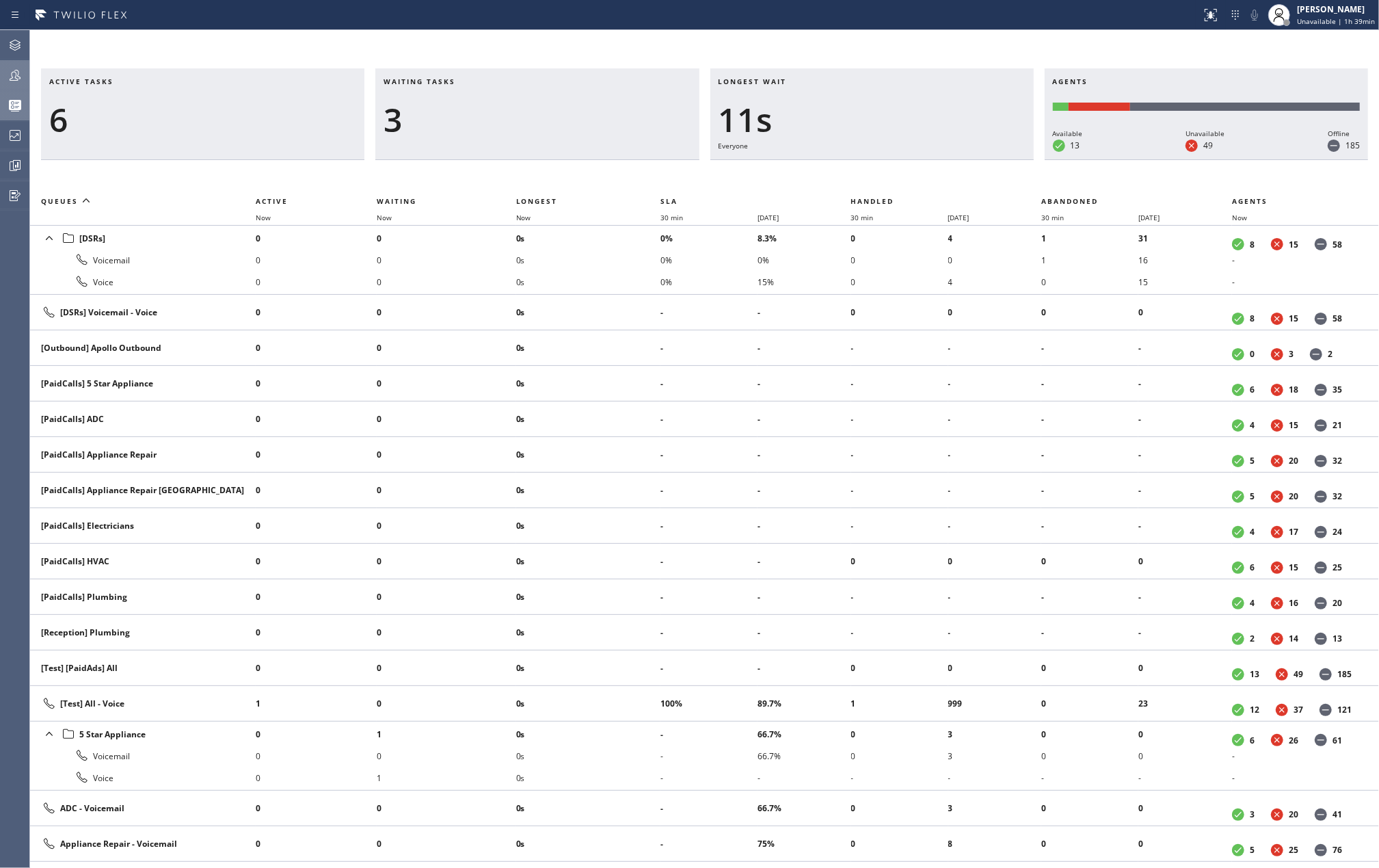
click at [18, 77] on icon at bounding box center [15, 75] width 11 height 11
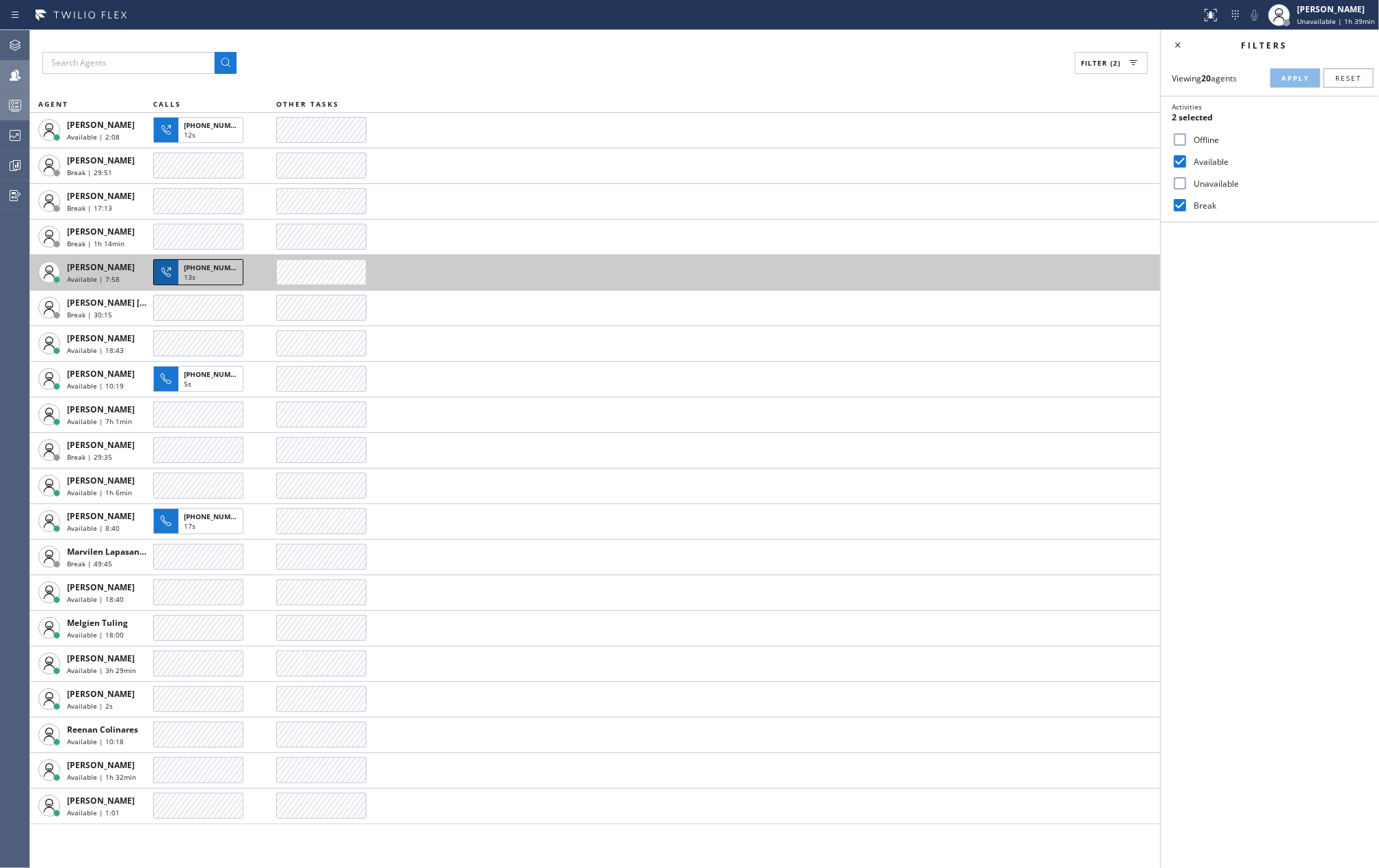
click at [212, 267] on span "+13125933734" at bounding box center [214, 268] width 62 height 10
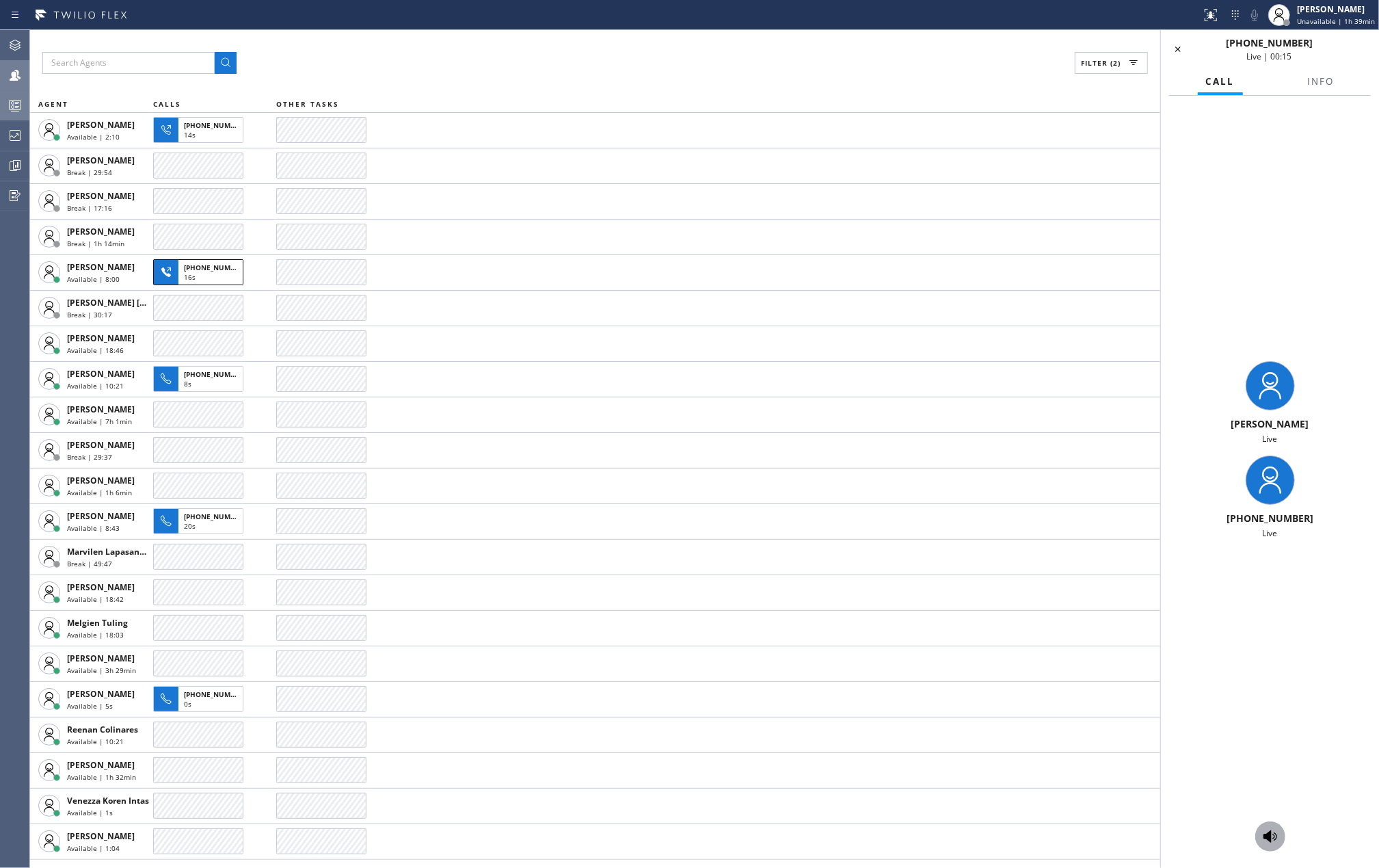
click at [1265, 832] on icon at bounding box center [1270, 835] width 17 height 17
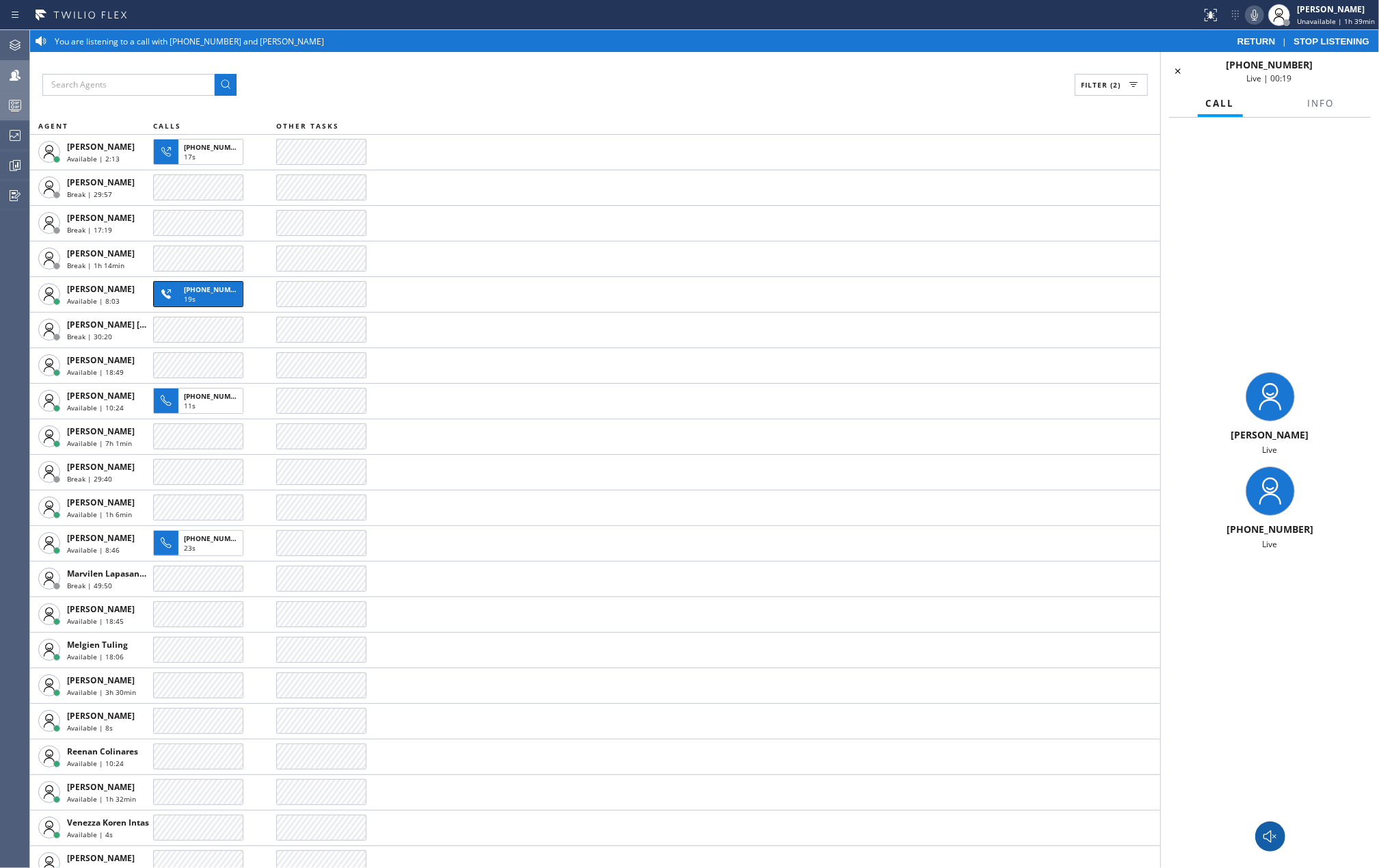
click at [1257, 17] on icon at bounding box center [1255, 15] width 17 height 17
click at [1340, 37] on span "STOP LISTENING" at bounding box center [1332, 41] width 76 height 10
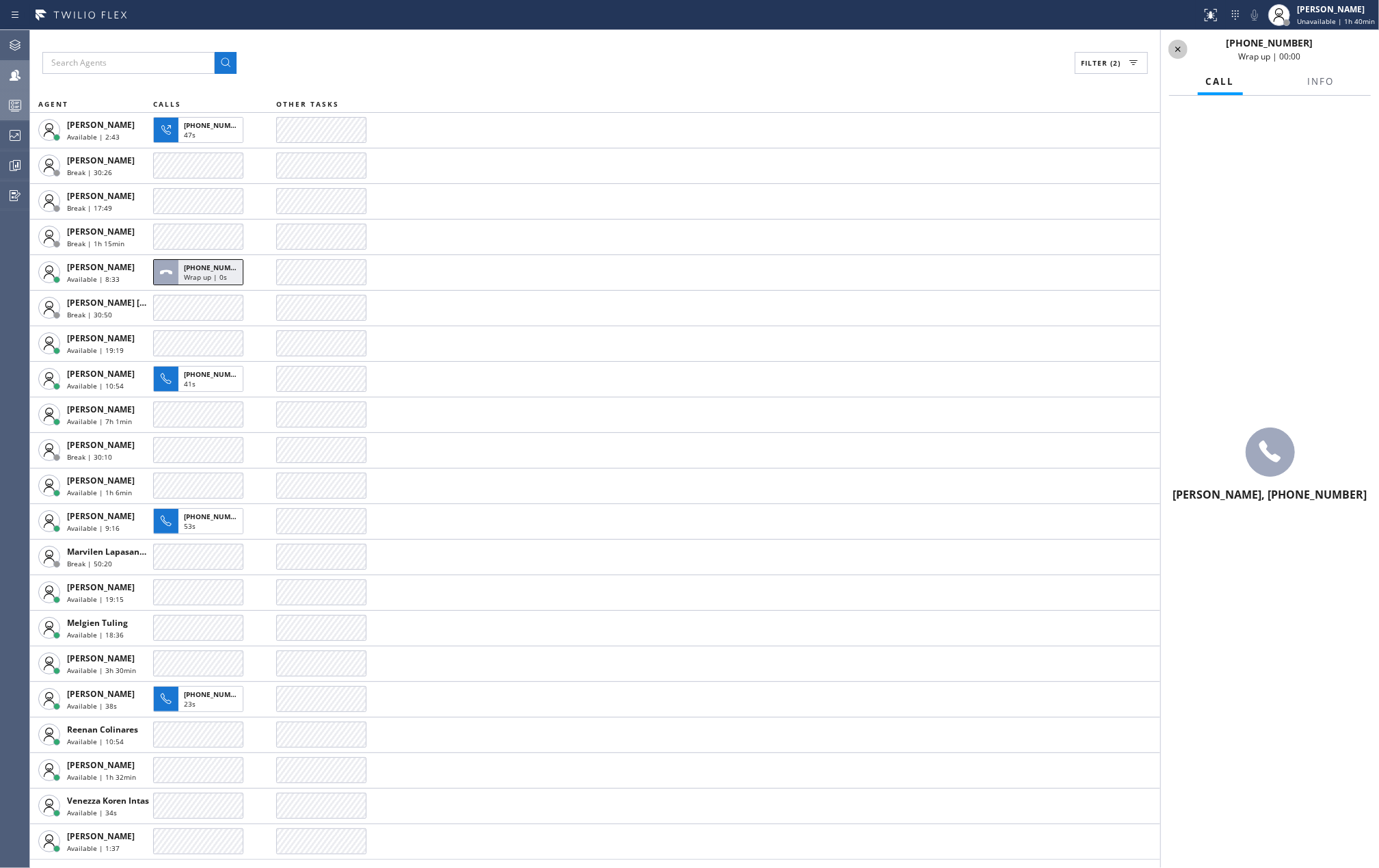
click at [1179, 47] on icon at bounding box center [1178, 49] width 17 height 17
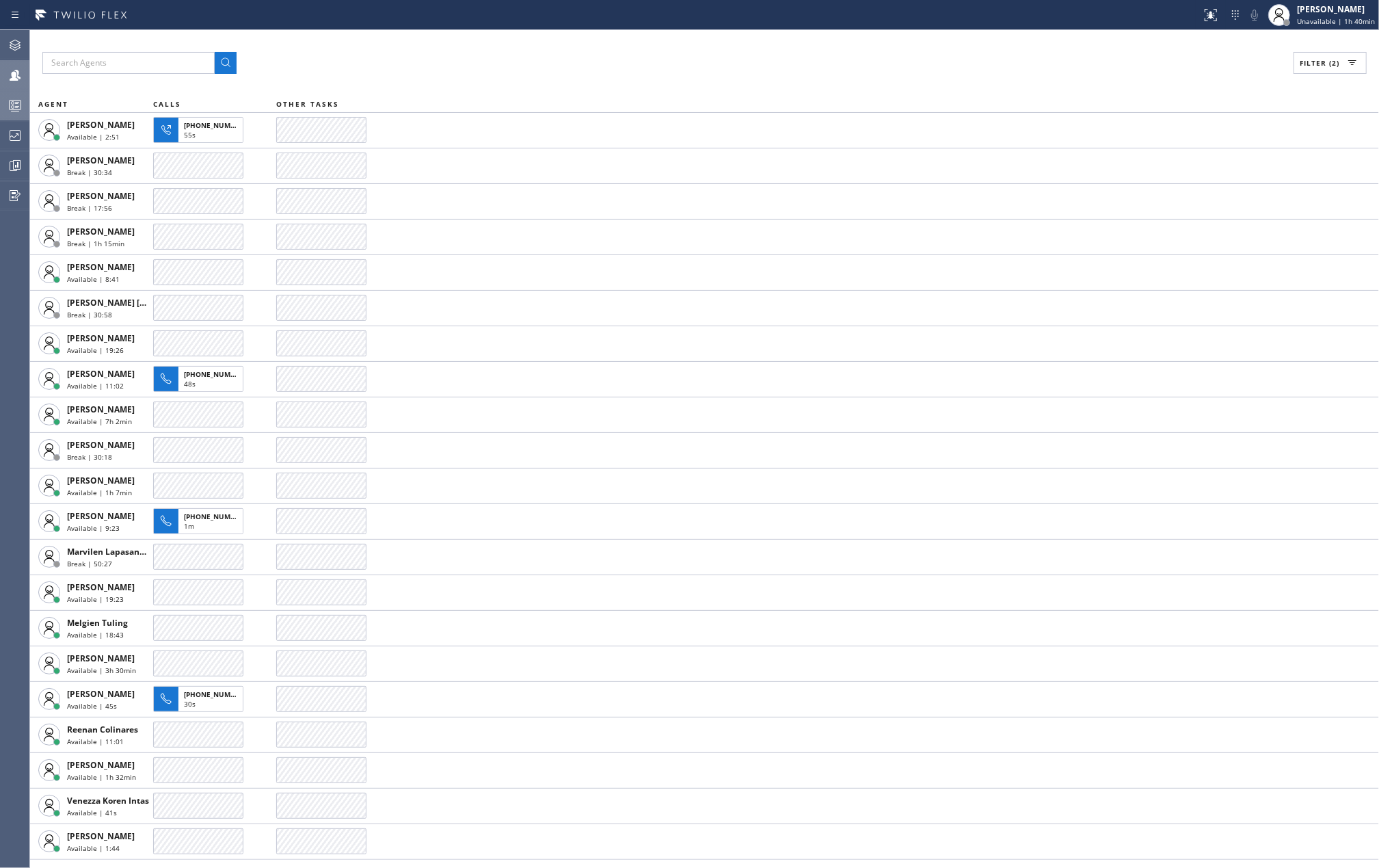
click at [14, 102] on circle at bounding box center [13, 103] width 3 height 3
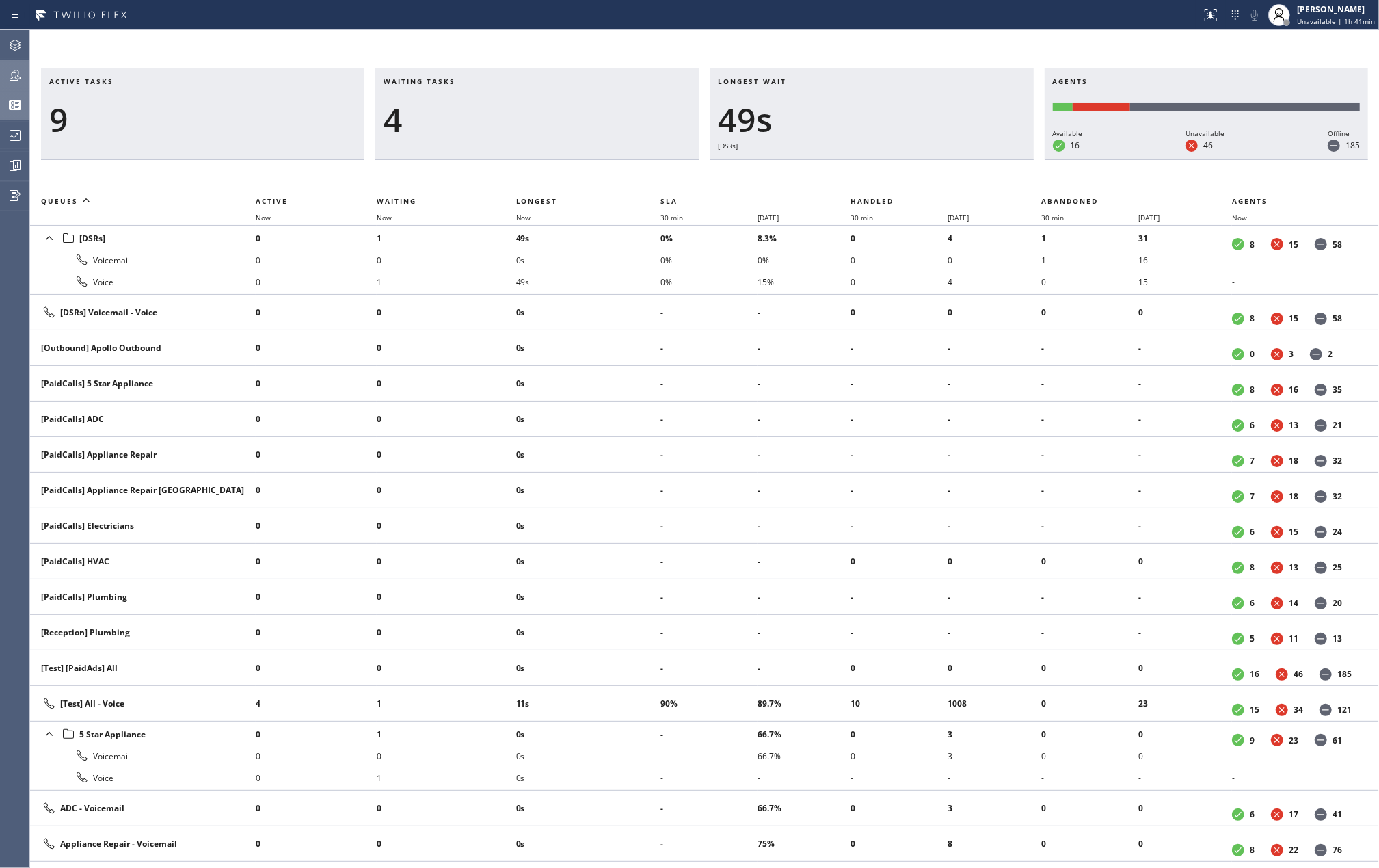
click at [10, 72] on icon at bounding box center [15, 75] width 17 height 17
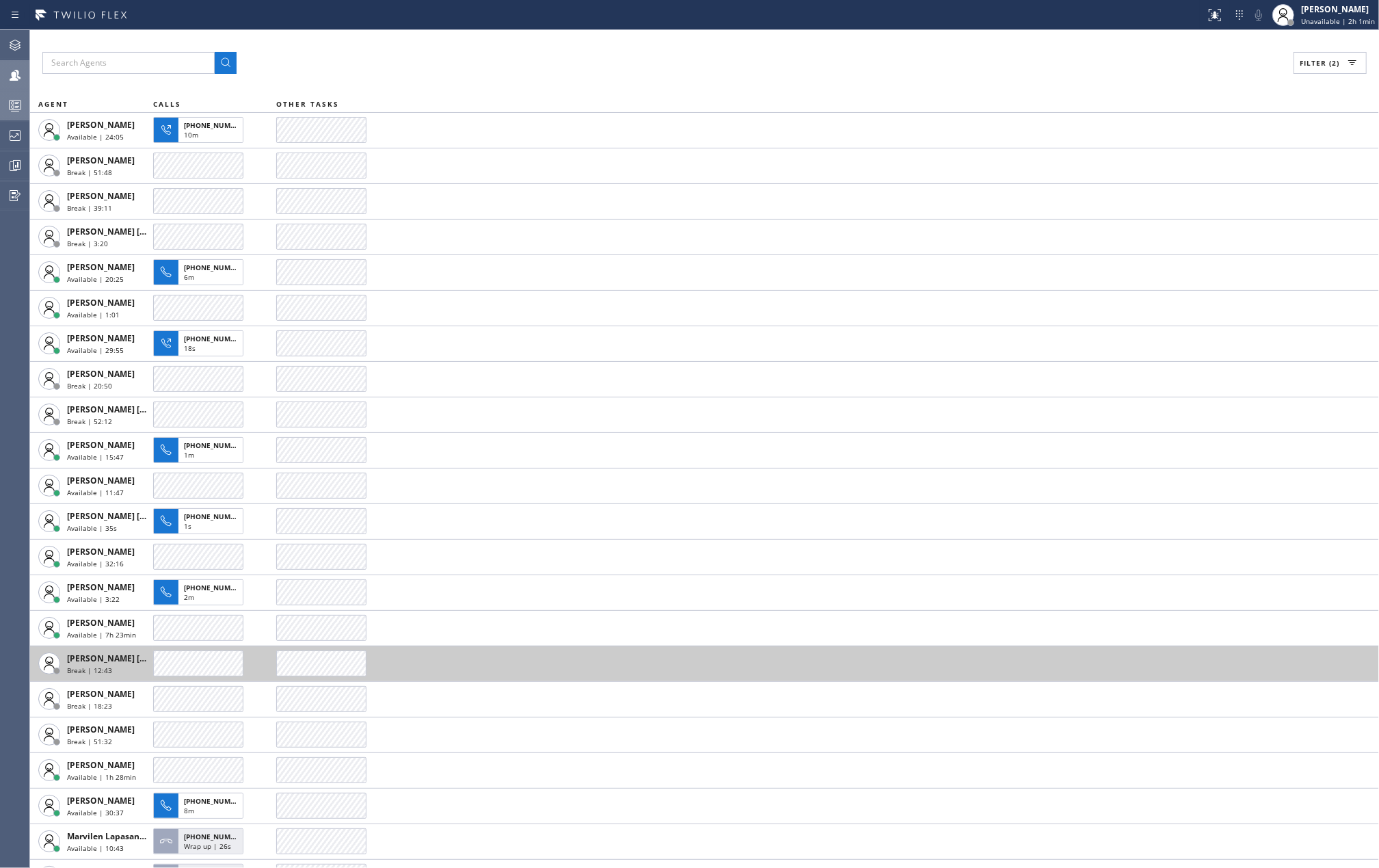
scroll to position [182, 0]
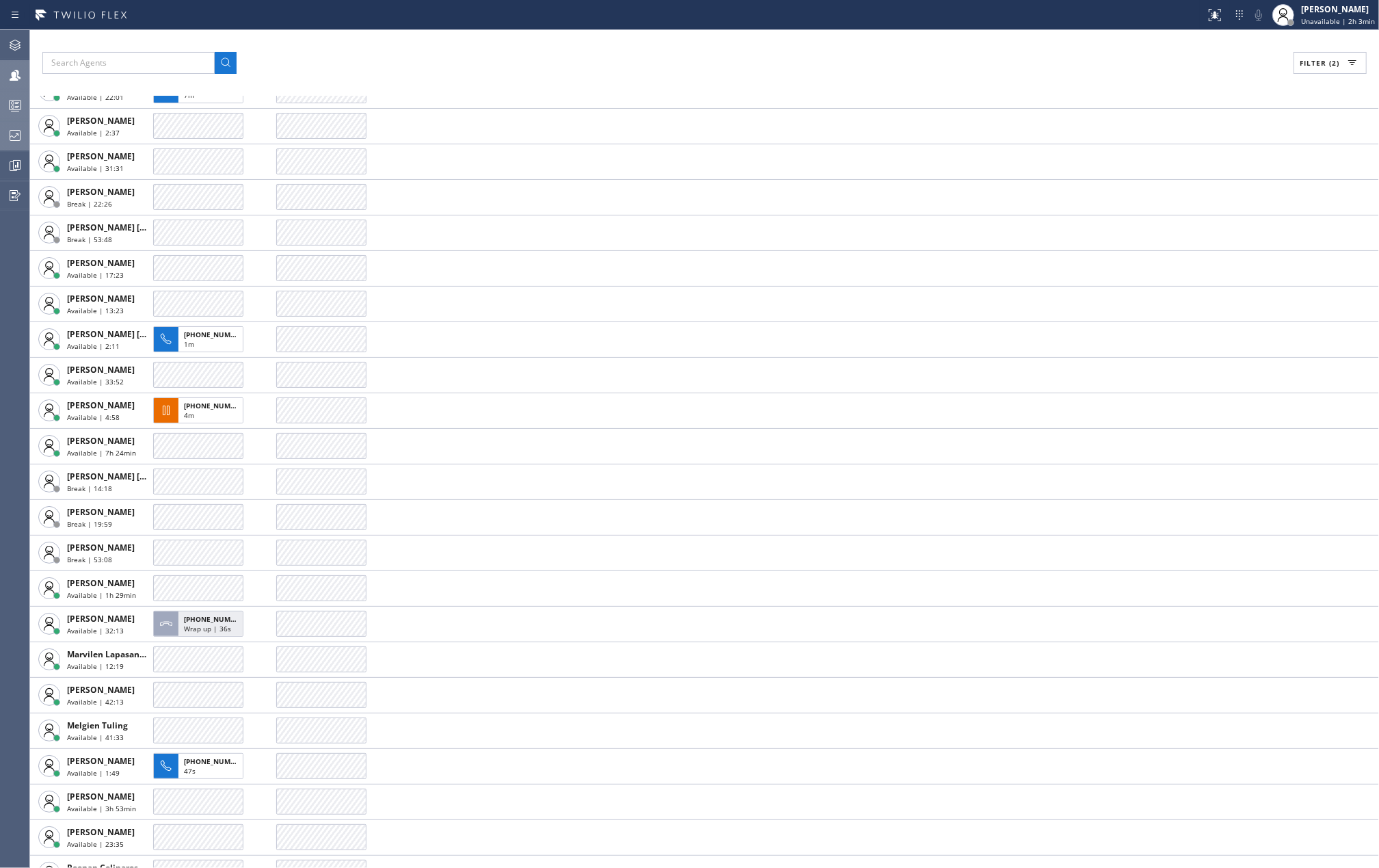
click at [15, 141] on icon at bounding box center [15, 135] width 17 height 17
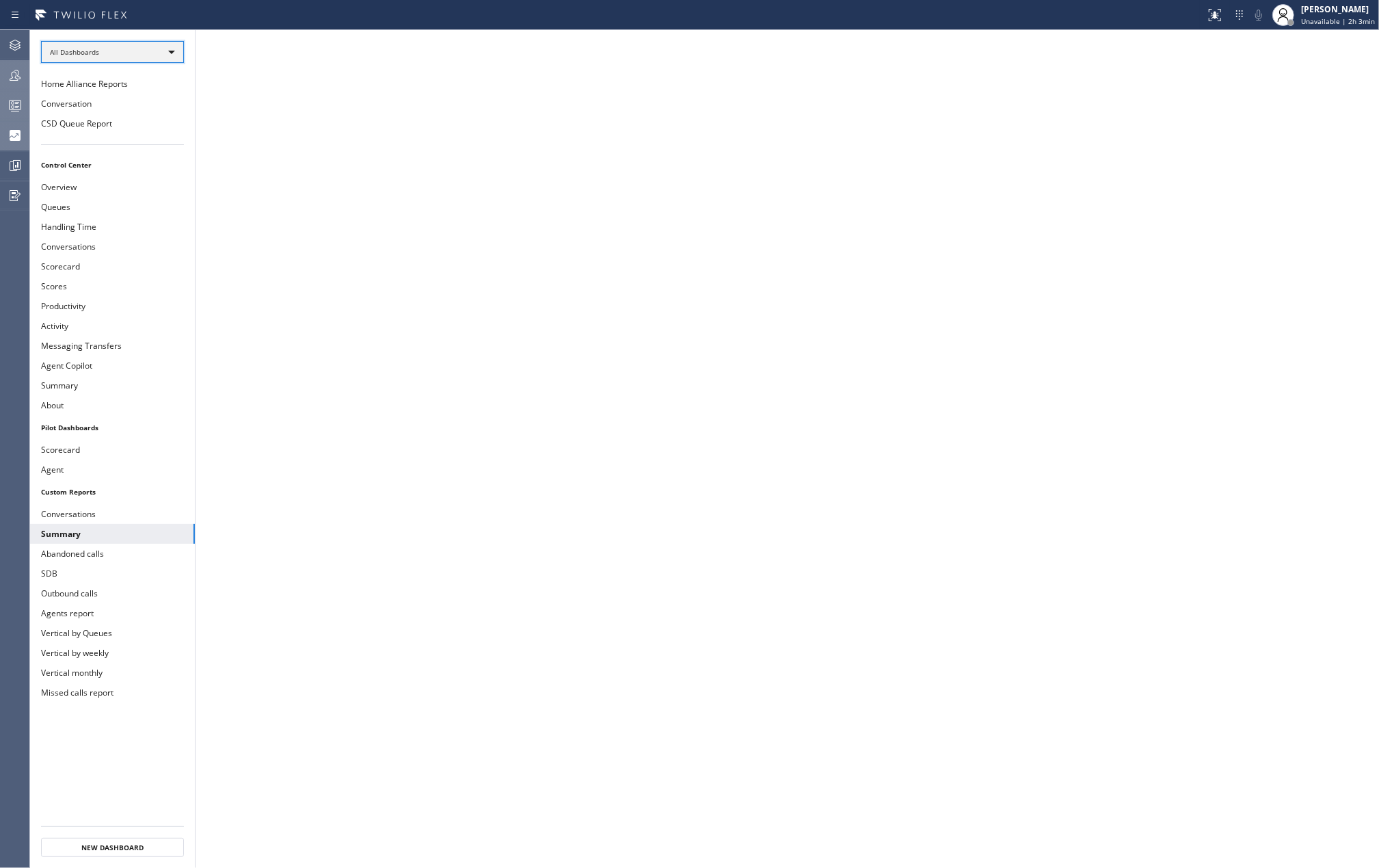
click at [165, 53] on div "All Dashboards" at bounding box center [113, 52] width 143 height 22
click at [91, 140] on li "Custom Reports" at bounding box center [111, 140] width 139 height 17
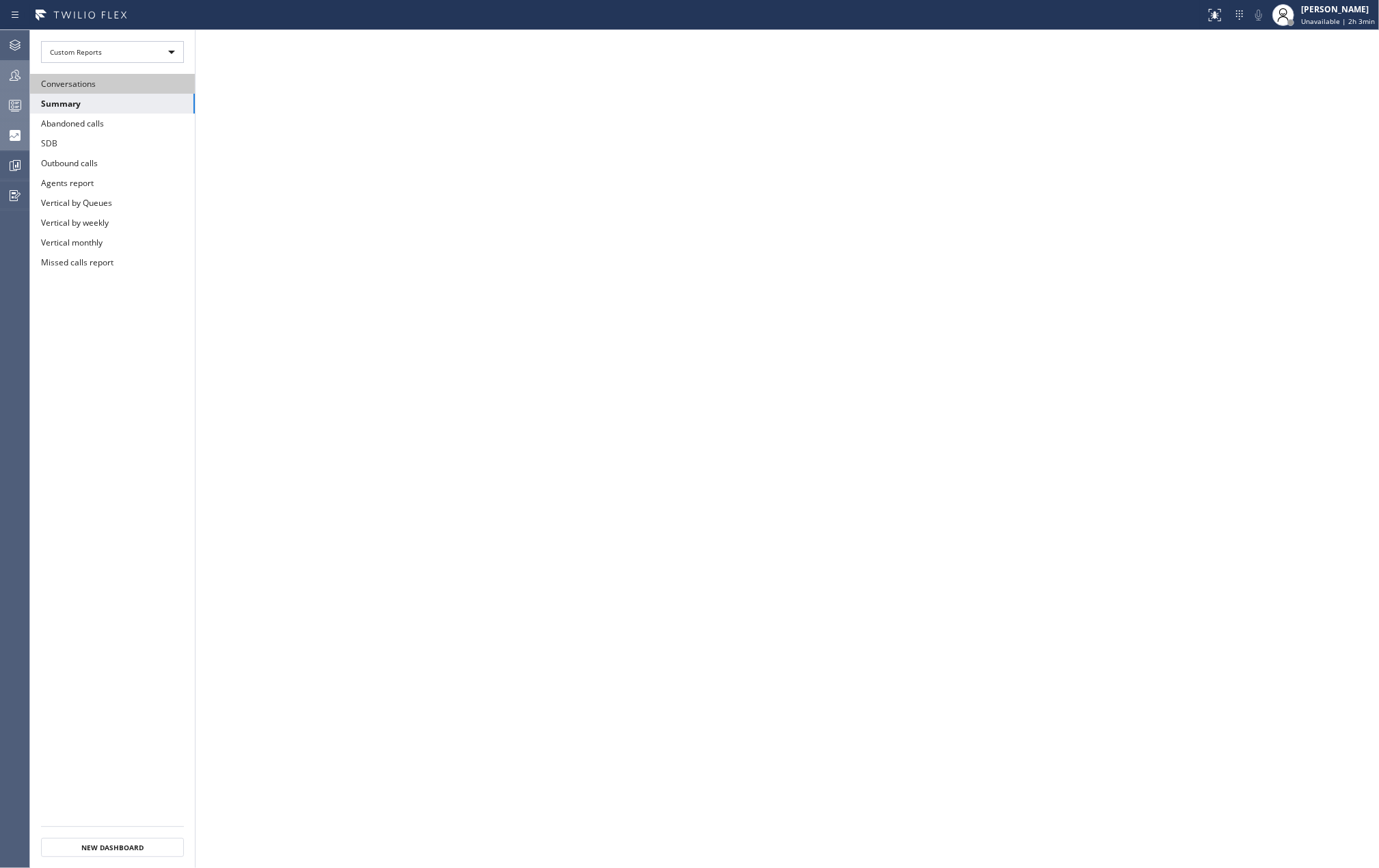
click at [121, 89] on button "Conversations" at bounding box center [112, 84] width 165 height 20
click at [108, 78] on button "Conversations" at bounding box center [112, 84] width 165 height 20
click at [108, 79] on button "Conversations" at bounding box center [112, 84] width 165 height 20
click at [99, 104] on button "Summary" at bounding box center [112, 104] width 165 height 20
click at [108, 80] on button "Conversations" at bounding box center [112, 84] width 165 height 20
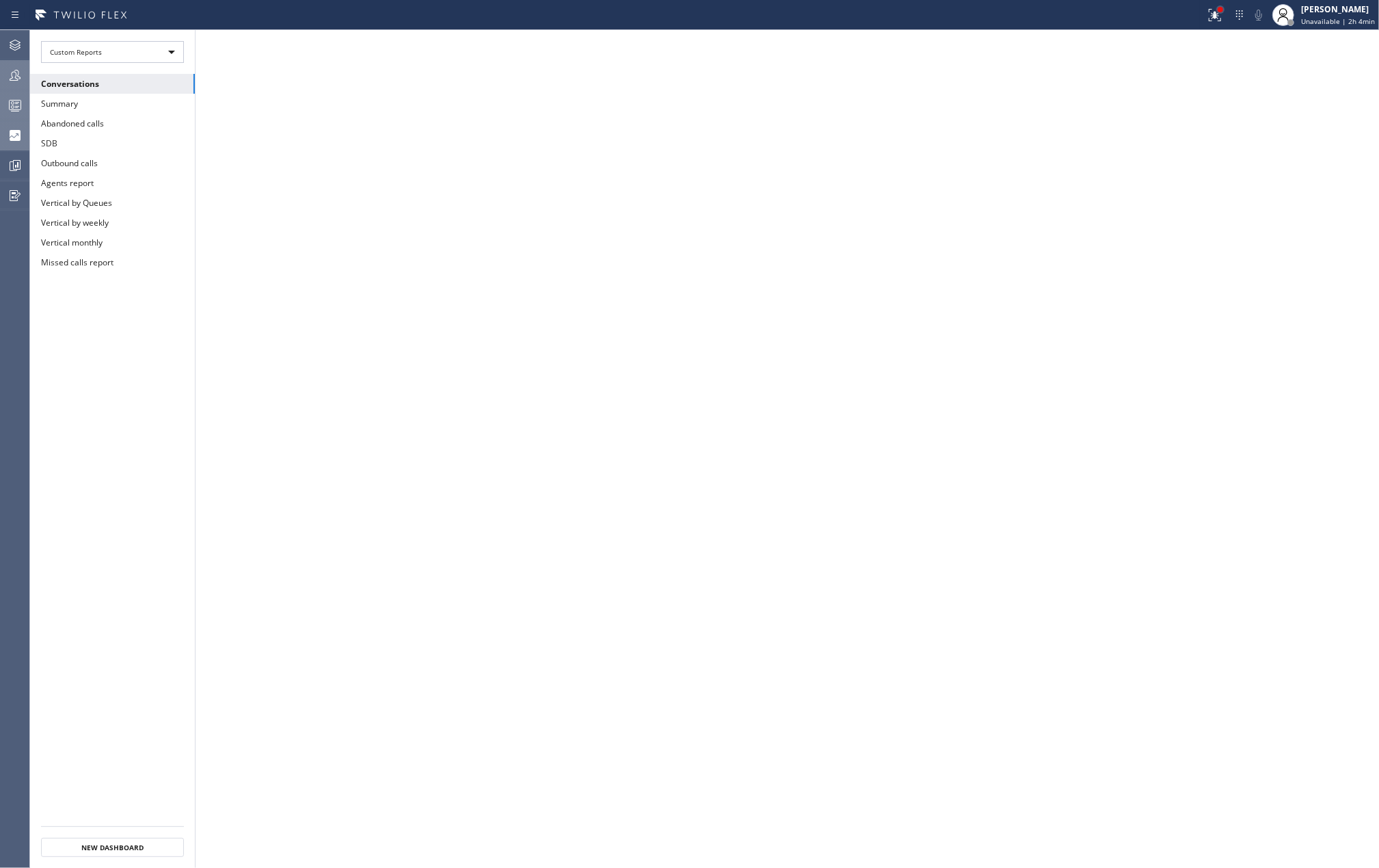
click at [1223, 8] on div at bounding box center [1221, 10] width 6 height 6
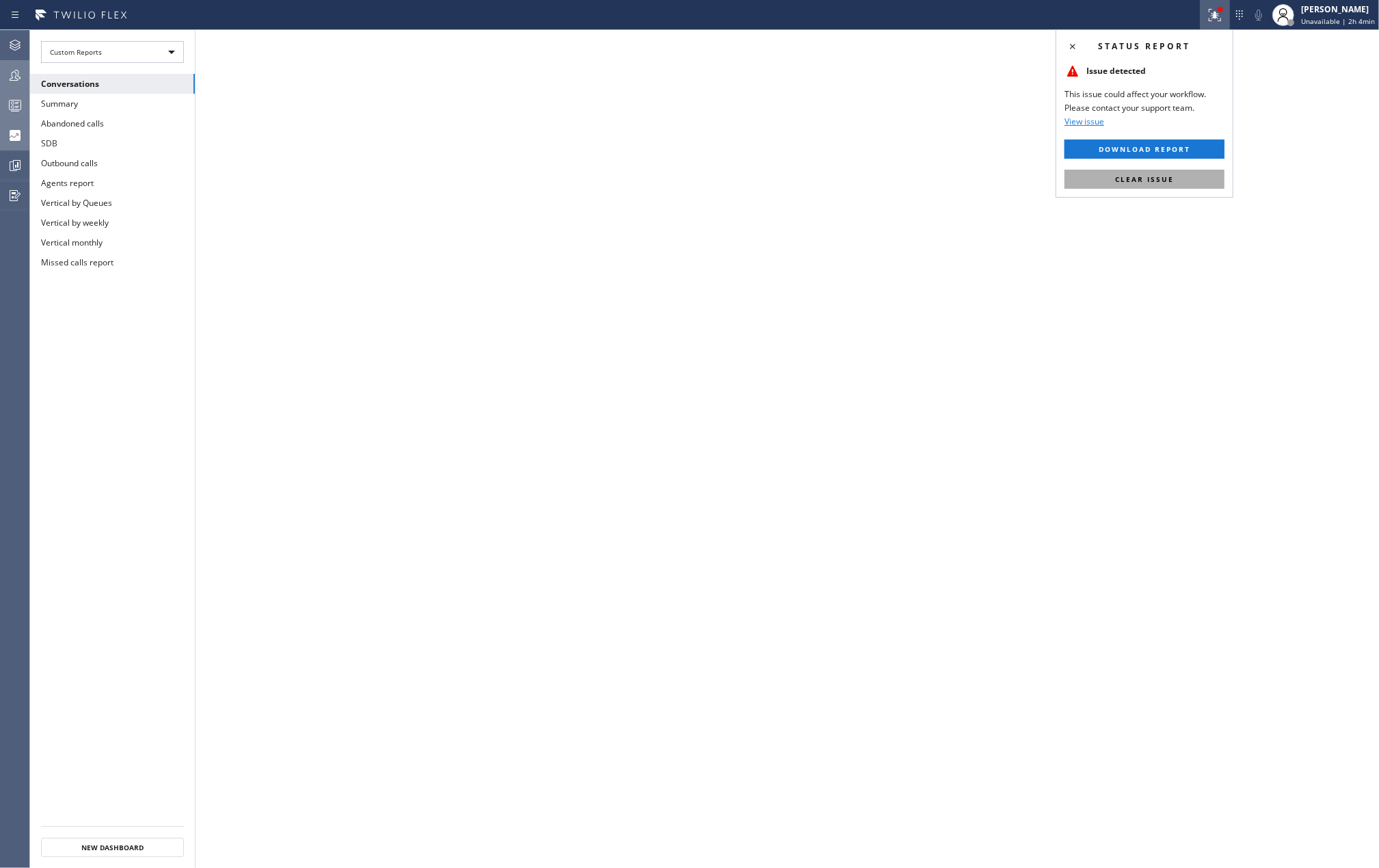
click at [1179, 186] on button "Clear issue" at bounding box center [1145, 179] width 160 height 19
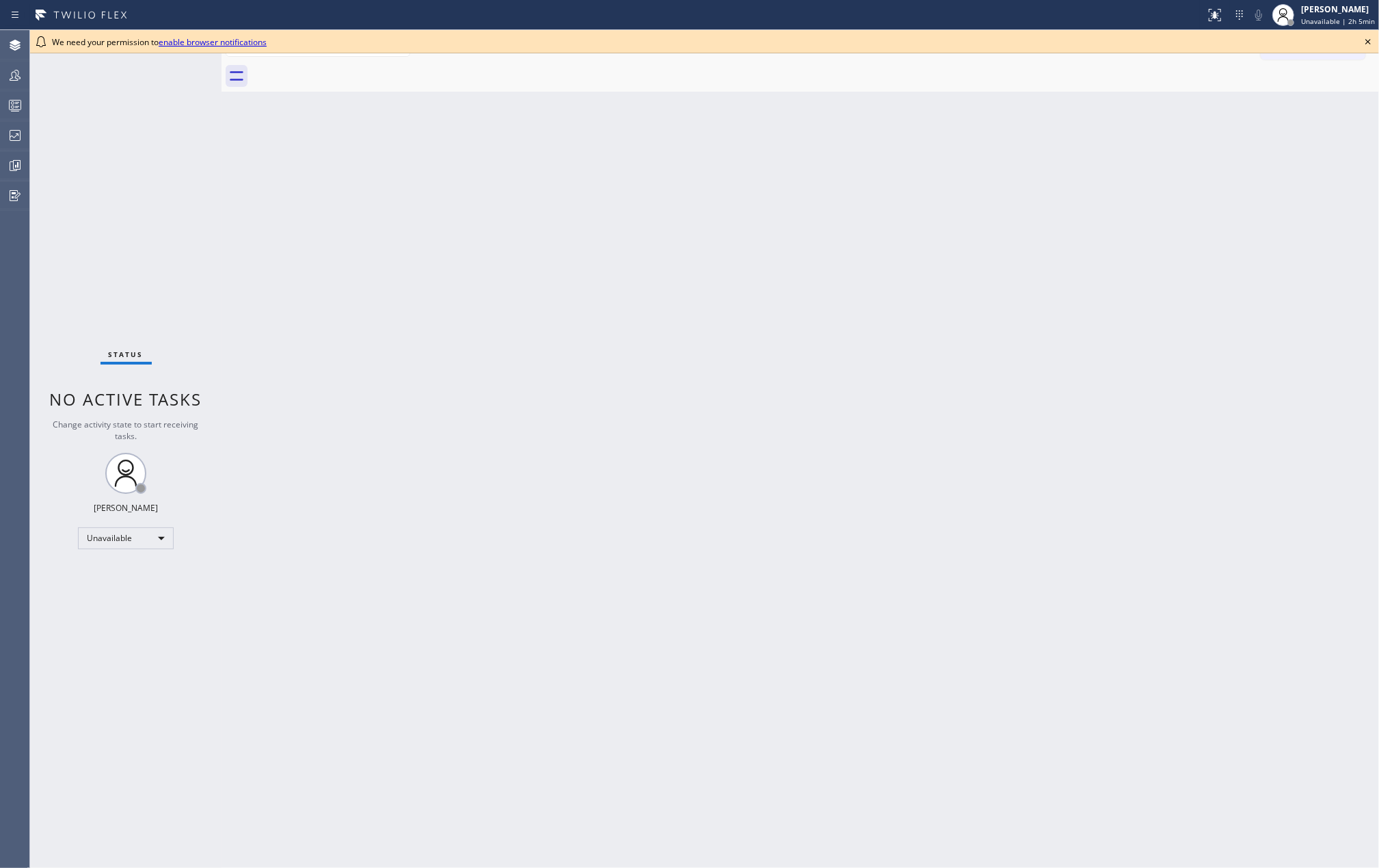
click at [1366, 41] on icon at bounding box center [1368, 41] width 17 height 17
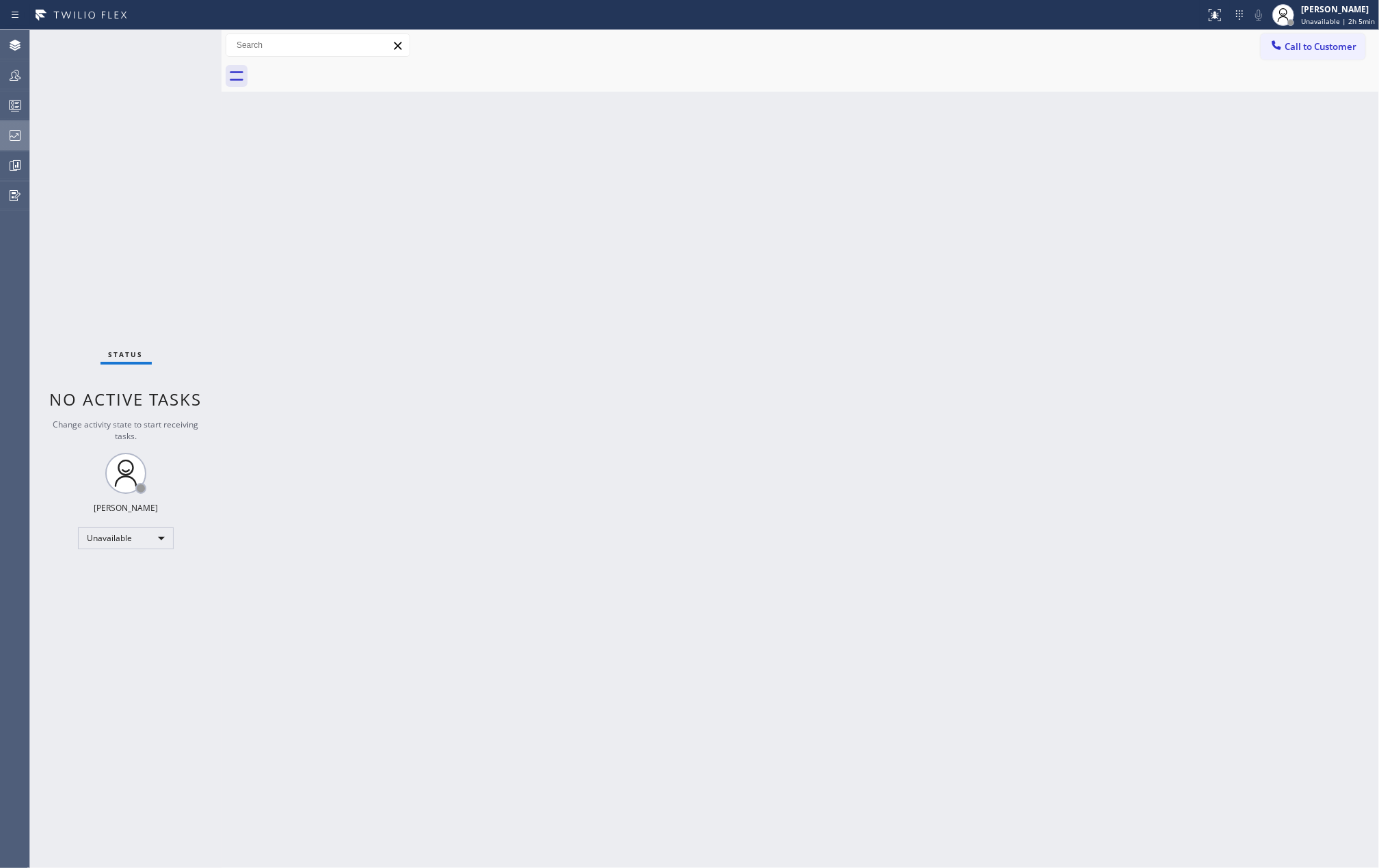
click at [4, 134] on div at bounding box center [15, 135] width 30 height 17
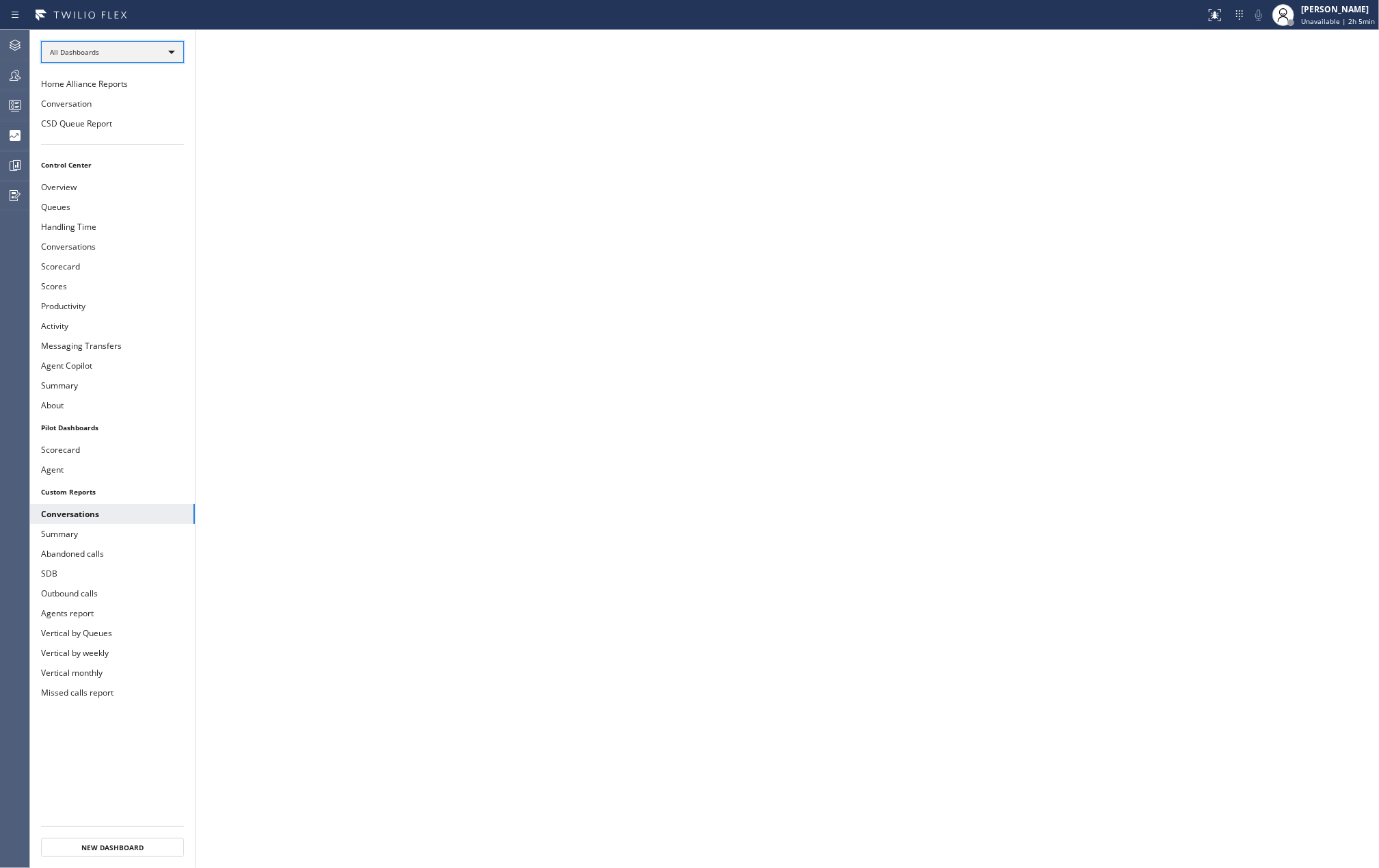
click at [113, 49] on div "All Dashboards" at bounding box center [113, 52] width 143 height 22
click at [108, 134] on li "Custom Reports" at bounding box center [111, 140] width 139 height 17
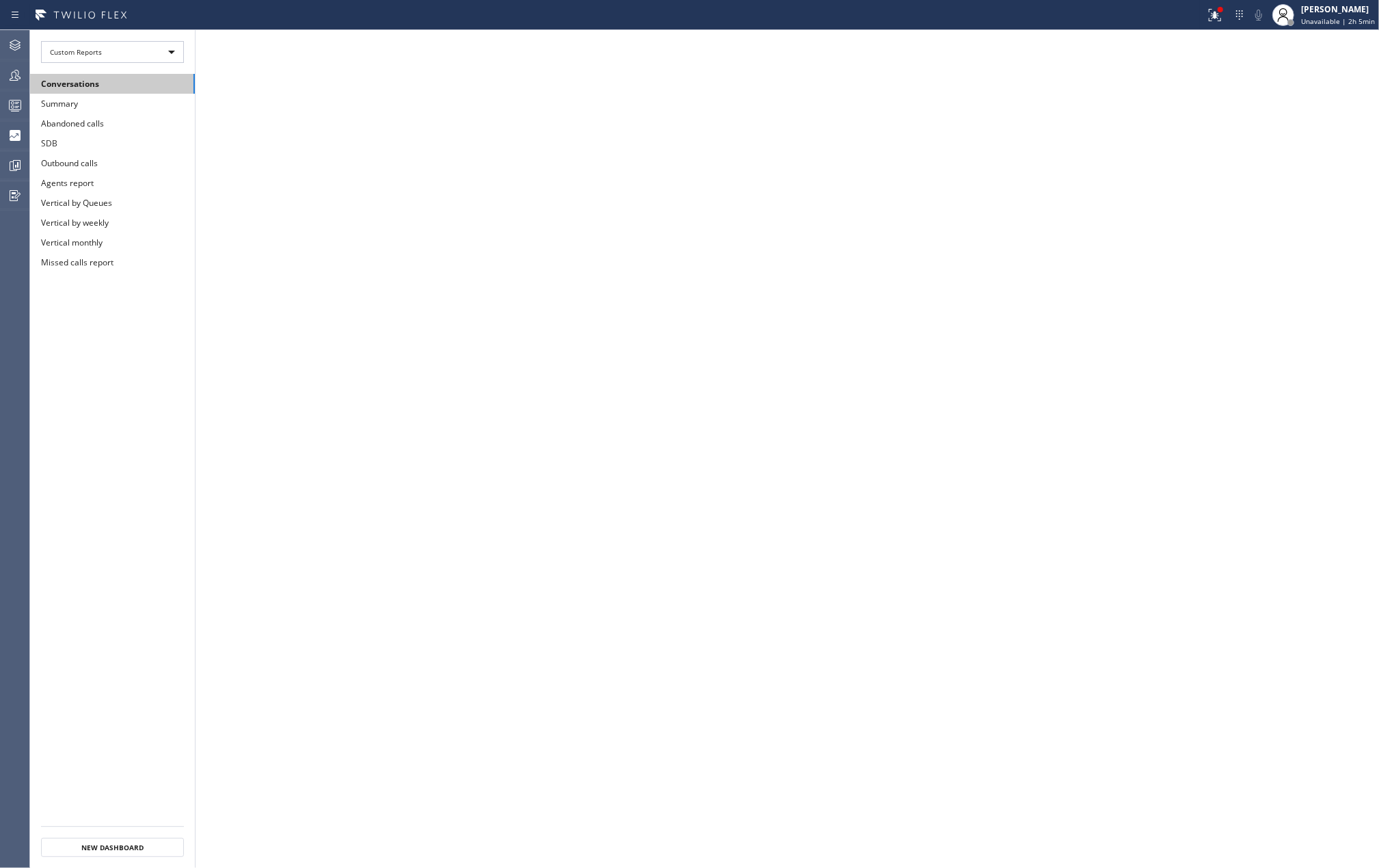
click at [104, 86] on button "Conversations" at bounding box center [112, 84] width 165 height 20
click at [149, 53] on div "Custom Reports" at bounding box center [113, 52] width 143 height 22
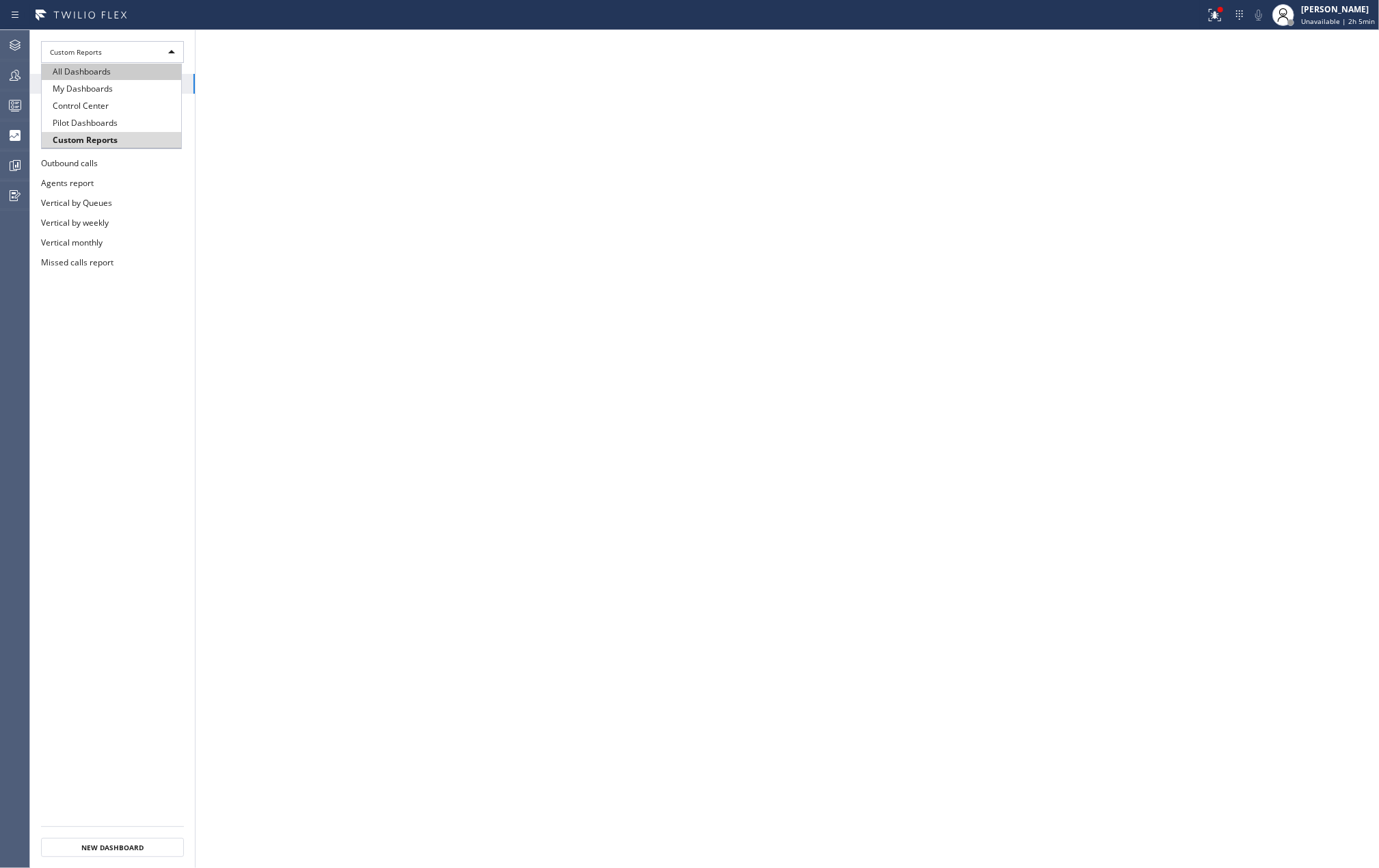
click at [138, 64] on li "All Dashboards" at bounding box center [111, 71] width 139 height 17
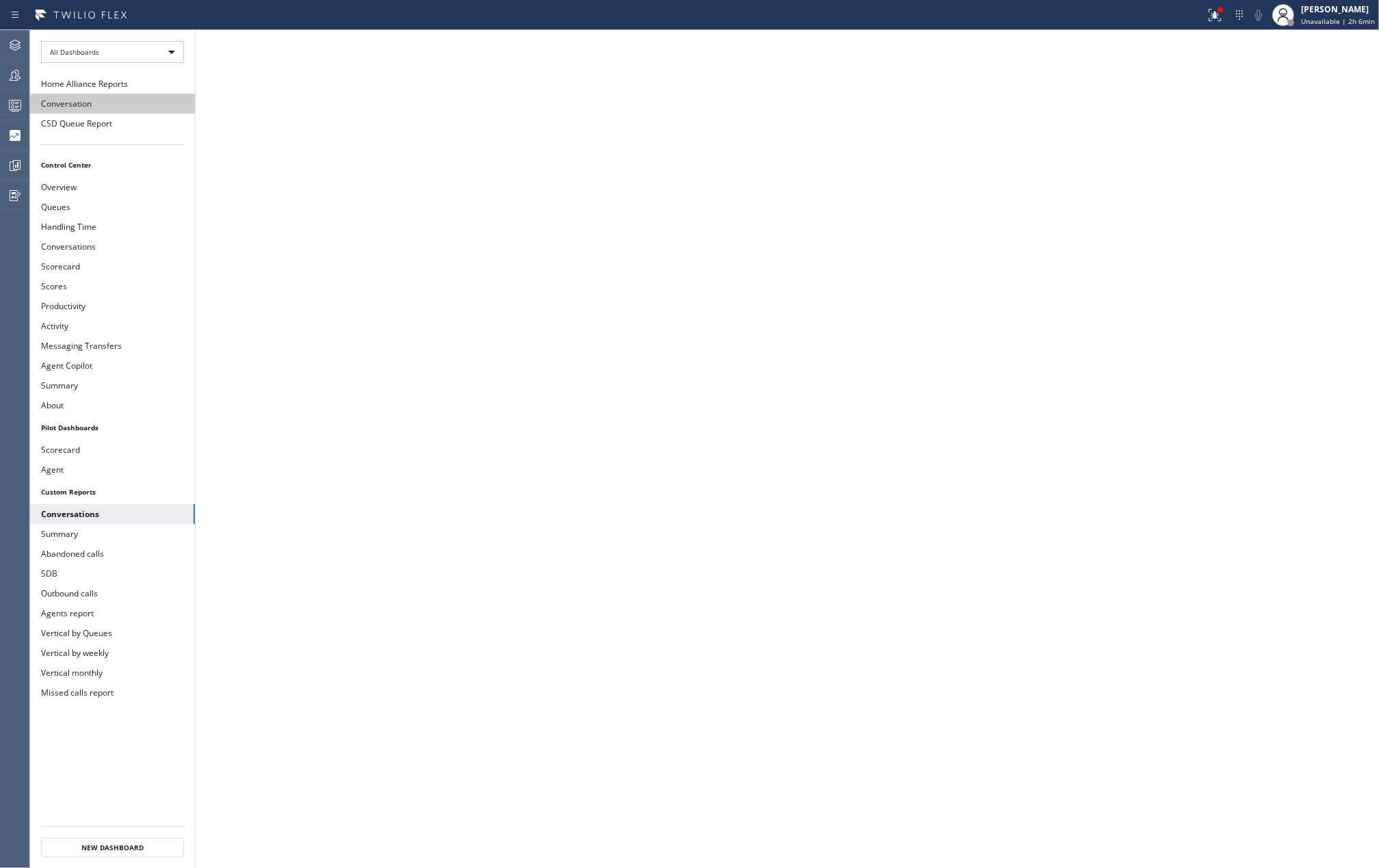
click at [88, 104] on button "Conversation" at bounding box center [112, 104] width 165 height 20
click at [1216, 14] on icon at bounding box center [1215, 15] width 12 height 12
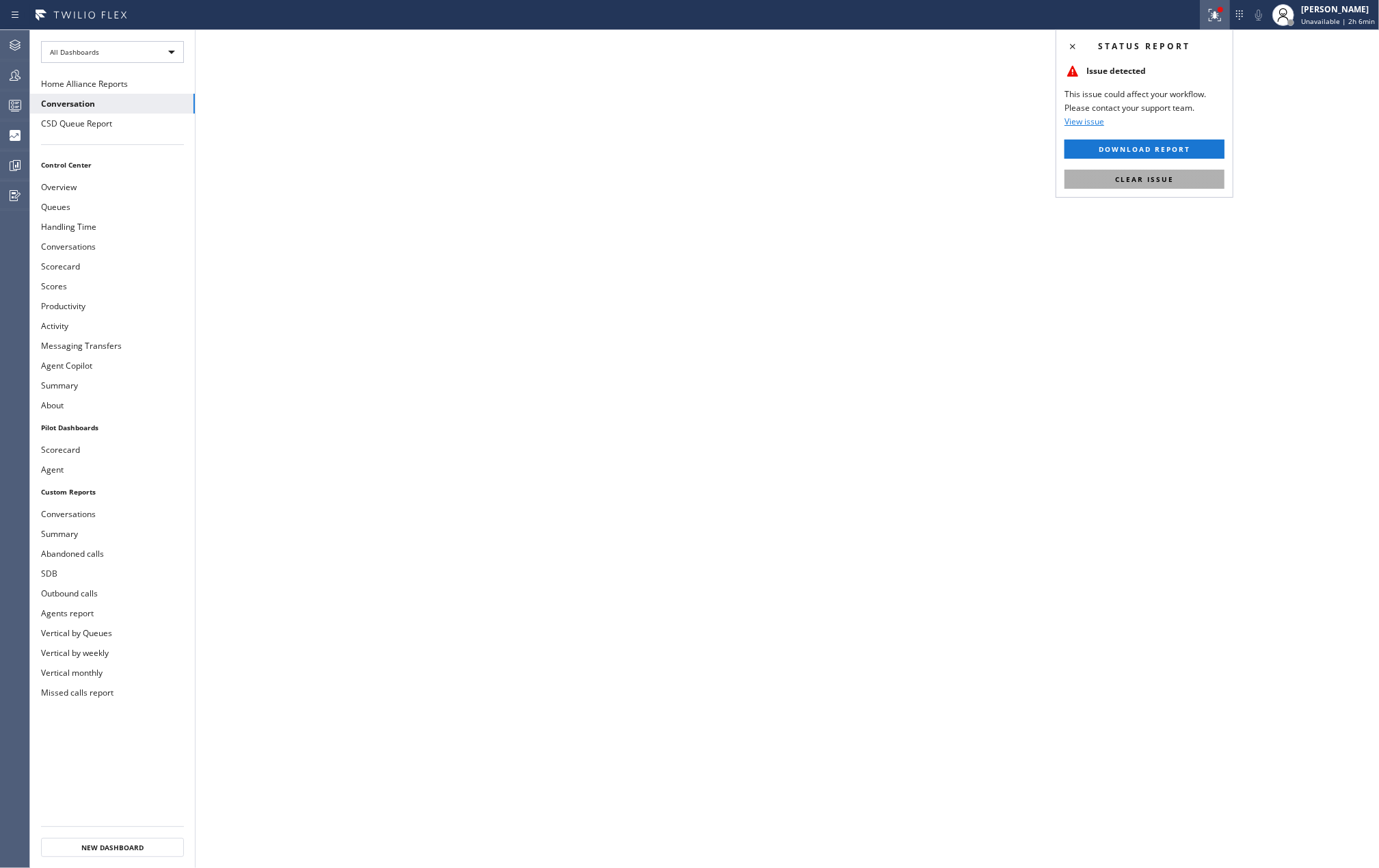
click at [1168, 178] on span "Clear issue" at bounding box center [1145, 180] width 59 height 10
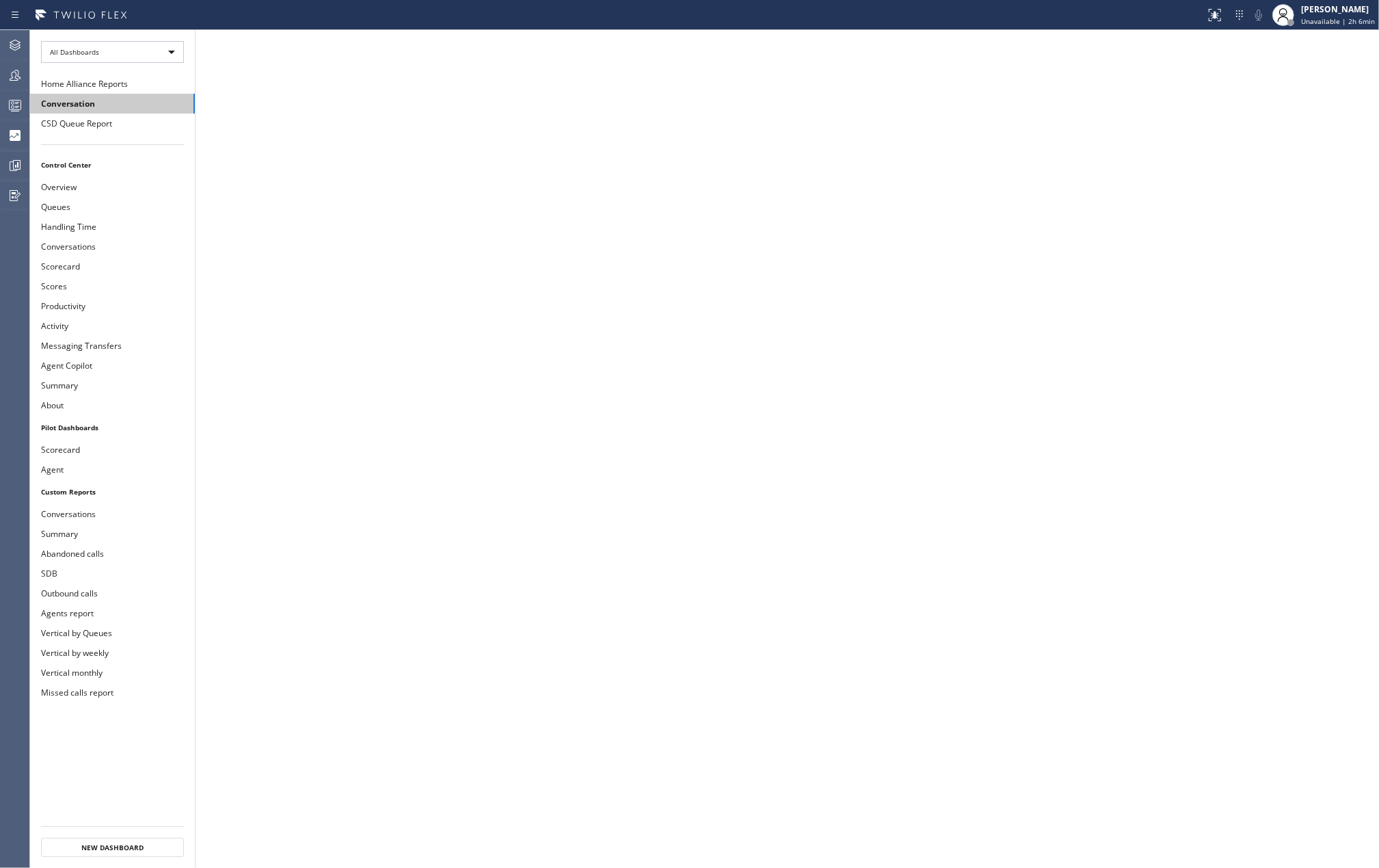
click at [154, 105] on button "Conversation" at bounding box center [112, 104] width 165 height 20
click at [118, 519] on button "Conversations" at bounding box center [112, 513] width 165 height 20
click at [1210, 17] on icon at bounding box center [1215, 15] width 17 height 17
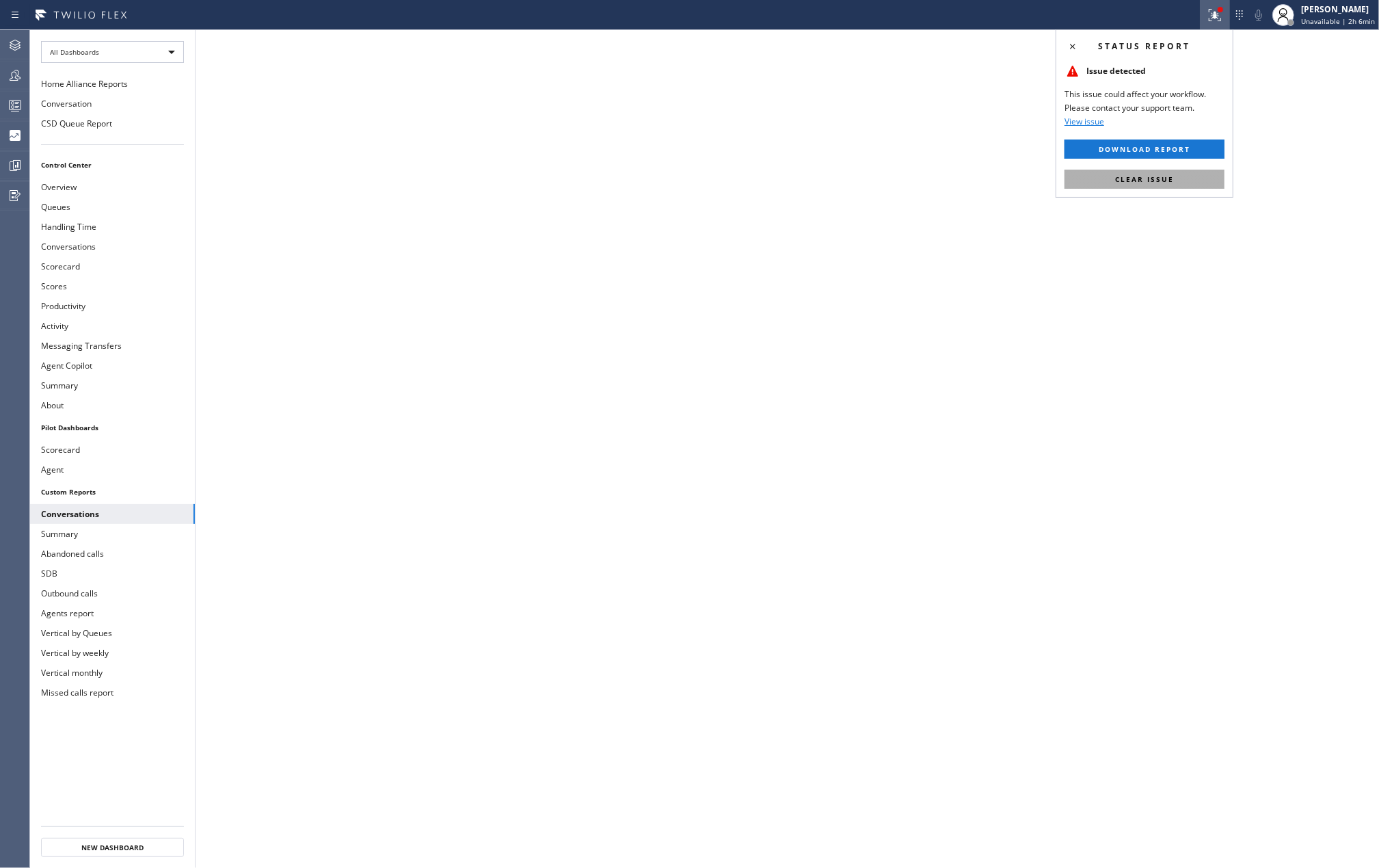
click at [1146, 178] on span "Clear issue" at bounding box center [1145, 180] width 59 height 10
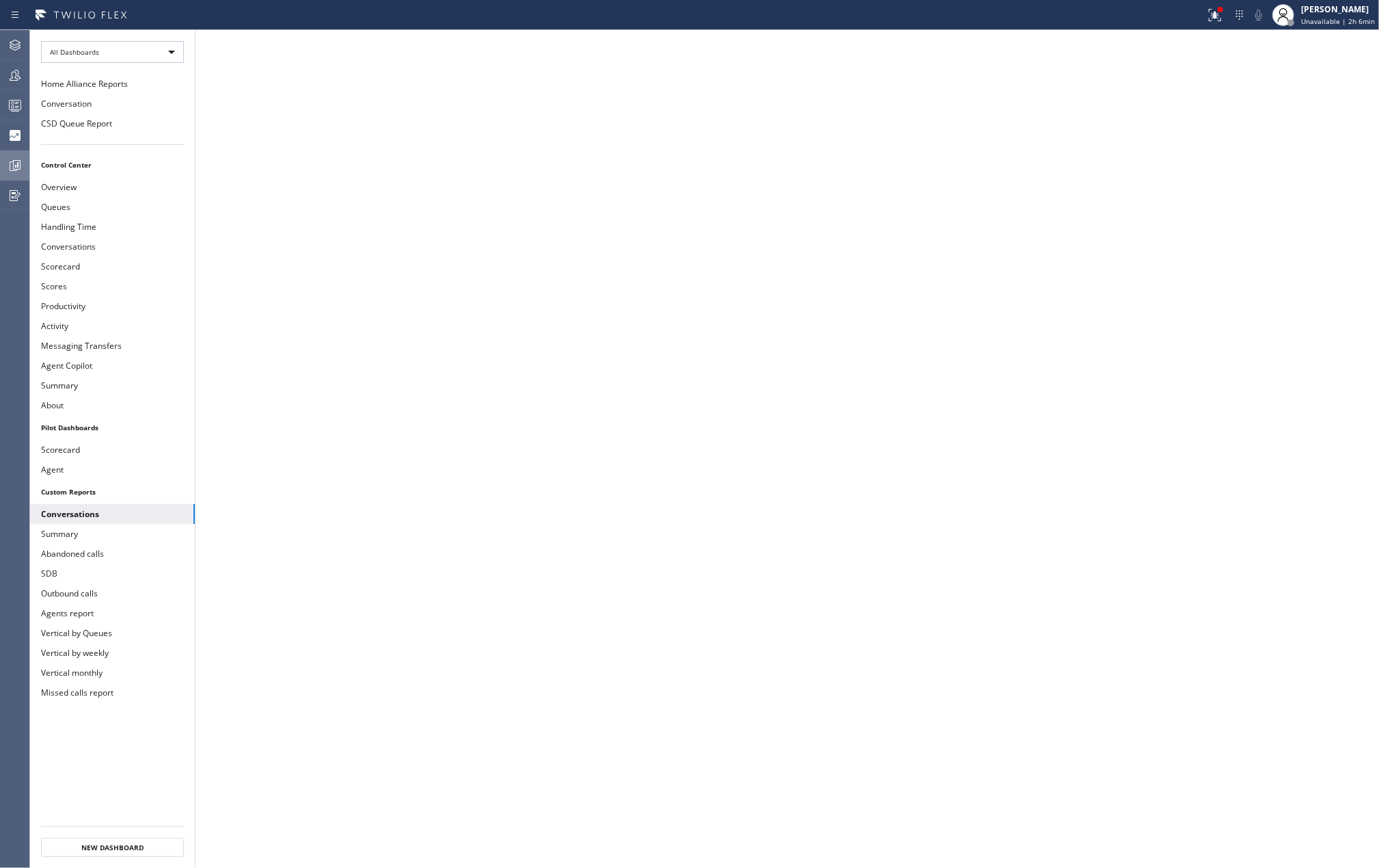
click at [17, 168] on icon at bounding box center [15, 165] width 17 height 17
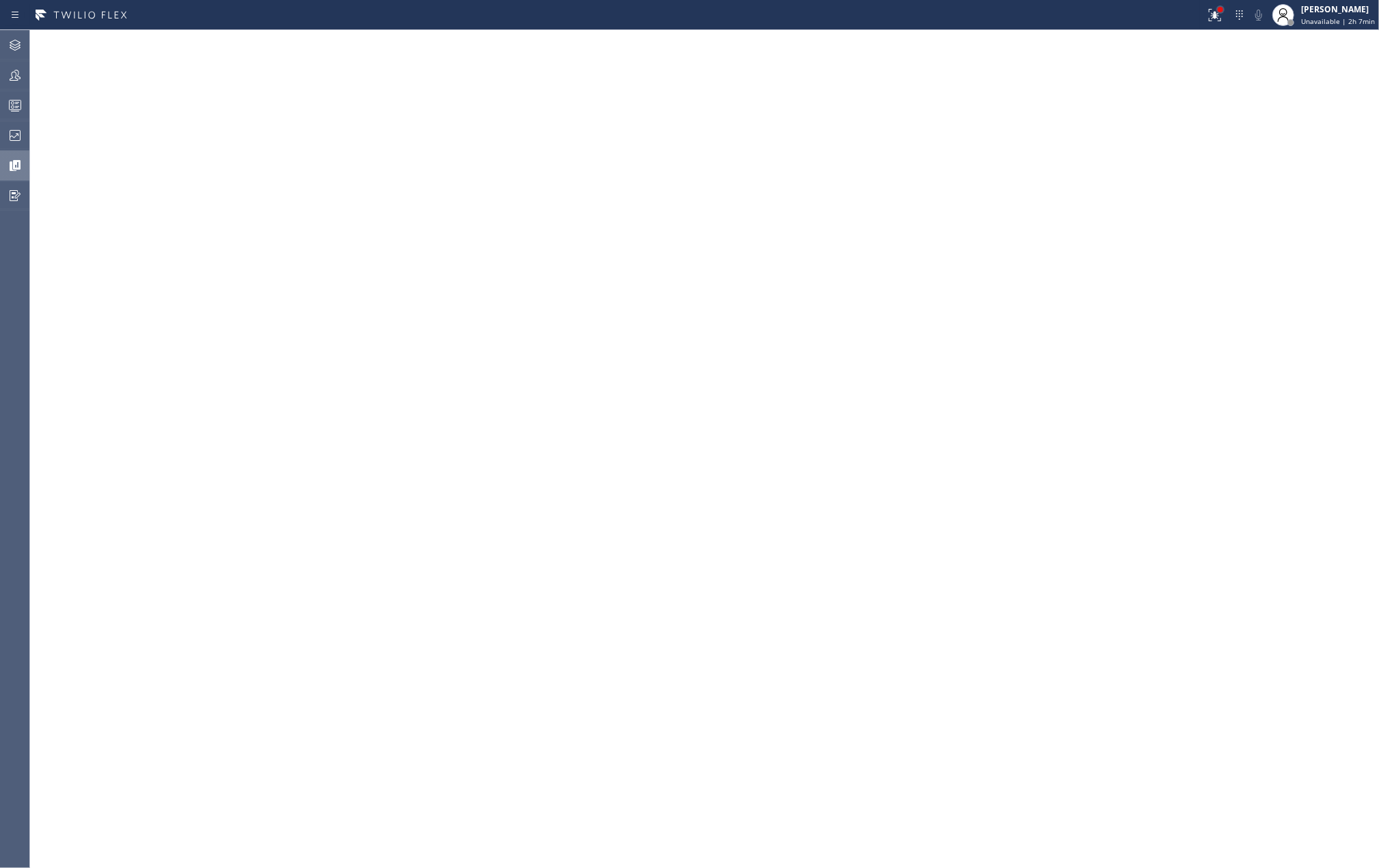
click at [1224, 10] on div at bounding box center [1221, 10] width 6 height 6
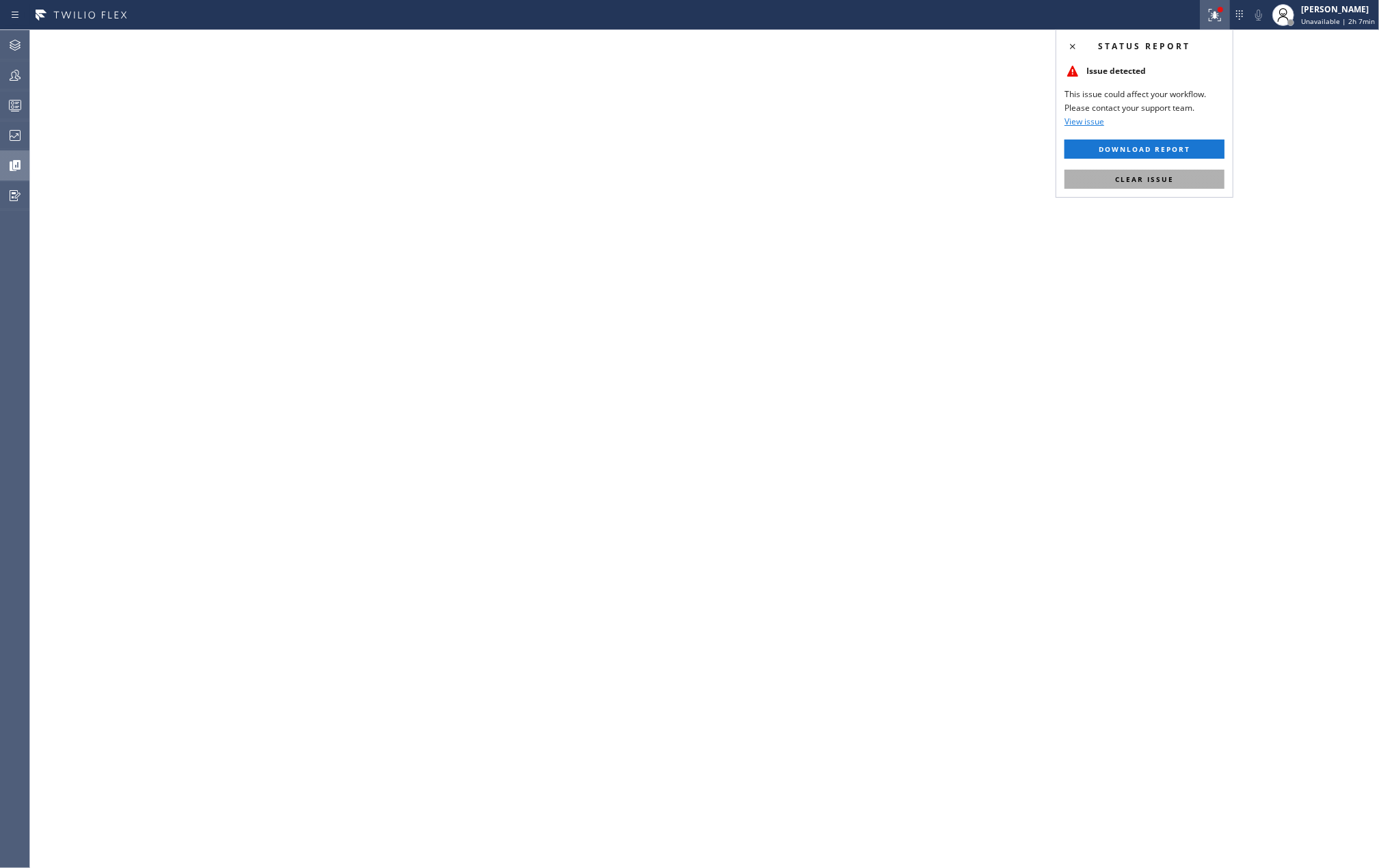
click at [1155, 179] on span "Clear issue" at bounding box center [1145, 180] width 59 height 10
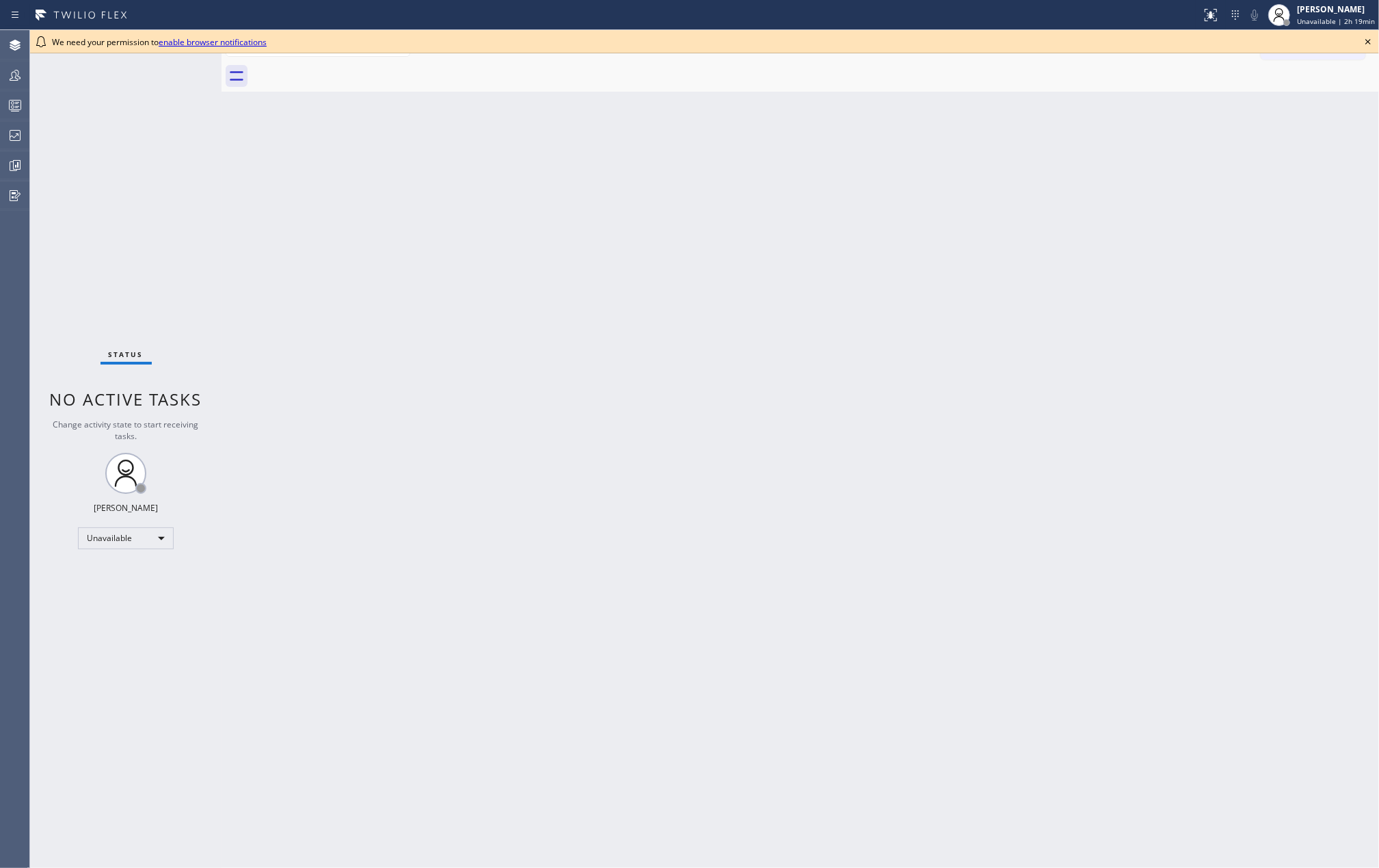
click at [935, 314] on div "Back to Dashboard Change Sender ID Customers Technicians Select a contact Outbo…" at bounding box center [800, 448] width 1158 height 837
click at [1366, 37] on icon at bounding box center [1368, 41] width 17 height 17
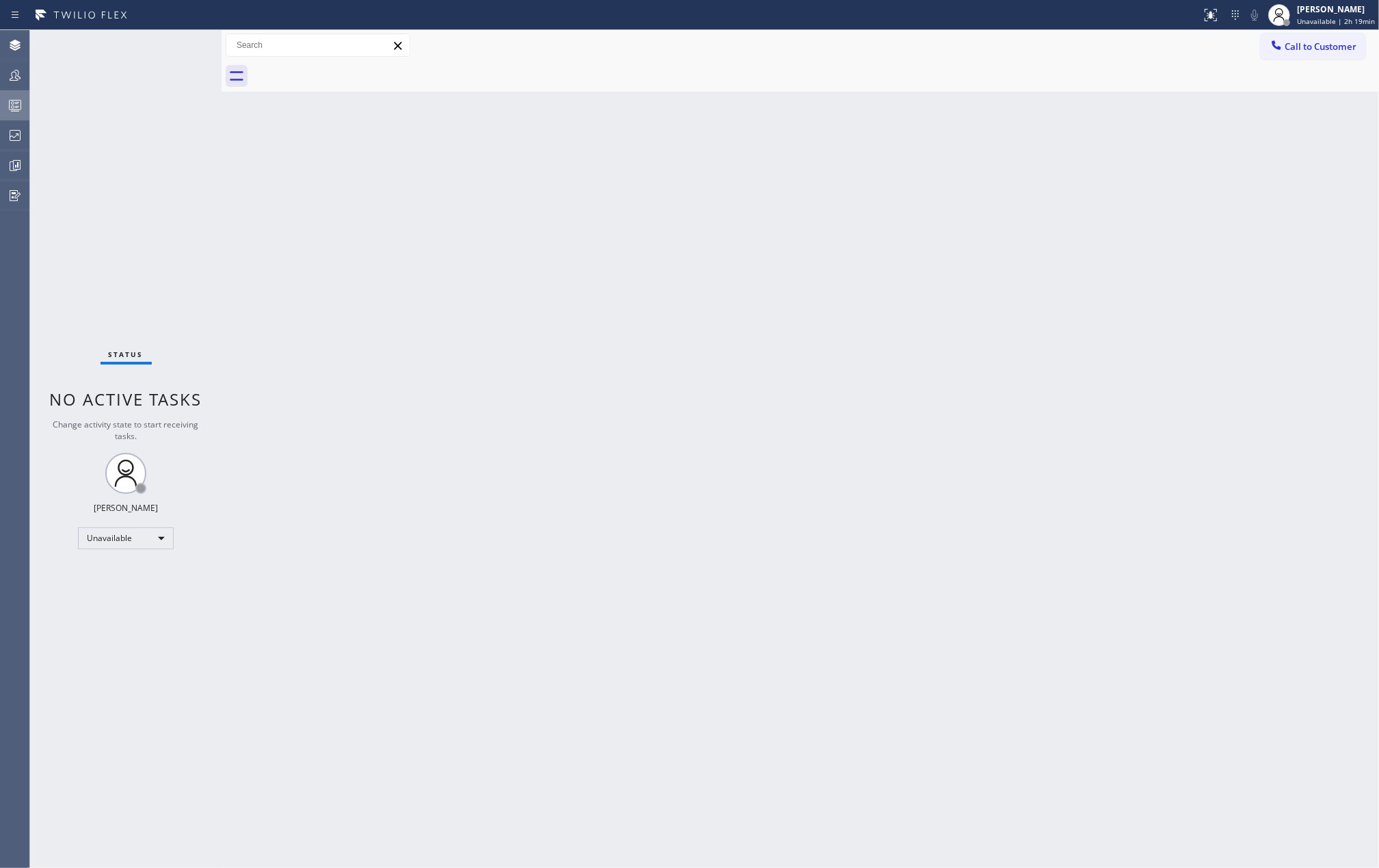
click at [12, 106] on circle at bounding box center [13, 107] width 3 height 3
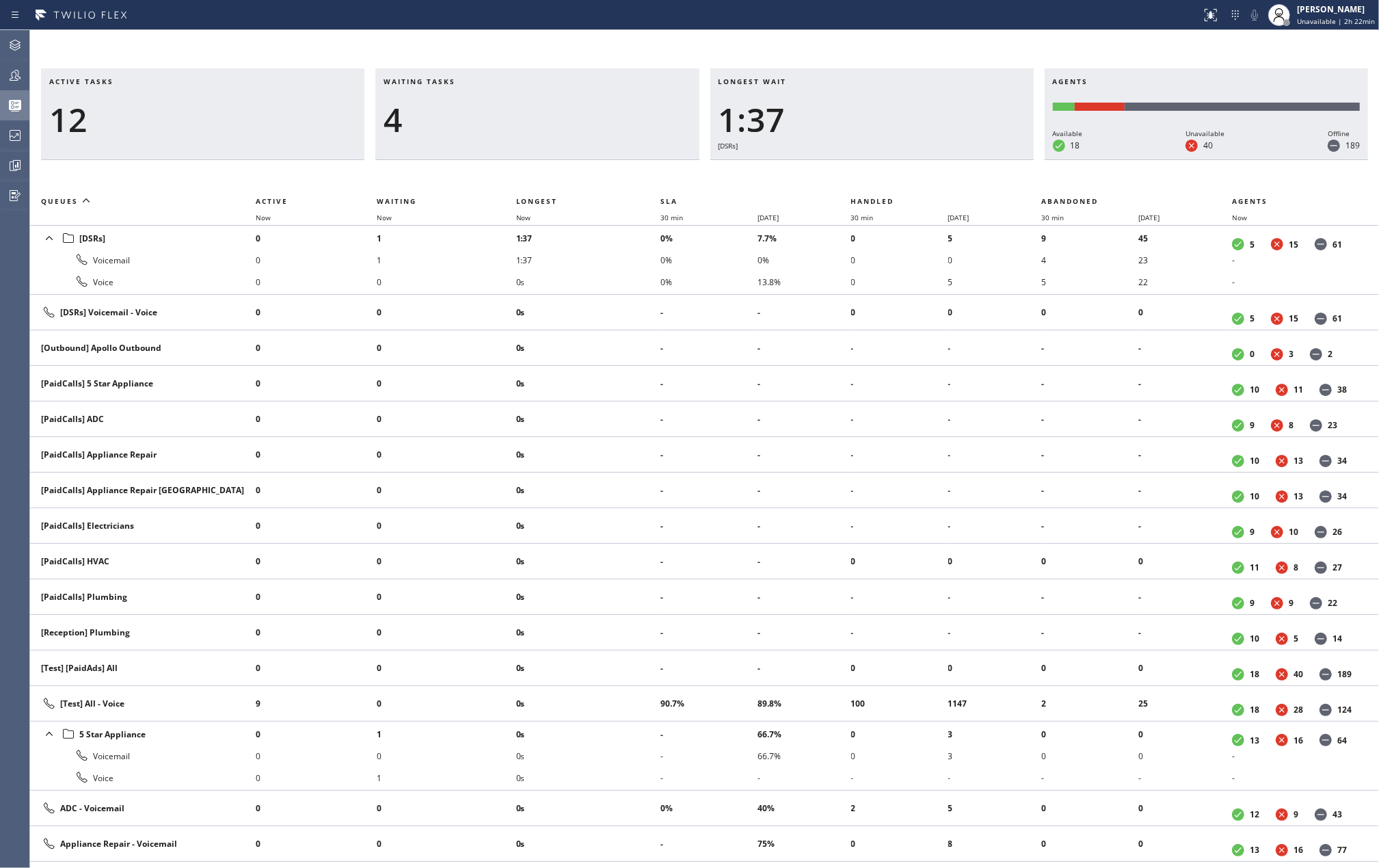
click at [499, 101] on div "4" at bounding box center [536, 119] width 307 height 39
click at [442, 43] on div "Active tasks 12 Waiting tasks 3 Longest wait 1:47 Appliance Repair High End Age…" at bounding box center [704, 448] width 1349 height 837
